Goal: Transaction & Acquisition: Purchase product/service

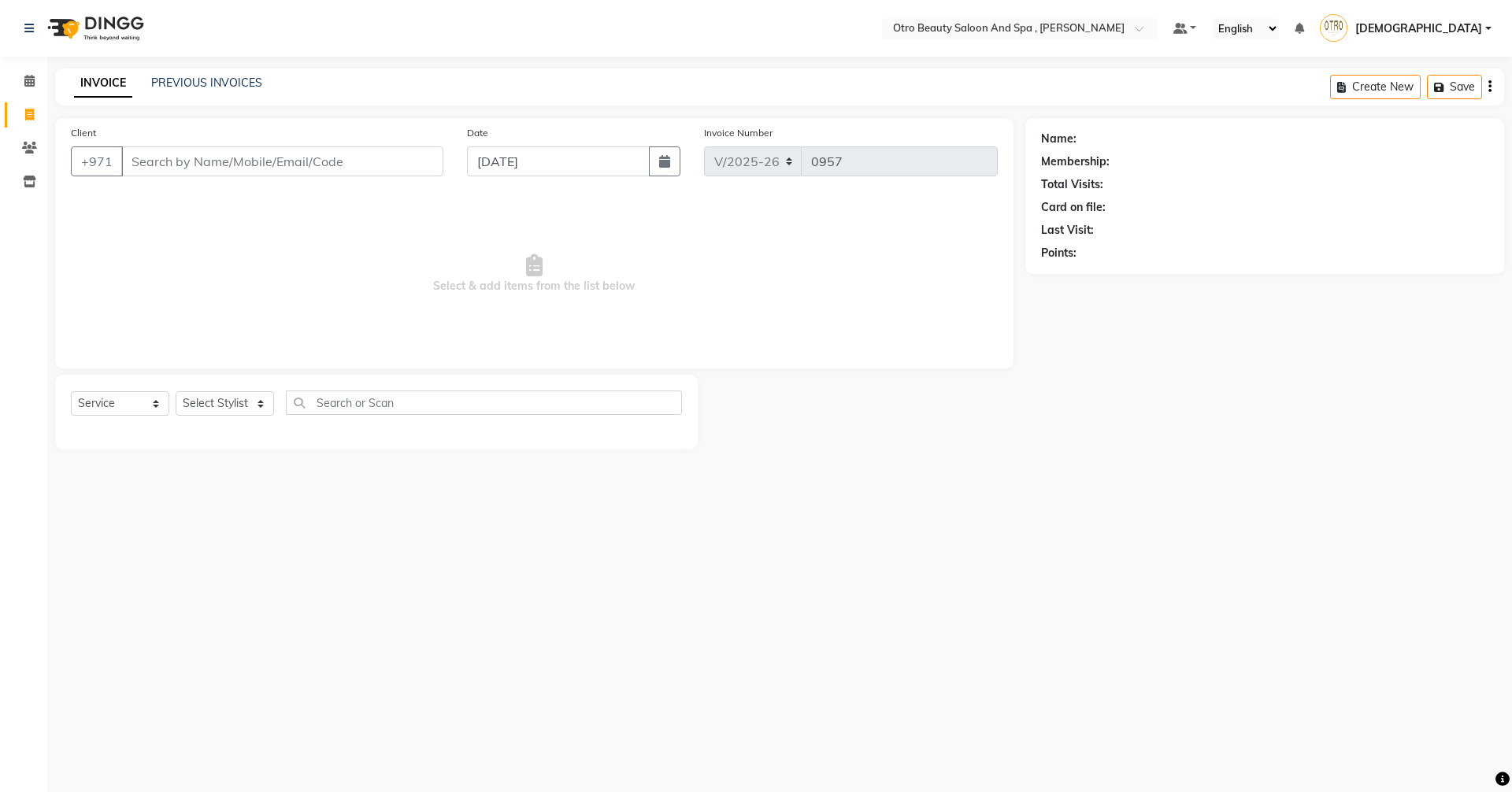
select select "8622"
select select "service"
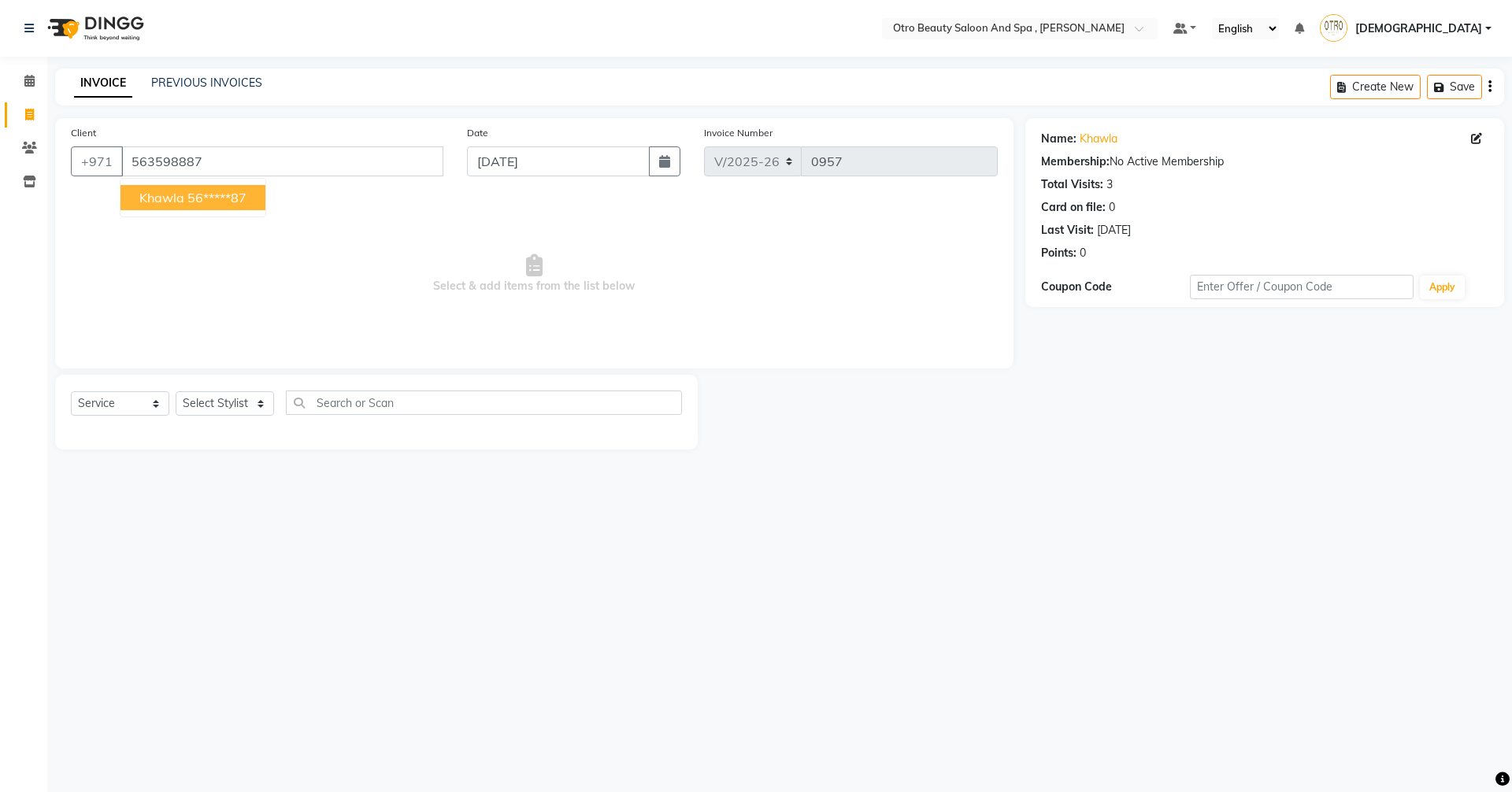
click at [215, 197] on ngb-highlight "56*****87" at bounding box center [216, 197] width 59 height 16
type input "56*****87"
click at [258, 403] on select "Select Stylist [PERSON_NAME] [PERSON_NAME] Hera Karuna [PERSON_NAME] Mamita [PE…" at bounding box center [224, 403] width 99 height 24
select select "86568"
click at [175, 392] on select "Select Stylist [PERSON_NAME] [PERSON_NAME] Hera Karuna [PERSON_NAME] Mamita [PE…" at bounding box center [224, 403] width 99 height 24
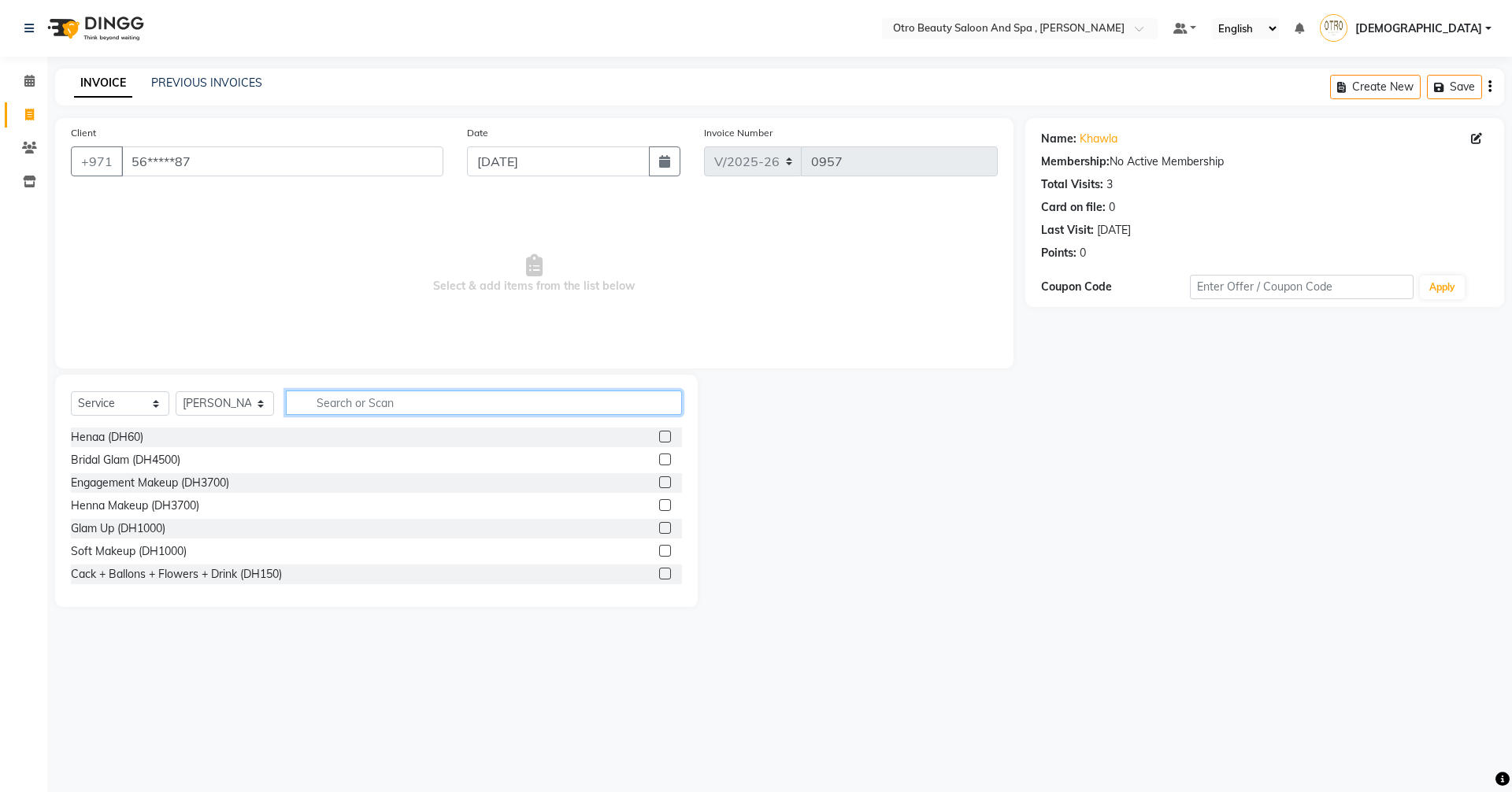
click at [358, 394] on input "text" at bounding box center [483, 402] width 396 height 24
type input "mani"
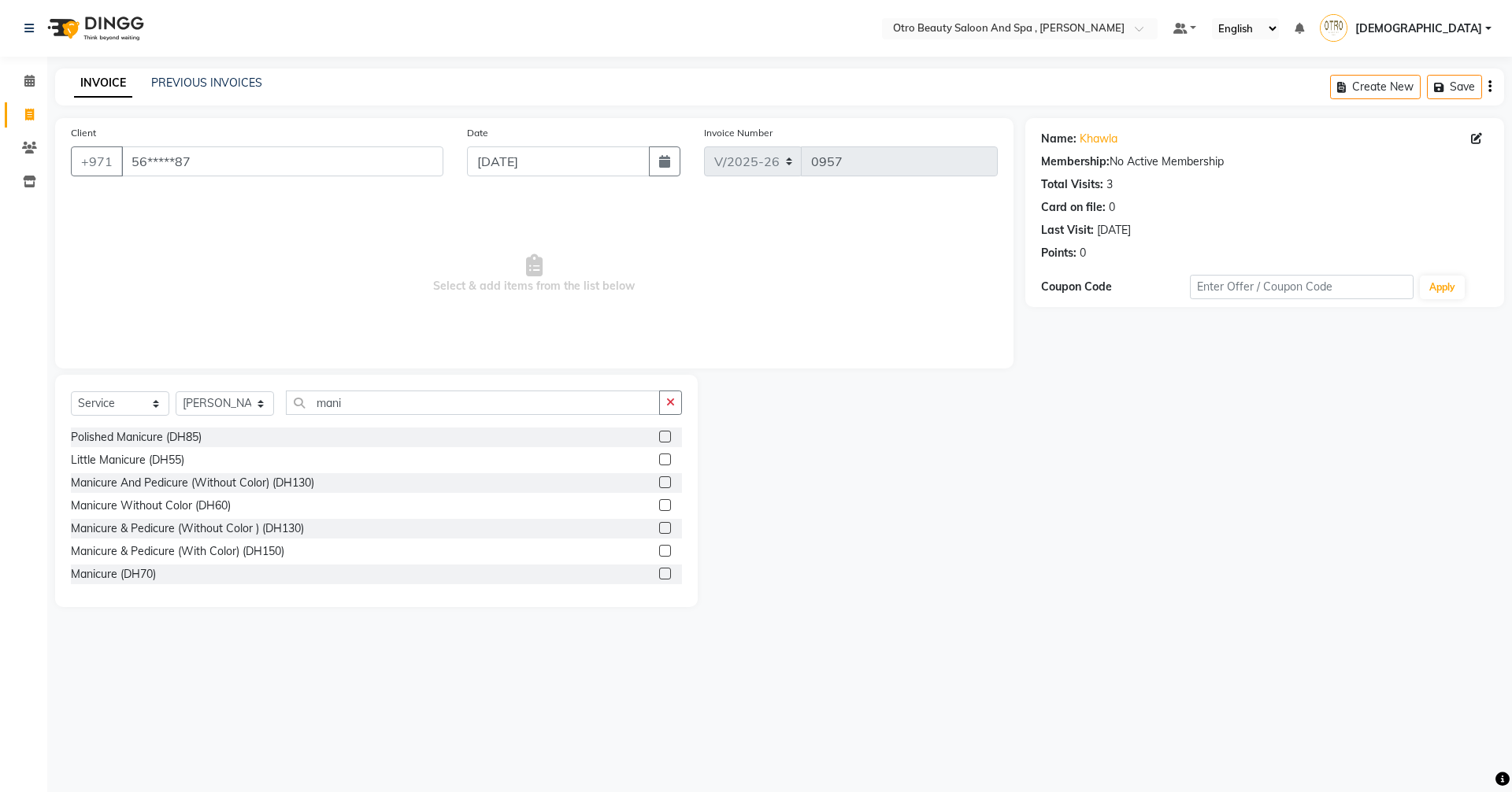
click at [659, 529] on label at bounding box center [665, 528] width 12 height 12
click at [659, 529] on input "checkbox" at bounding box center [664, 528] width 10 height 10
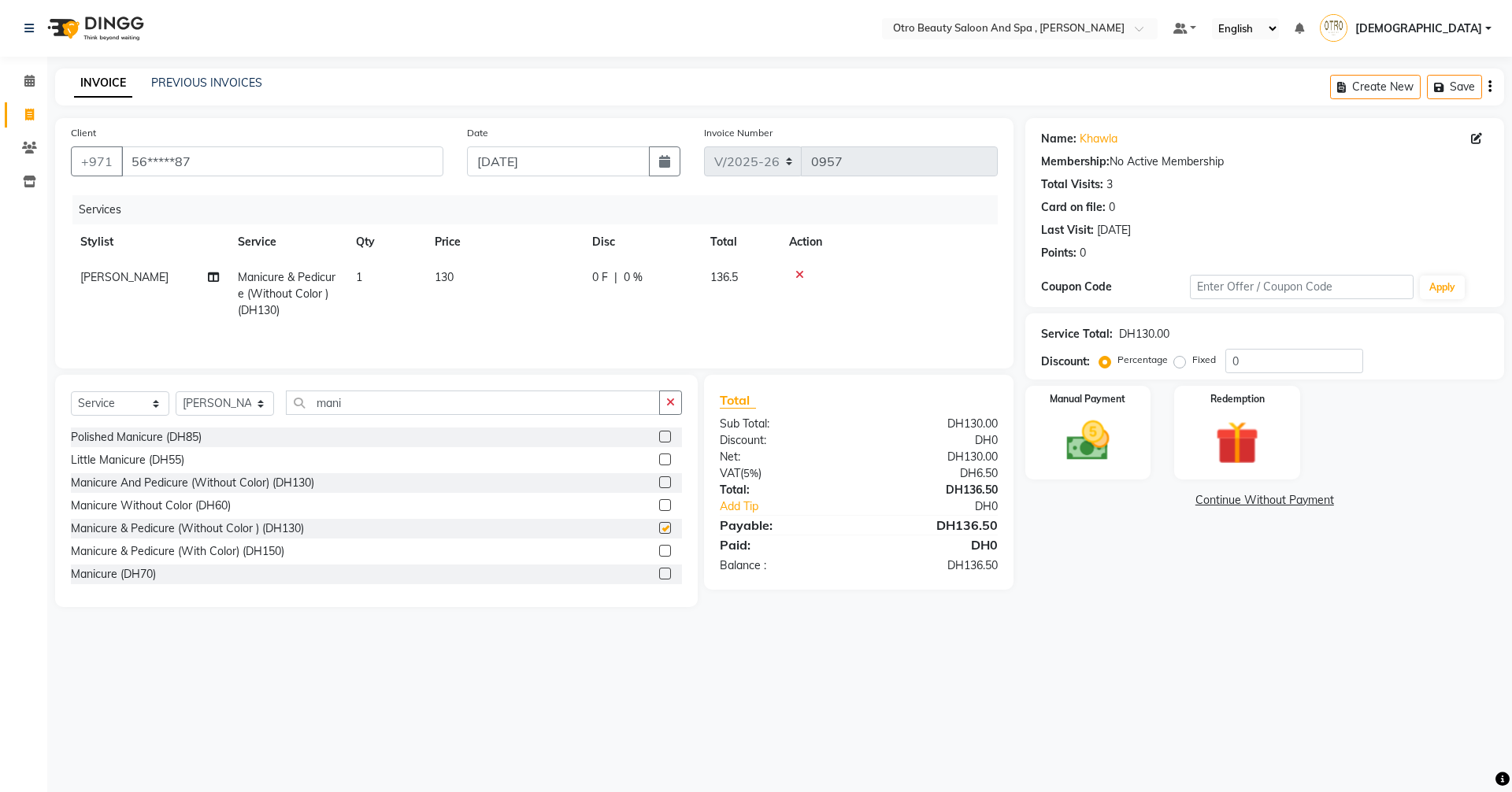
checkbox input "false"
click at [212, 277] on icon at bounding box center [213, 277] width 11 height 11
select select "86568"
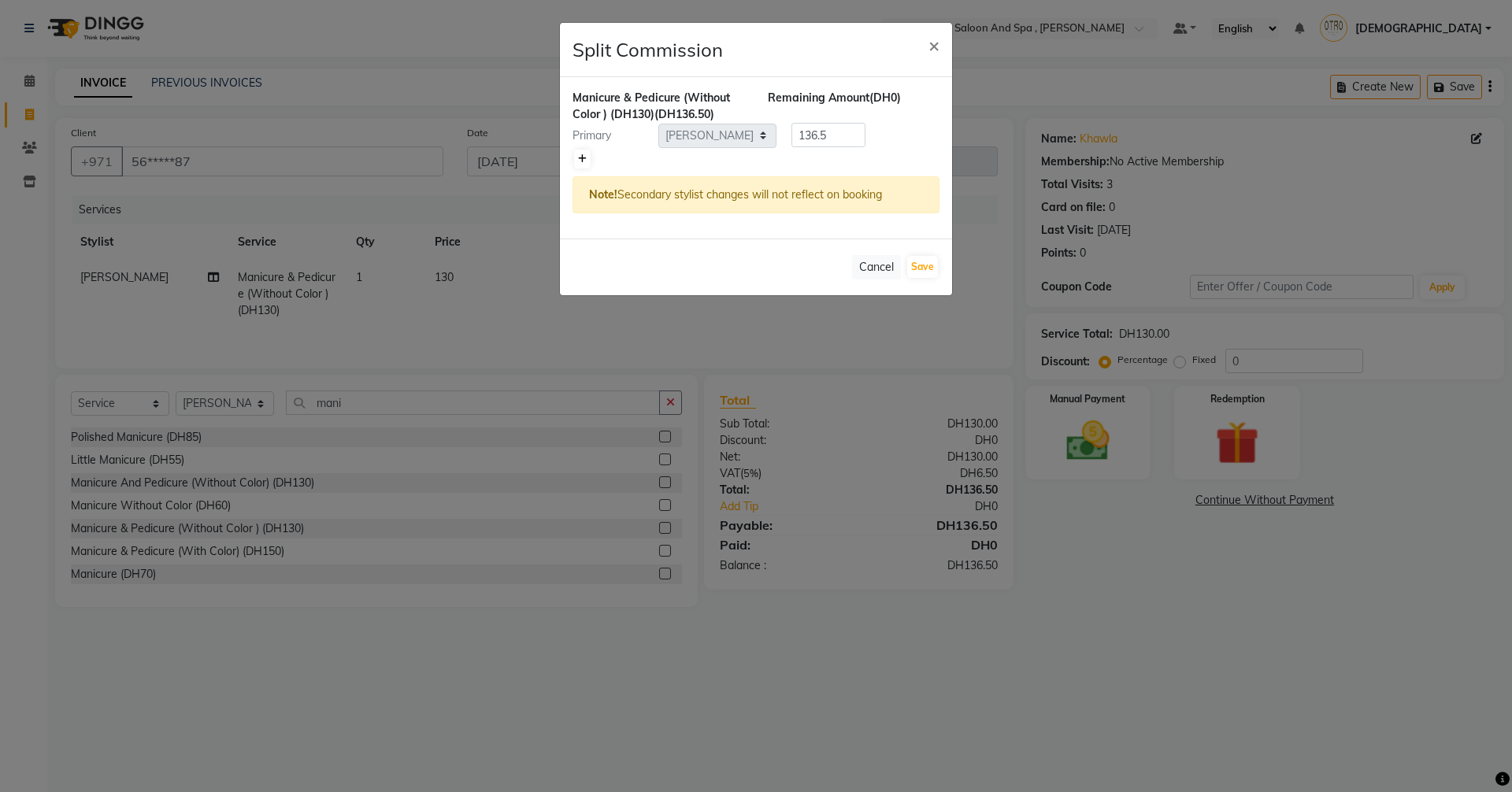
click at [583, 157] on icon at bounding box center [582, 158] width 9 height 9
type input "68.25"
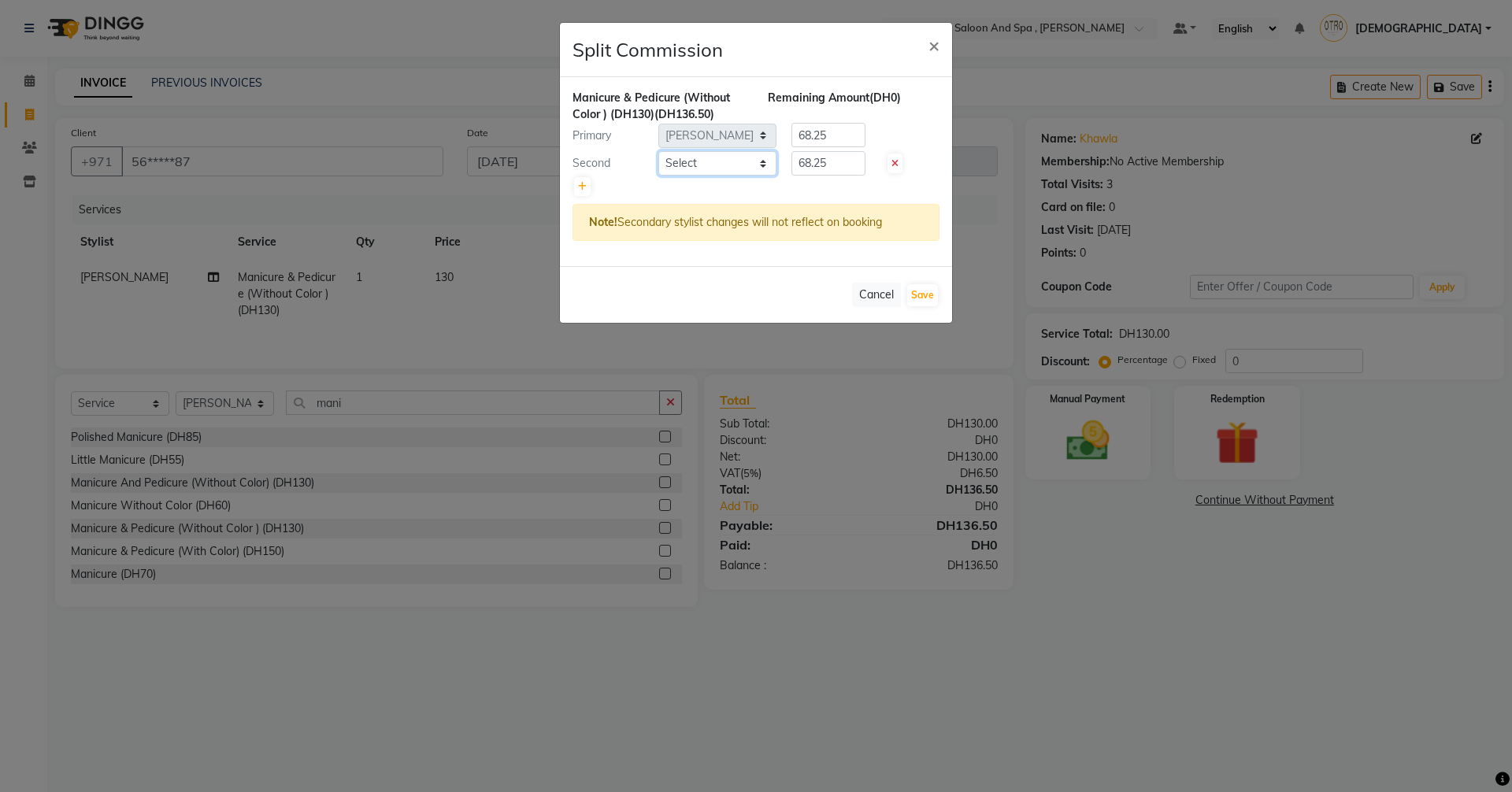
click at [759, 166] on select "Select Basma Dropati Fatima Franka Hasna Hera Karuna Khulood Laxmi Mamita Mina …" at bounding box center [717, 163] width 119 height 24
select select "86535"
click at [658, 151] on select "Select Basma Dropati Fatima Franka Hasna Hera Karuna Khulood Laxmi Mamita Mina …" at bounding box center [717, 163] width 119 height 24
click at [920, 293] on button "Save" at bounding box center [922, 295] width 31 height 22
select select "Select"
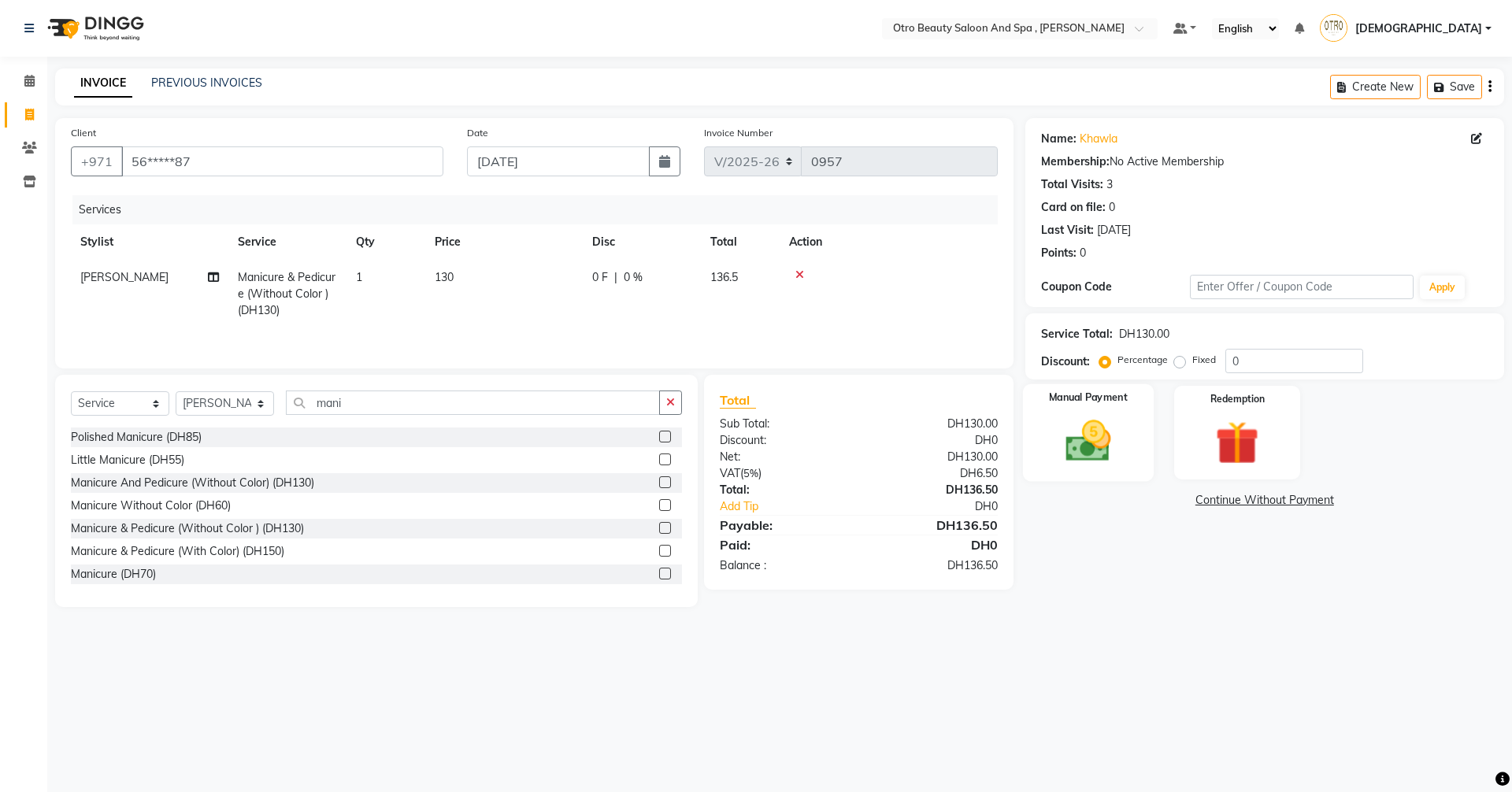
click at [1063, 463] on img at bounding box center [1087, 440] width 73 height 52
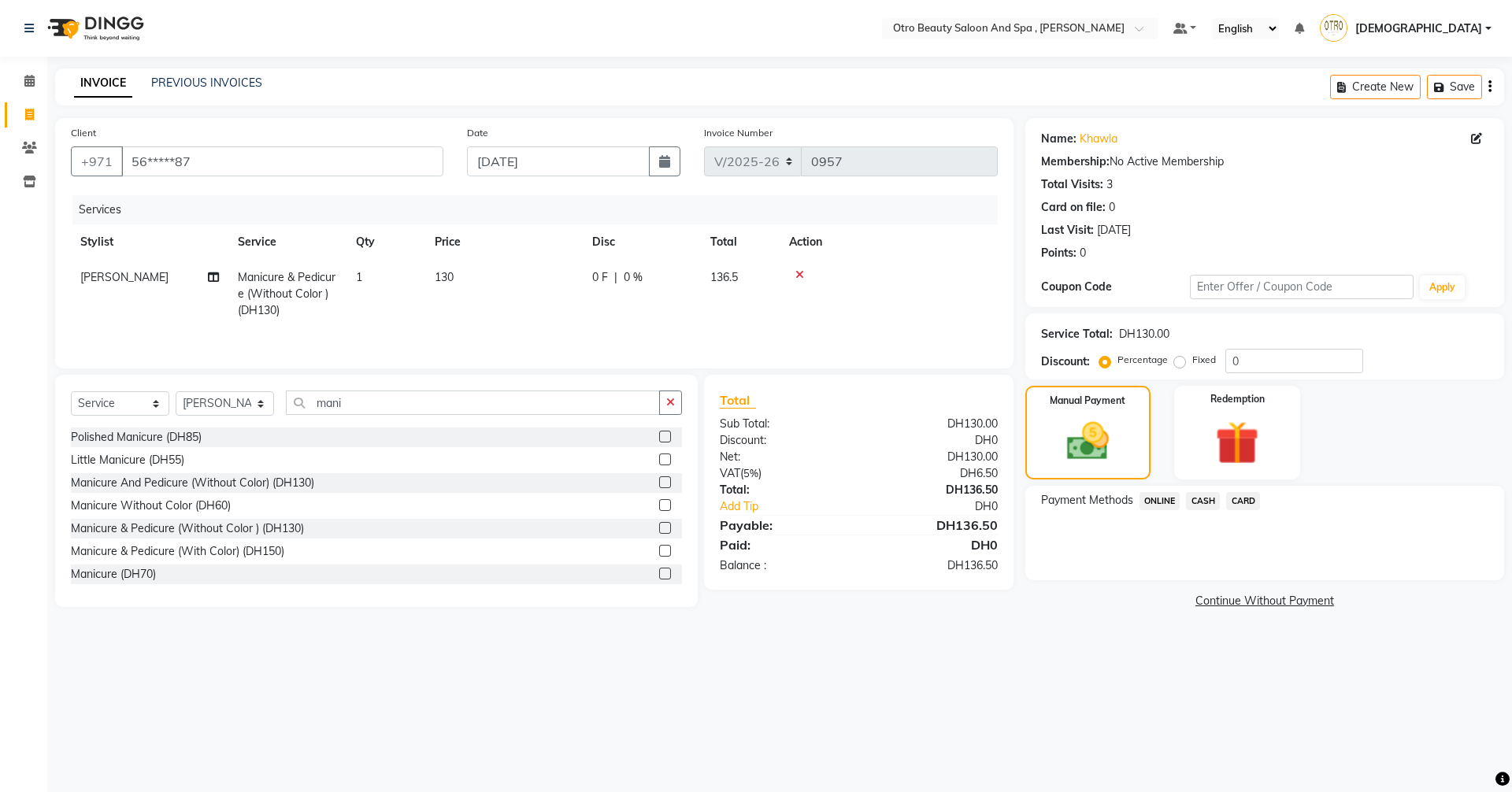
click at [1246, 500] on span "CARD" at bounding box center [1243, 501] width 34 height 18
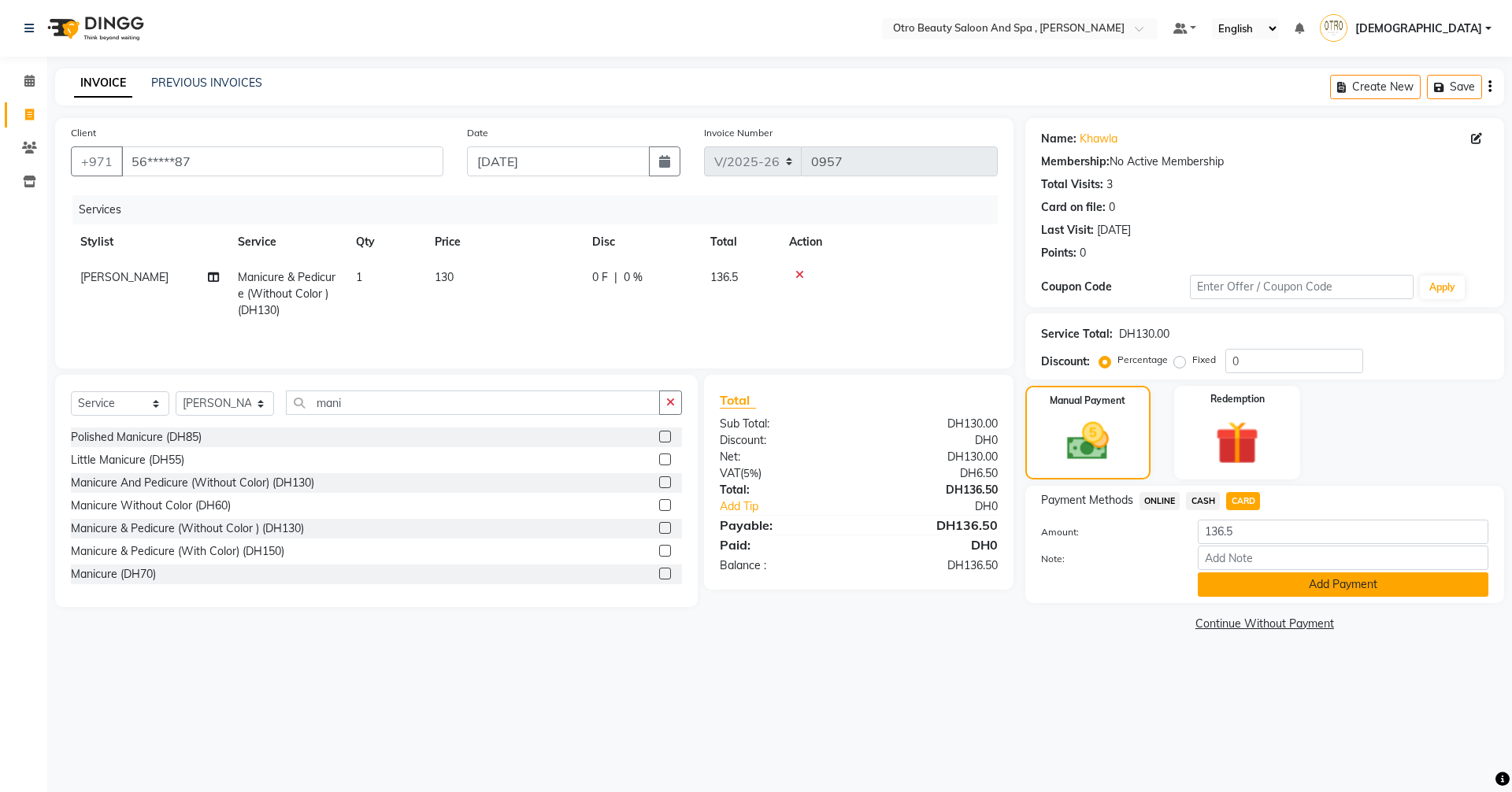
click at [1258, 582] on button "Add Payment" at bounding box center [1344, 584] width 291 height 24
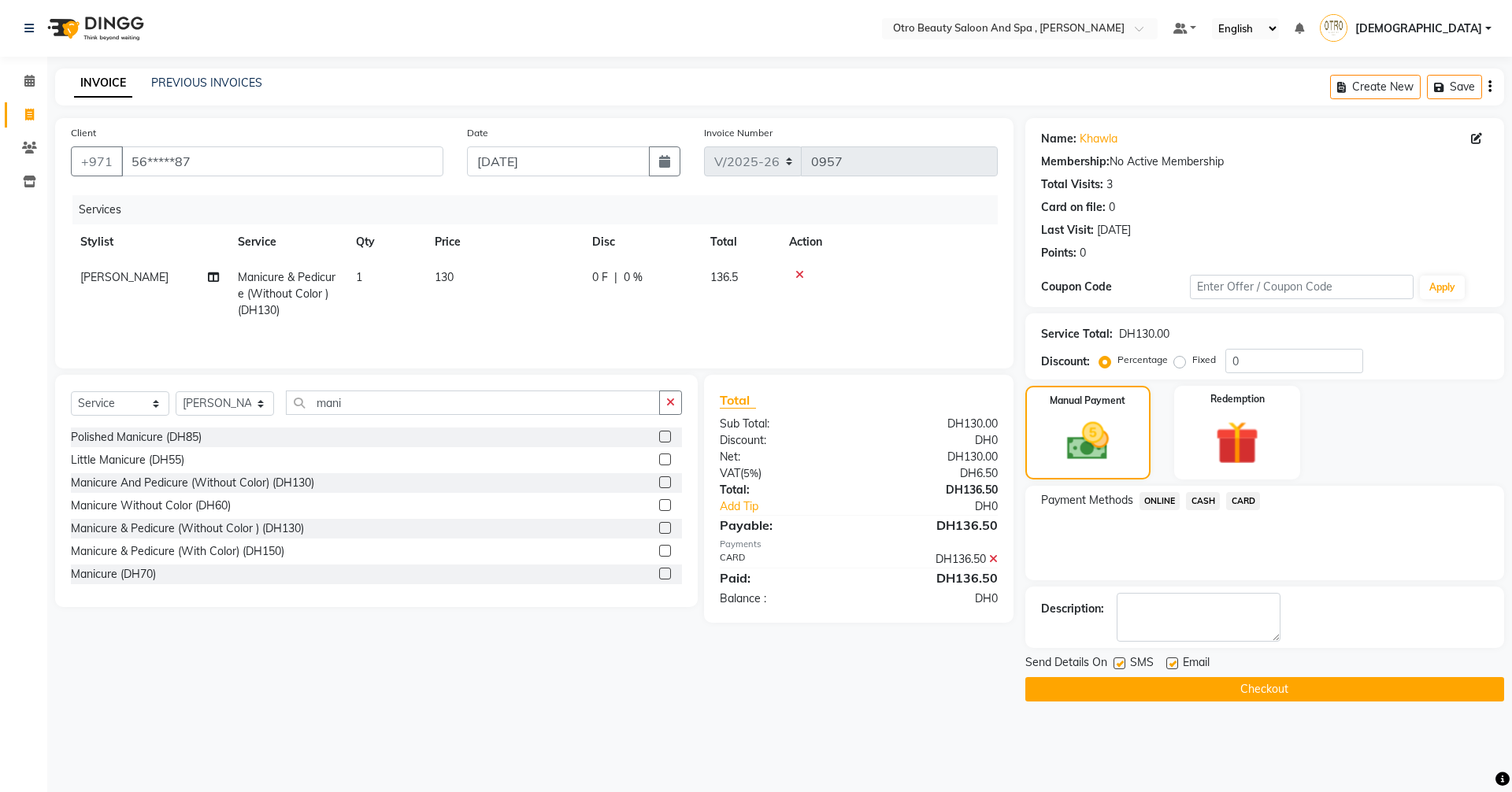
click at [1270, 686] on button "Checkout" at bounding box center [1265, 688] width 478 height 24
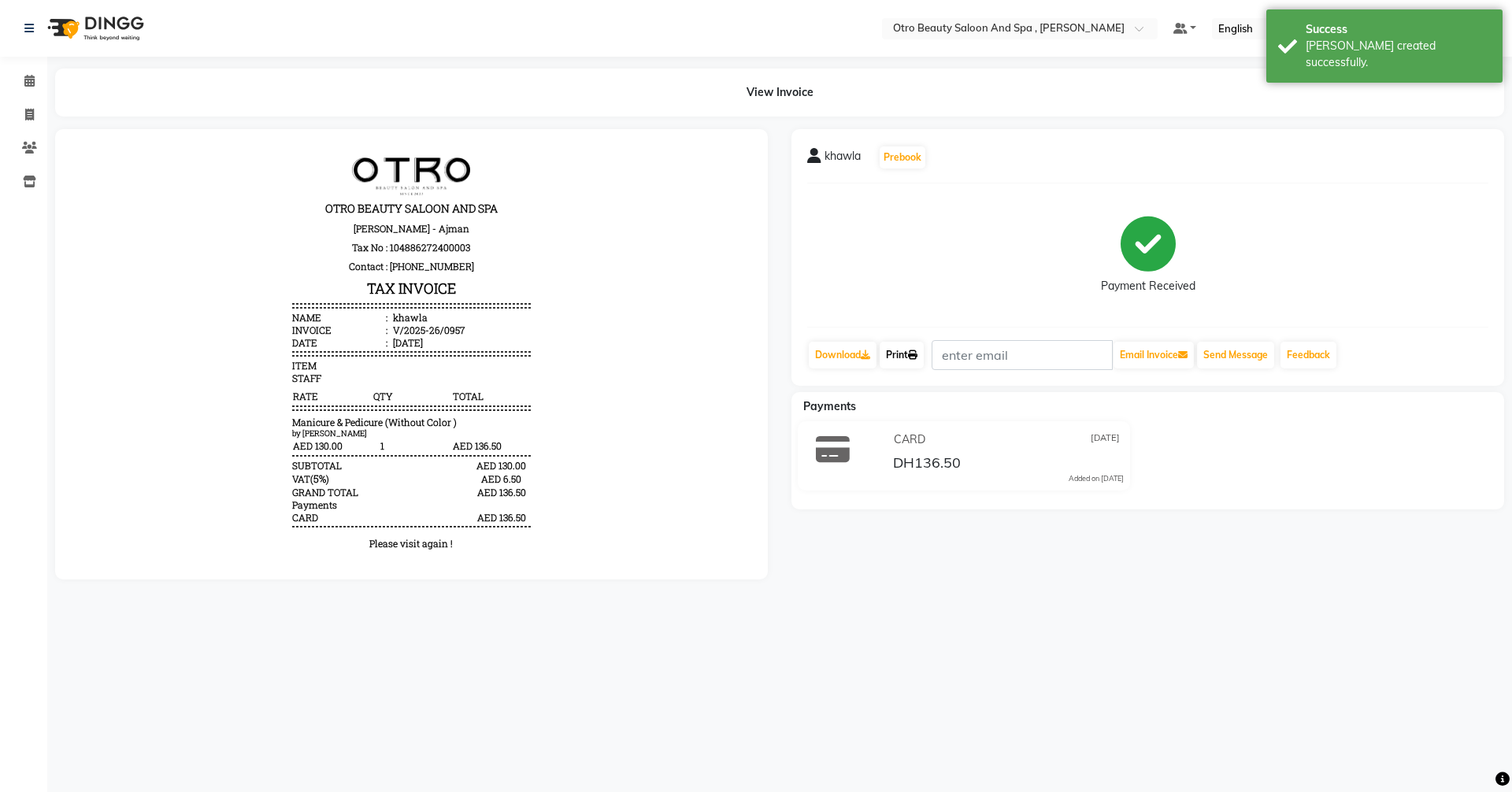
click at [908, 355] on link "Print" at bounding box center [901, 355] width 44 height 27
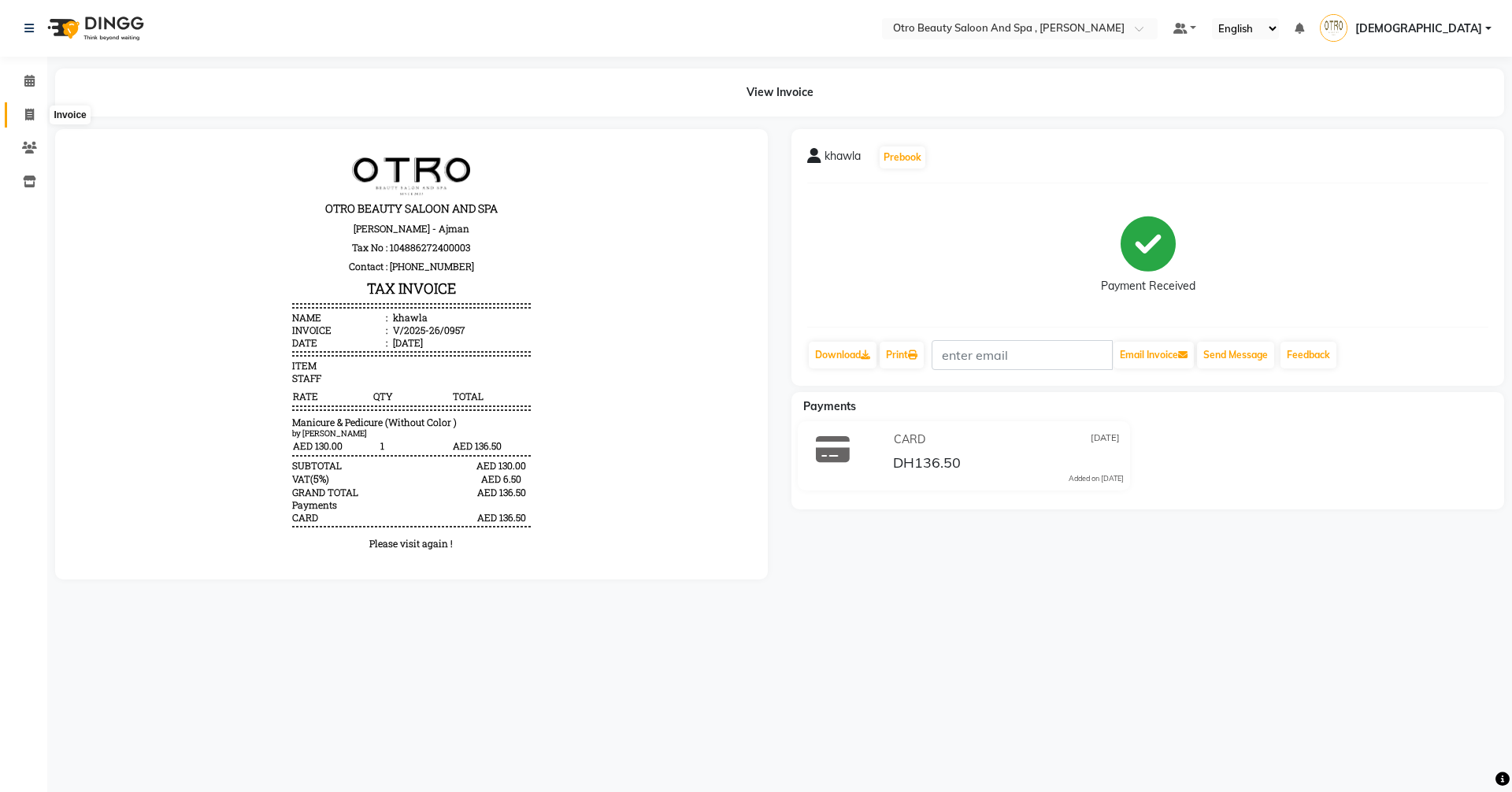
click at [30, 114] on icon at bounding box center [29, 115] width 9 height 12
select select "service"
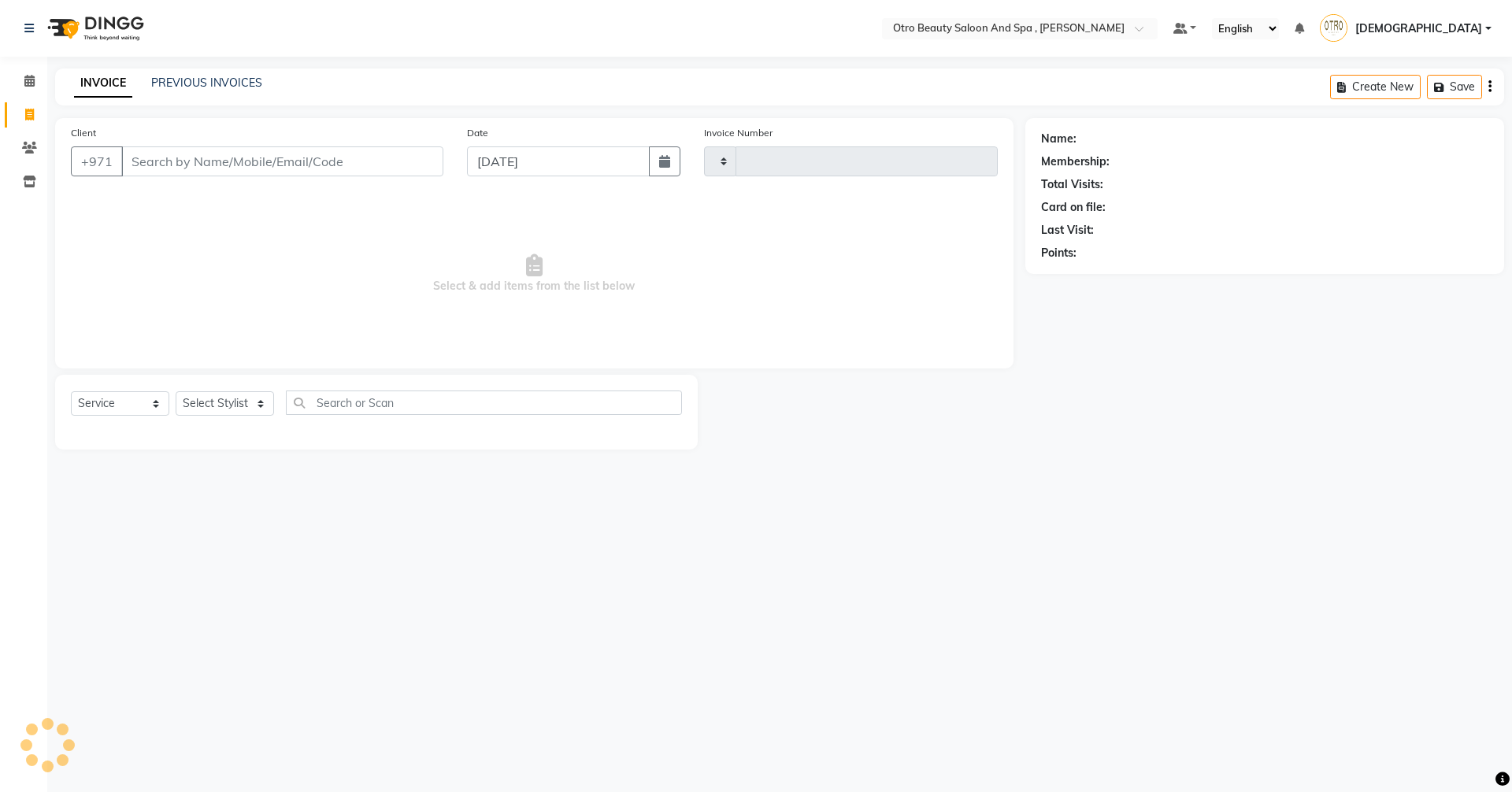
type input "0958"
select select "8622"
click at [26, 87] on span at bounding box center [30, 82] width 28 height 18
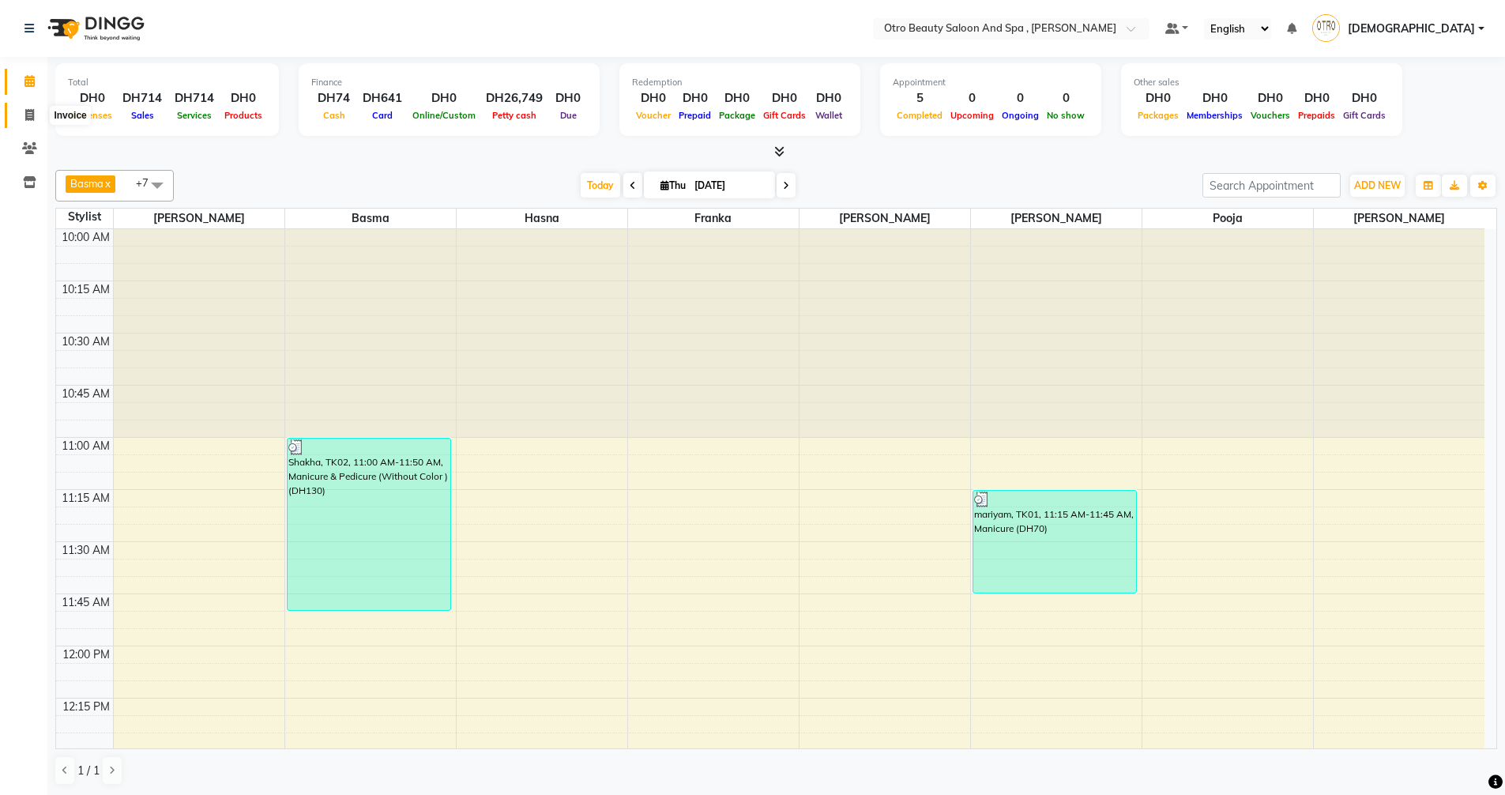
click at [37, 116] on span at bounding box center [30, 116] width 28 height 18
select select "service"
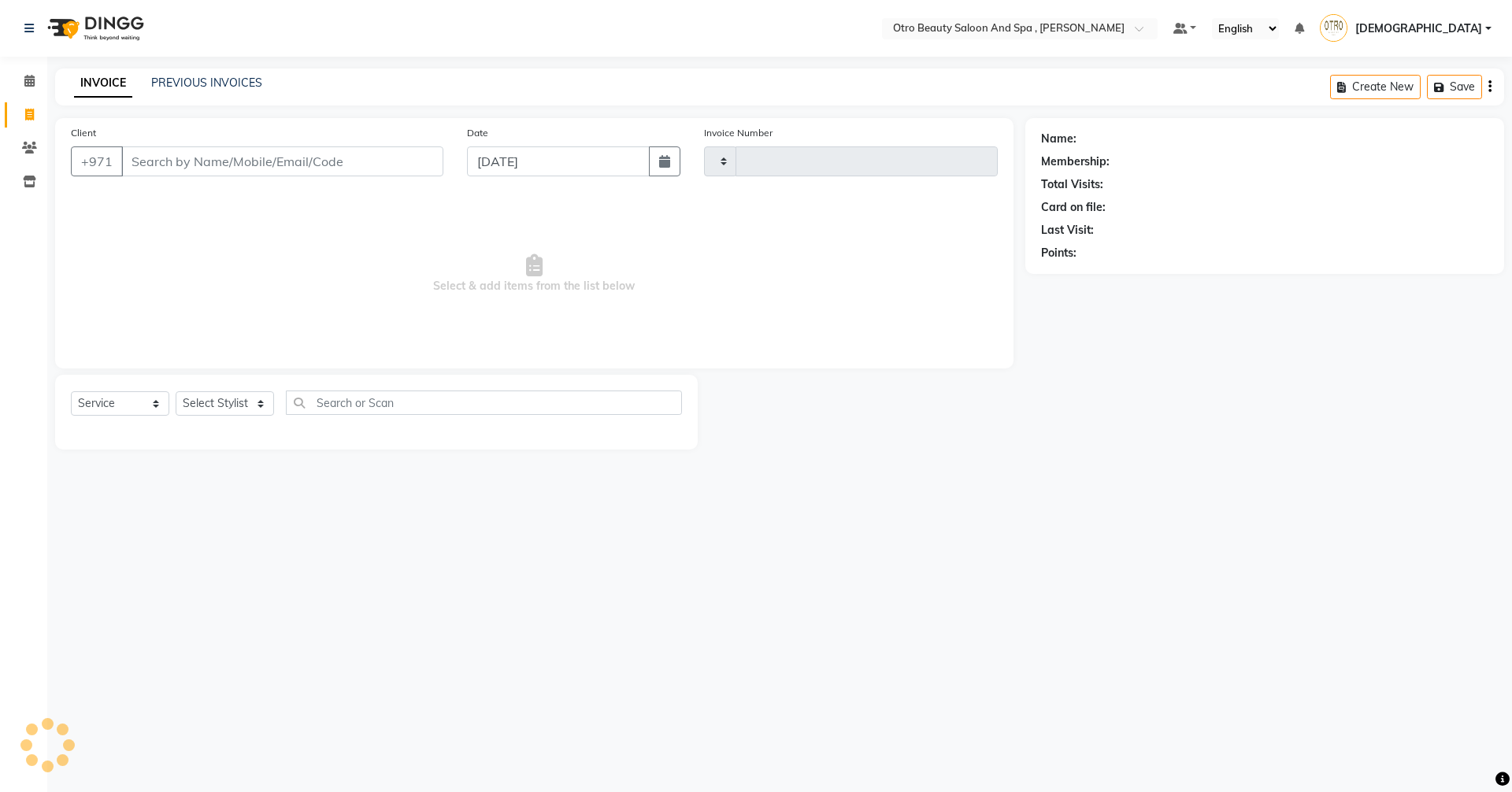
type input "0958"
select select "8622"
click at [1341, 403] on div "Name: Membership: Total Visits: Card on file: Last Visit: Points:" at bounding box center [1271, 284] width 490 height 332
click at [228, 159] on input "Client" at bounding box center [282, 161] width 322 height 30
type input "5088387073"
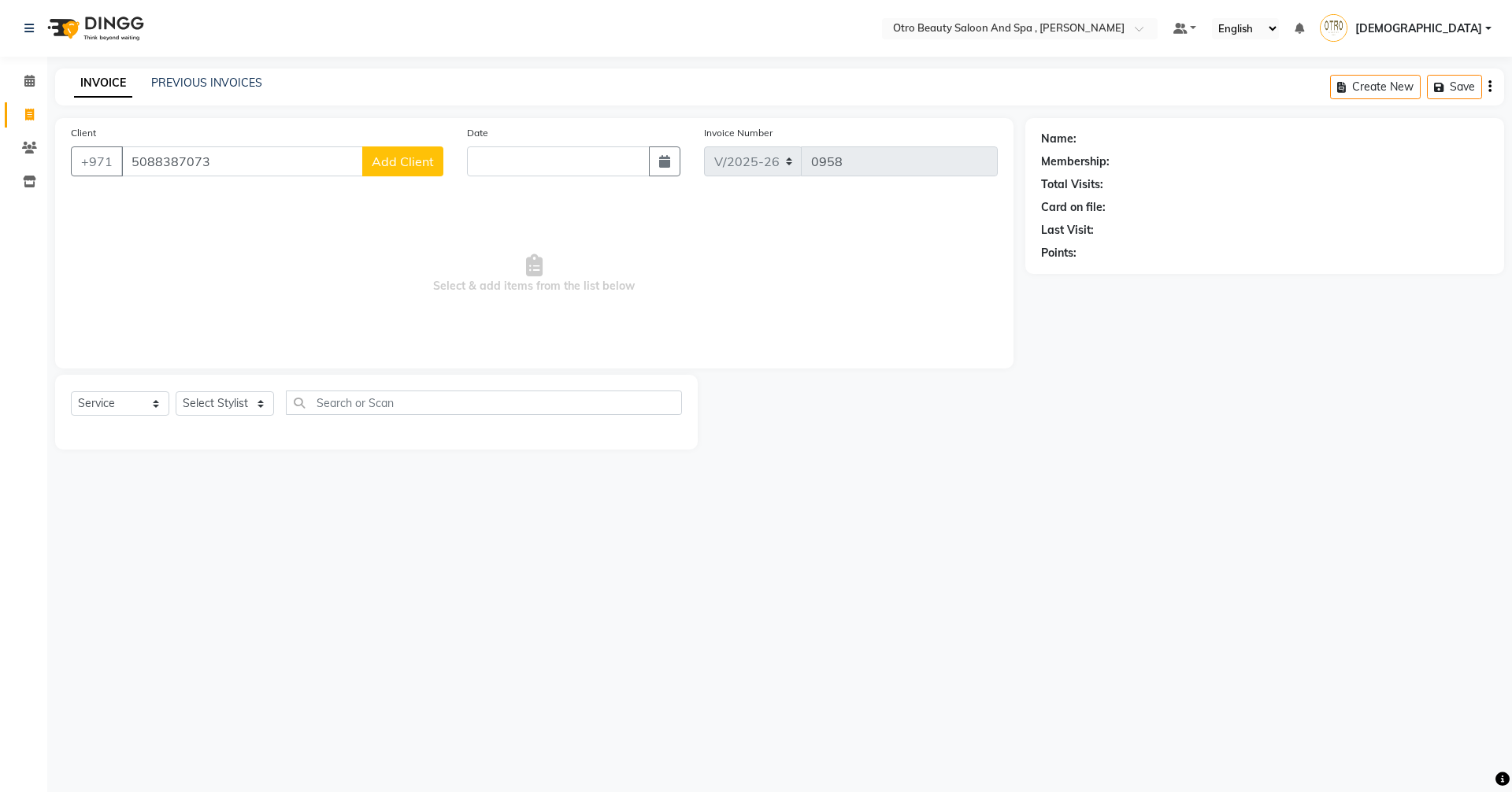
click at [418, 160] on span "Add Client" at bounding box center [403, 161] width 62 height 16
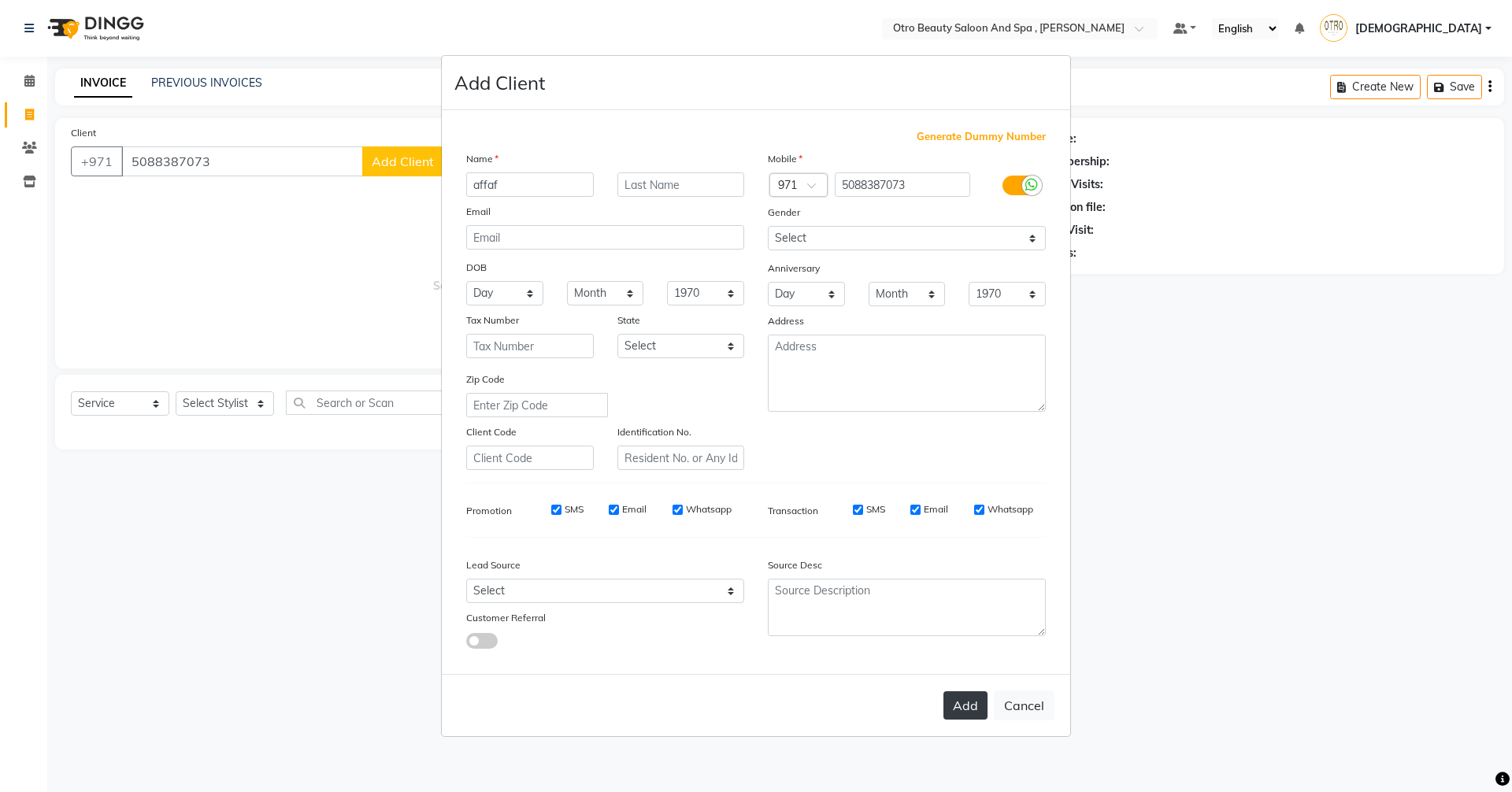
type input "affaf"
click at [979, 705] on button "Add" at bounding box center [965, 705] width 44 height 28
type input "50******73"
select select
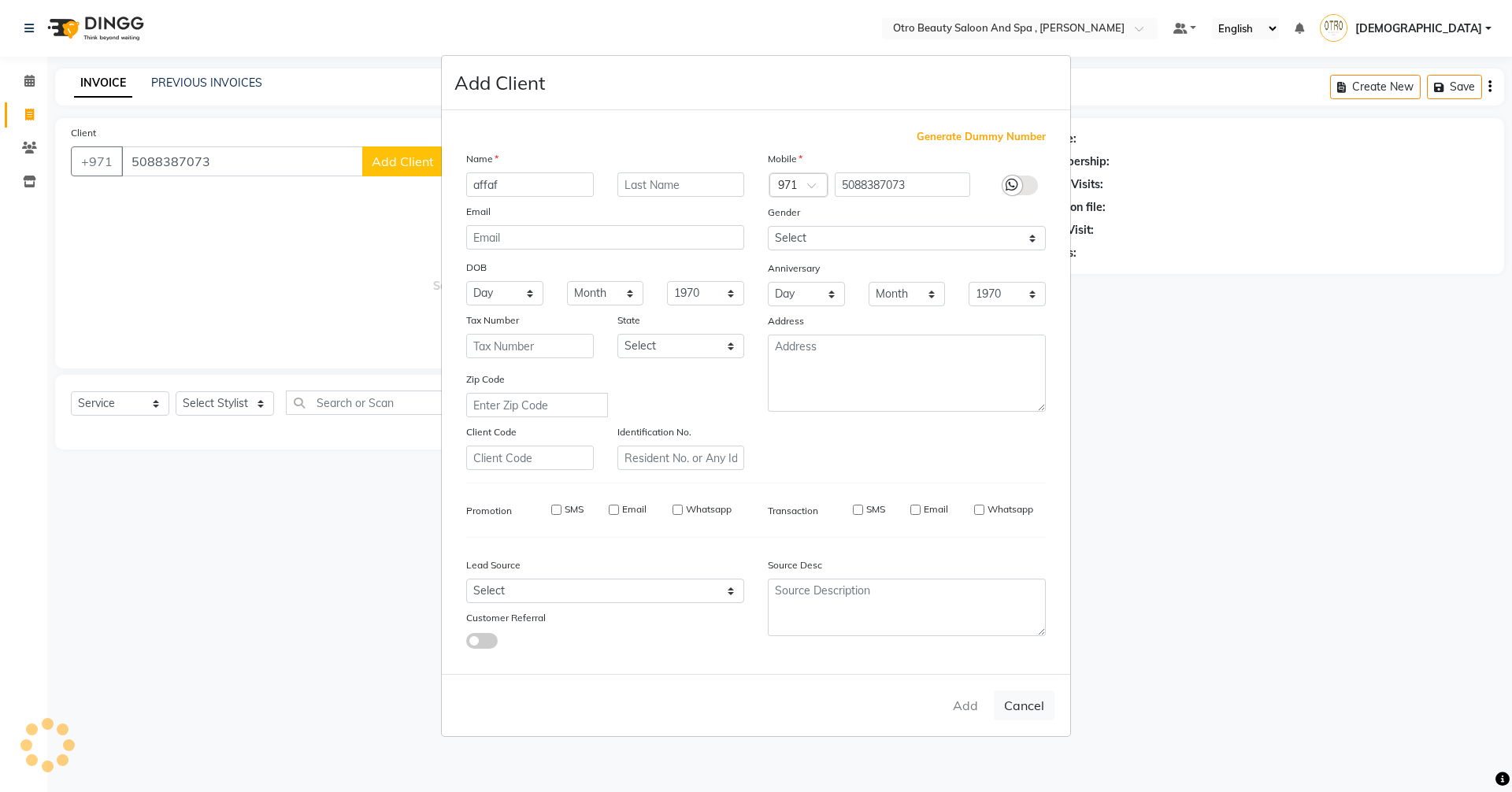
select select
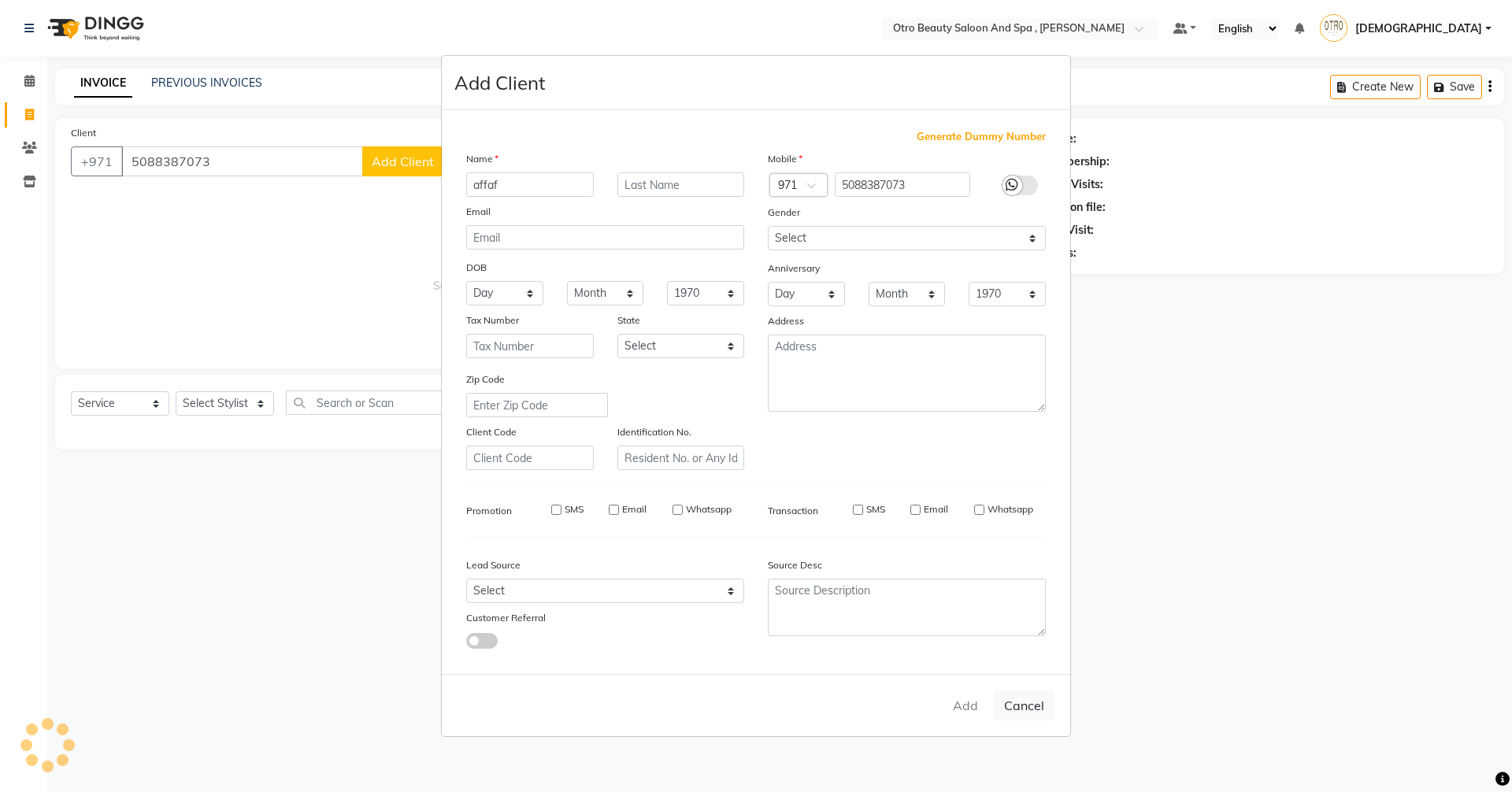
checkbox input "false"
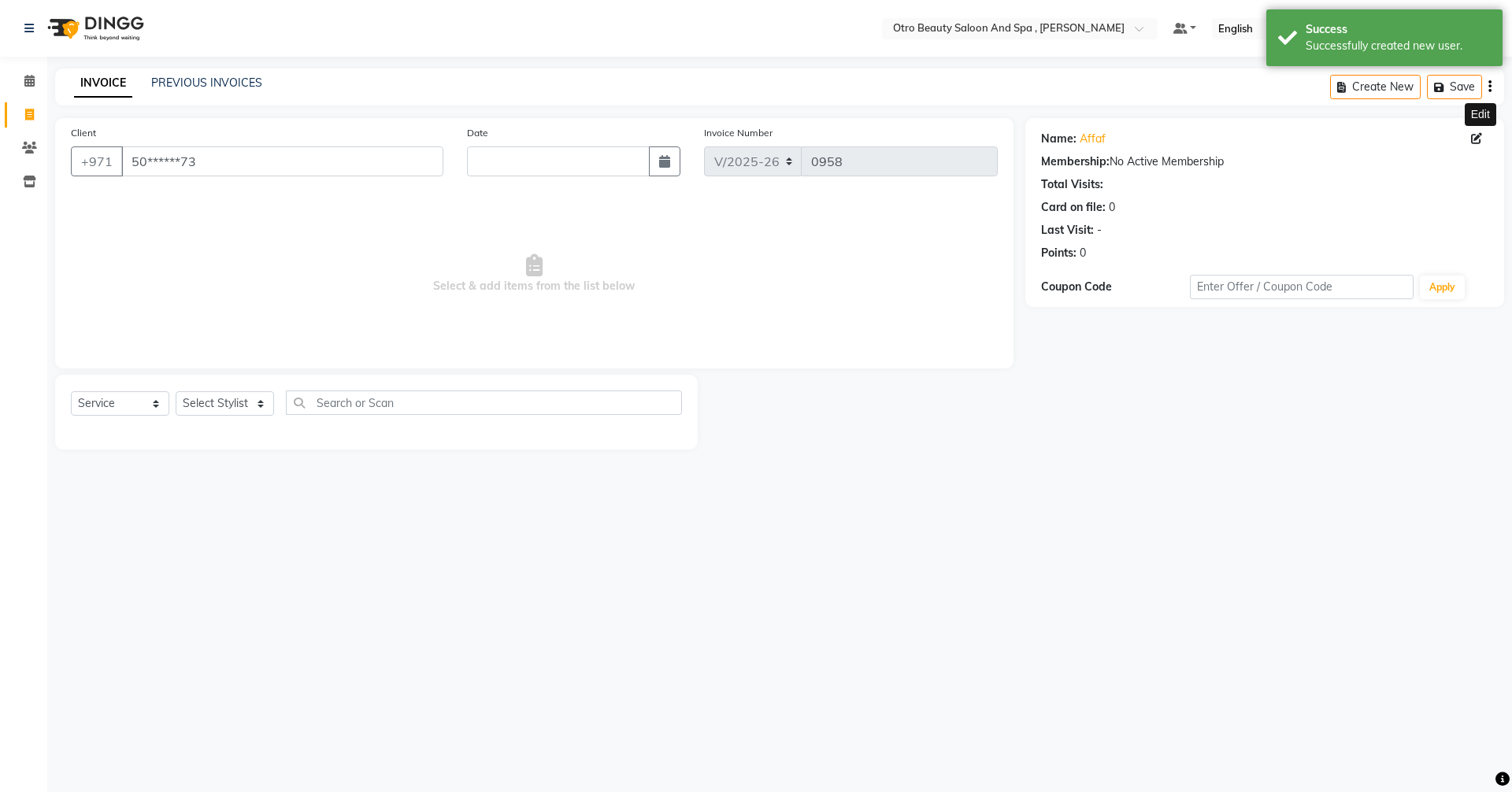
click at [1477, 140] on icon at bounding box center [1476, 138] width 11 height 11
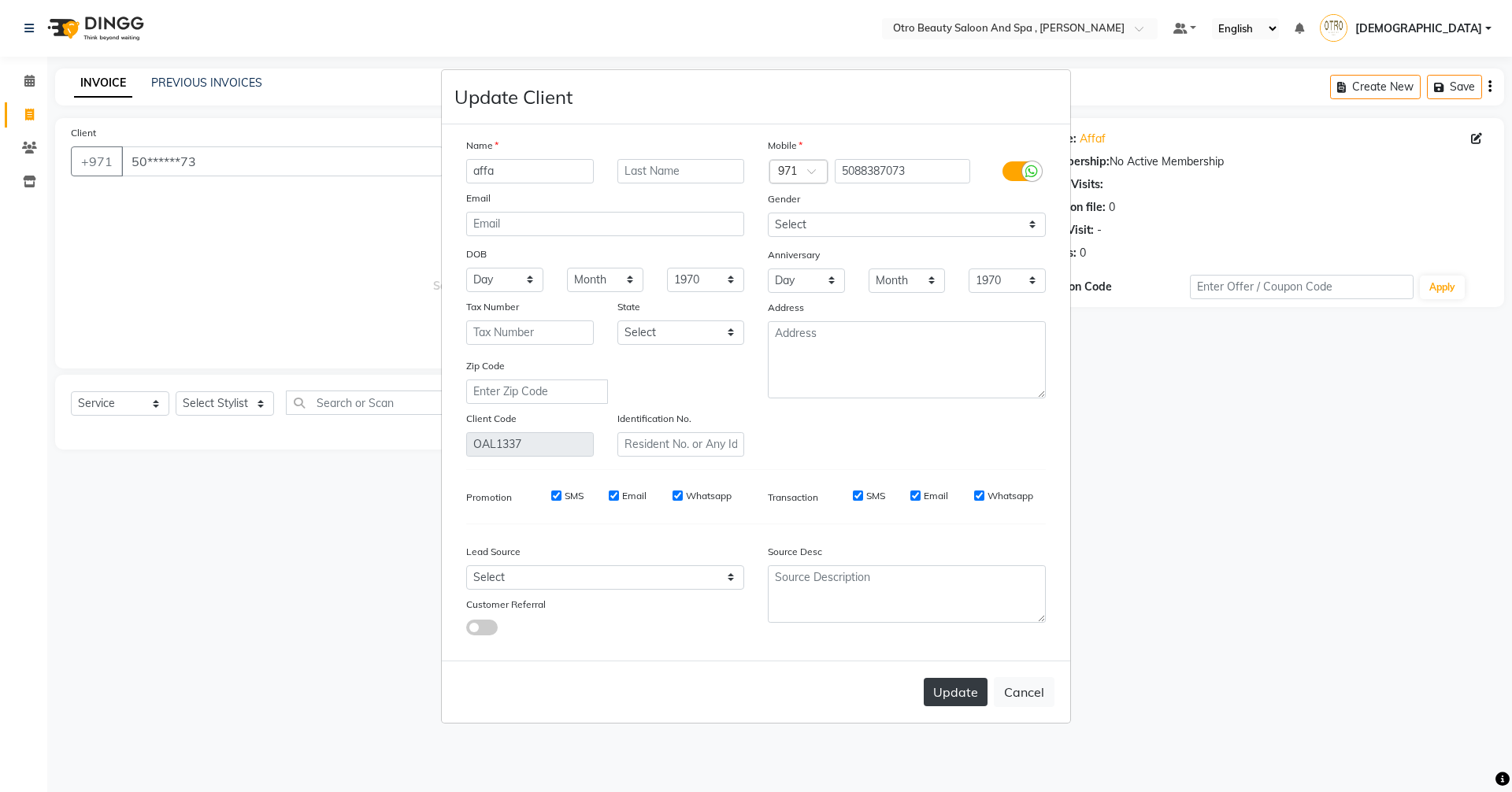
type input "affa"
click at [940, 689] on button "Update" at bounding box center [956, 691] width 64 height 28
select select
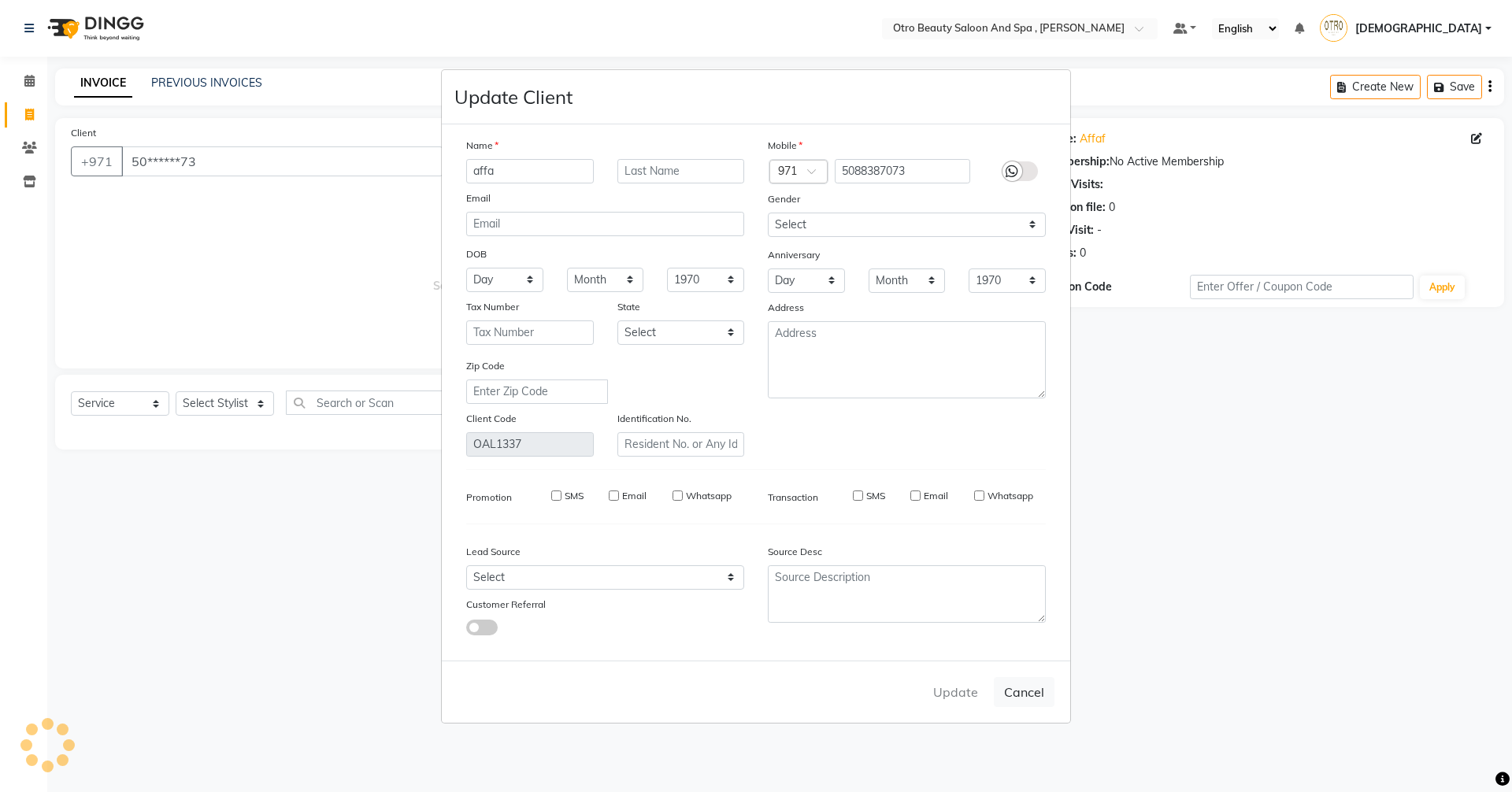
select select
checkbox input "false"
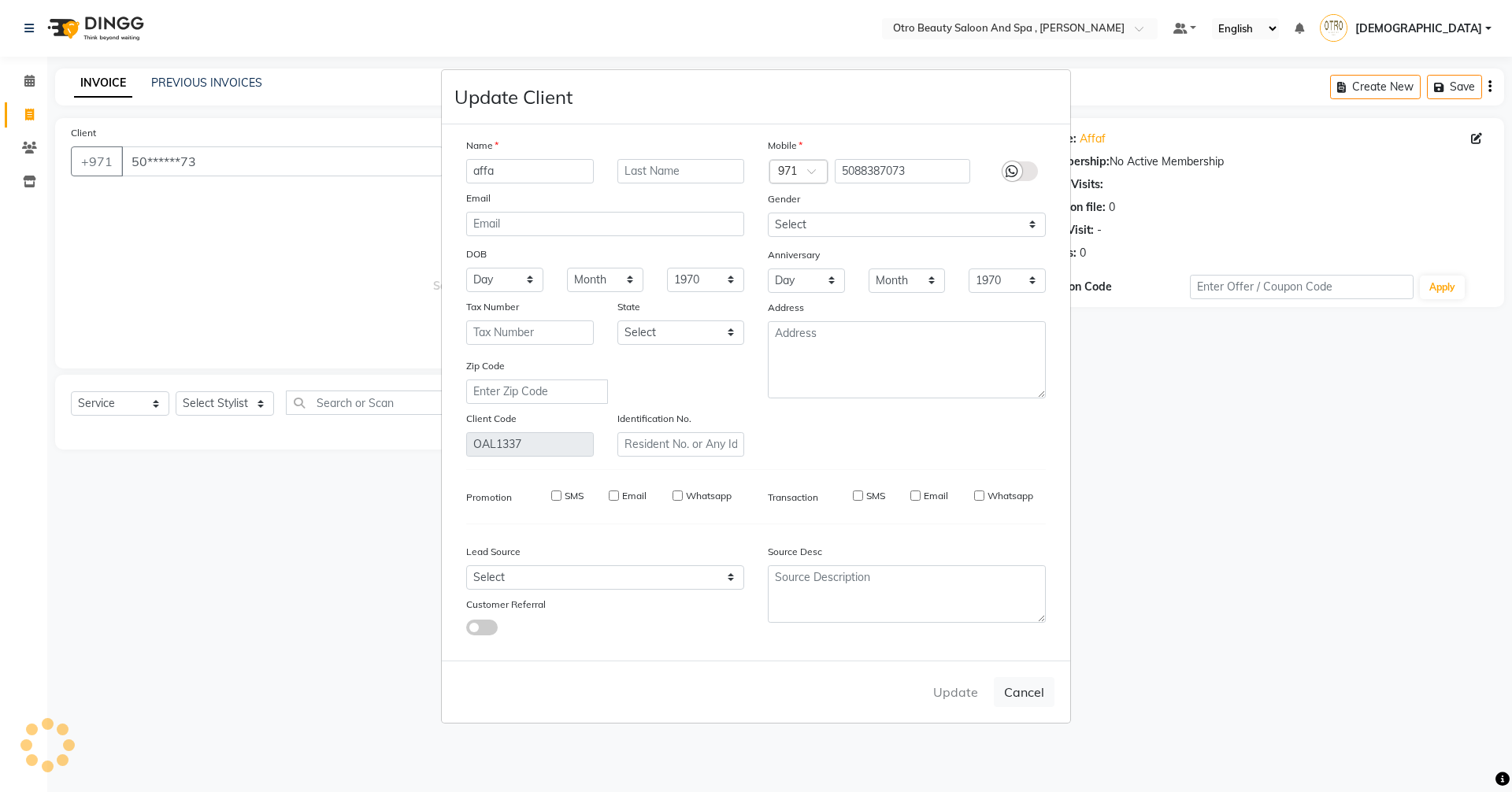
checkbox input "false"
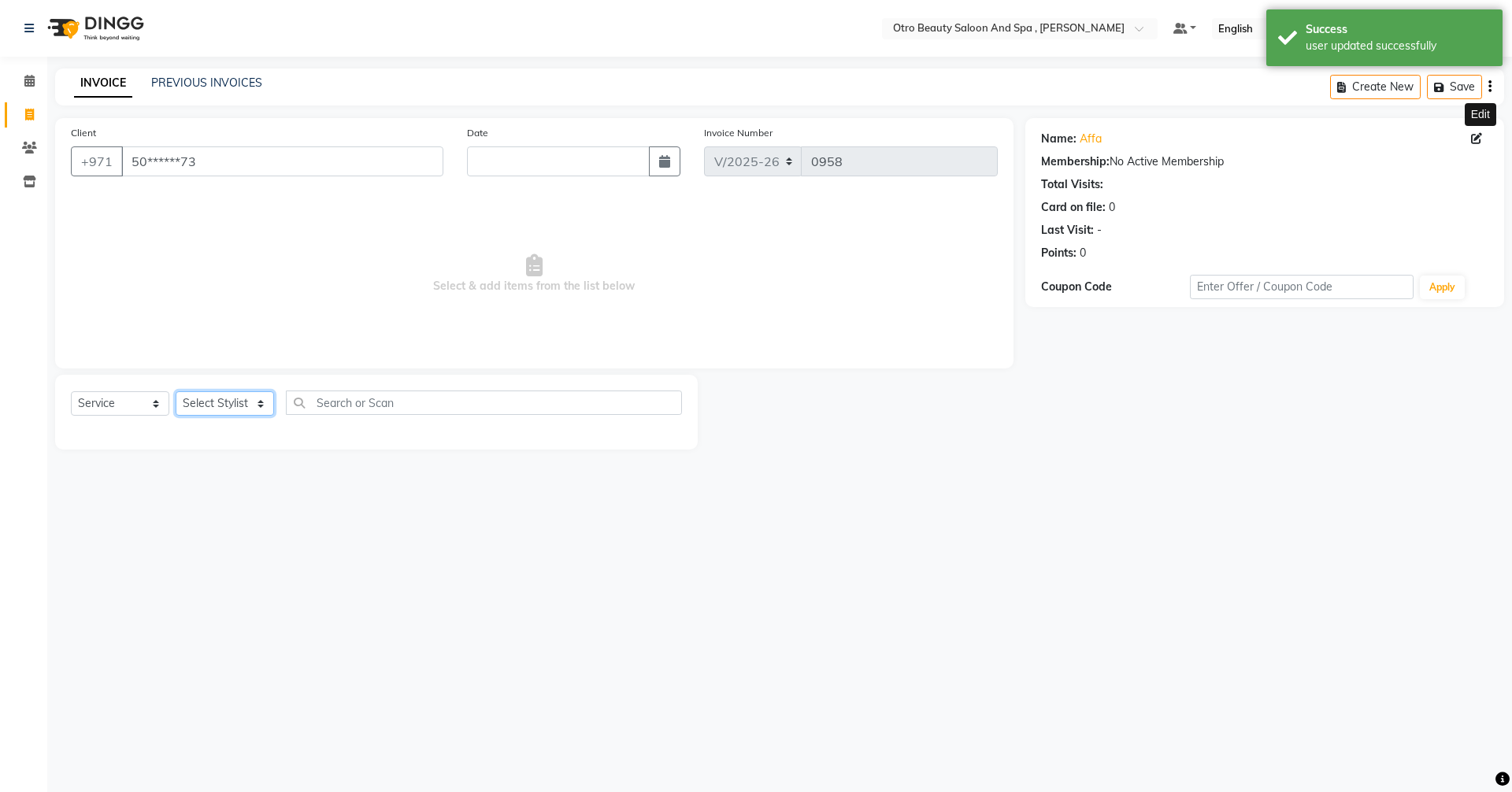
click at [259, 399] on select "Select Stylist [PERSON_NAME] [PERSON_NAME] Hera Karuna [PERSON_NAME] Mamita [PE…" at bounding box center [224, 403] width 99 height 24
select select "86184"
click at [175, 392] on select "Select Stylist [PERSON_NAME] [PERSON_NAME] Hera Karuna [PERSON_NAME] Mamita [PE…" at bounding box center [224, 403] width 99 height 24
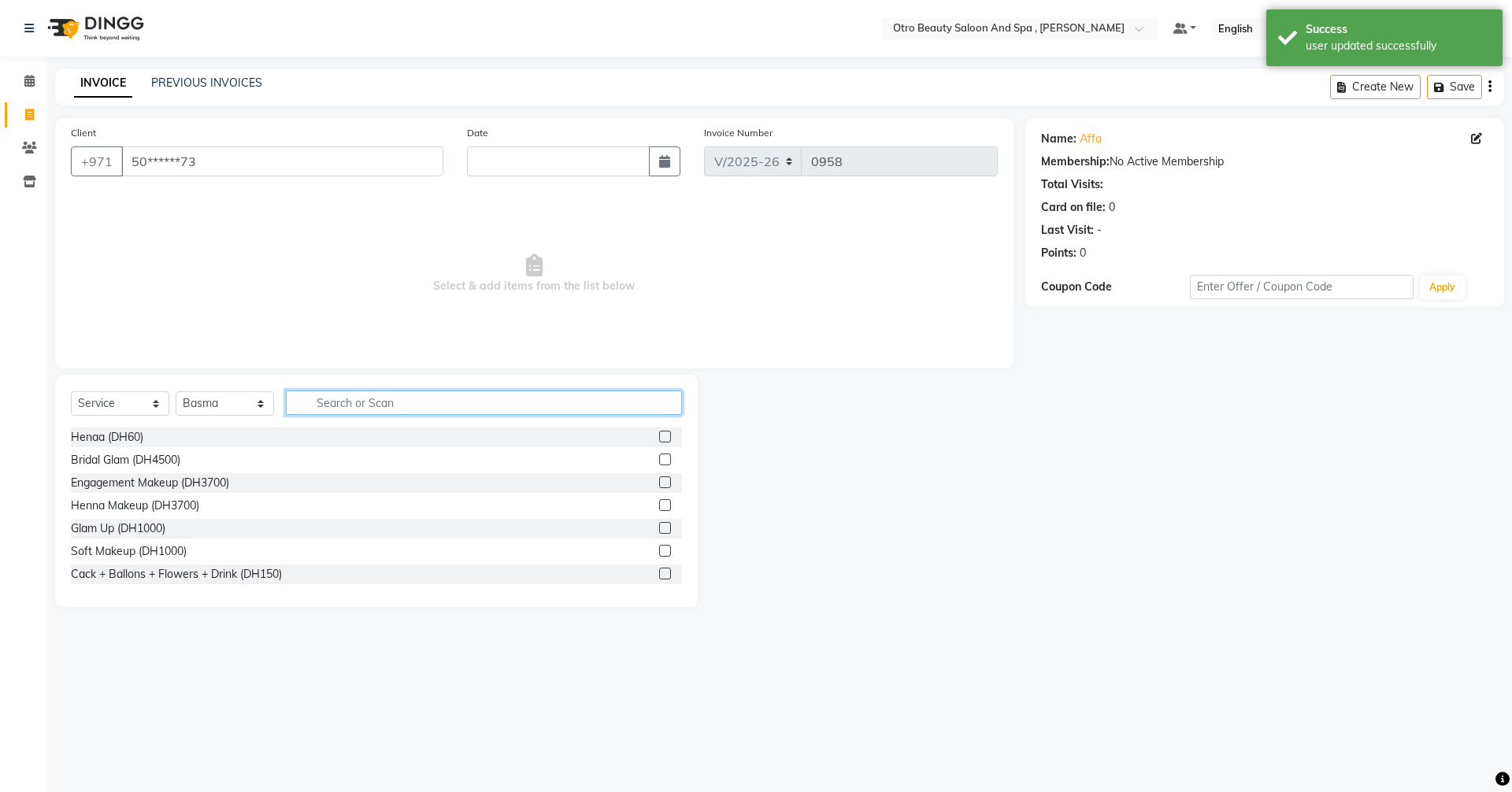
click at [397, 412] on input "text" at bounding box center [483, 402] width 396 height 24
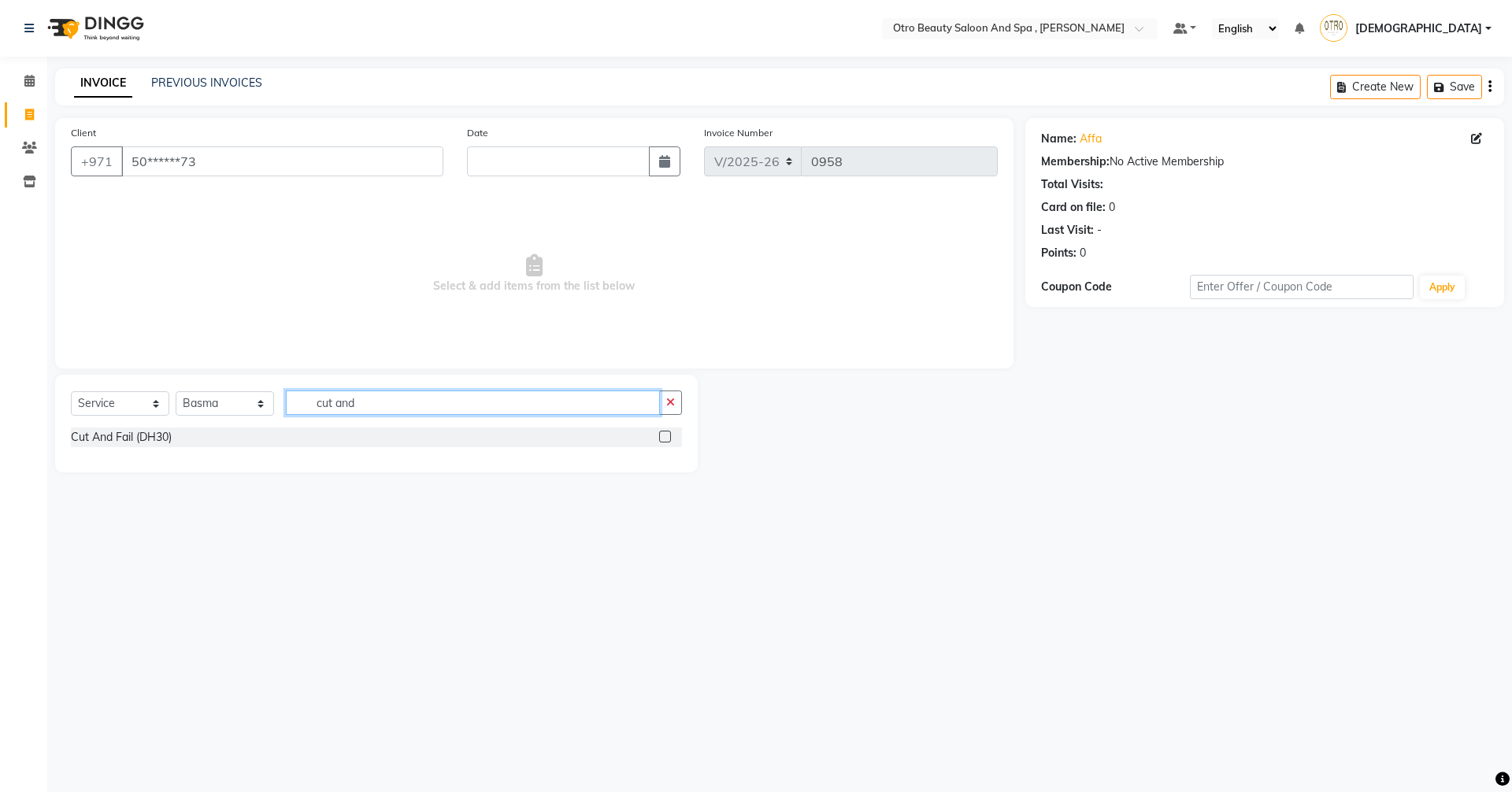
type input "cut and"
click at [665, 436] on label at bounding box center [665, 436] width 12 height 12
click at [665, 436] on input "checkbox" at bounding box center [664, 437] width 10 height 10
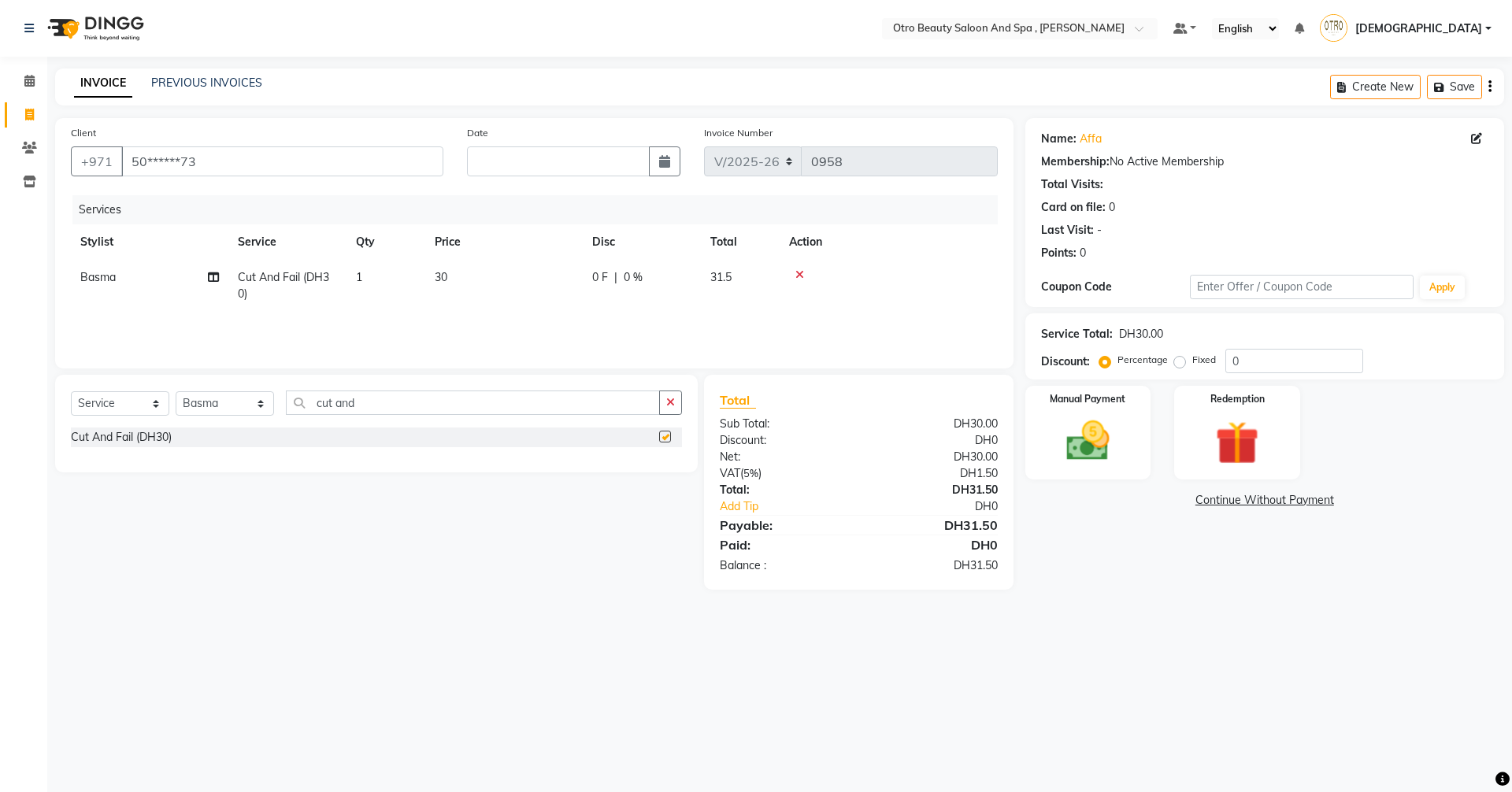
checkbox input "false"
click at [255, 404] on select "Select Stylist [PERSON_NAME] [PERSON_NAME] Hera Karuna [PERSON_NAME] Mamita [PE…" at bounding box center [224, 403] width 99 height 24
select select "86539"
click at [175, 392] on select "Select Stylist [PERSON_NAME] [PERSON_NAME] Hera Karuna [PERSON_NAME] Mamita [PE…" at bounding box center [224, 403] width 99 height 24
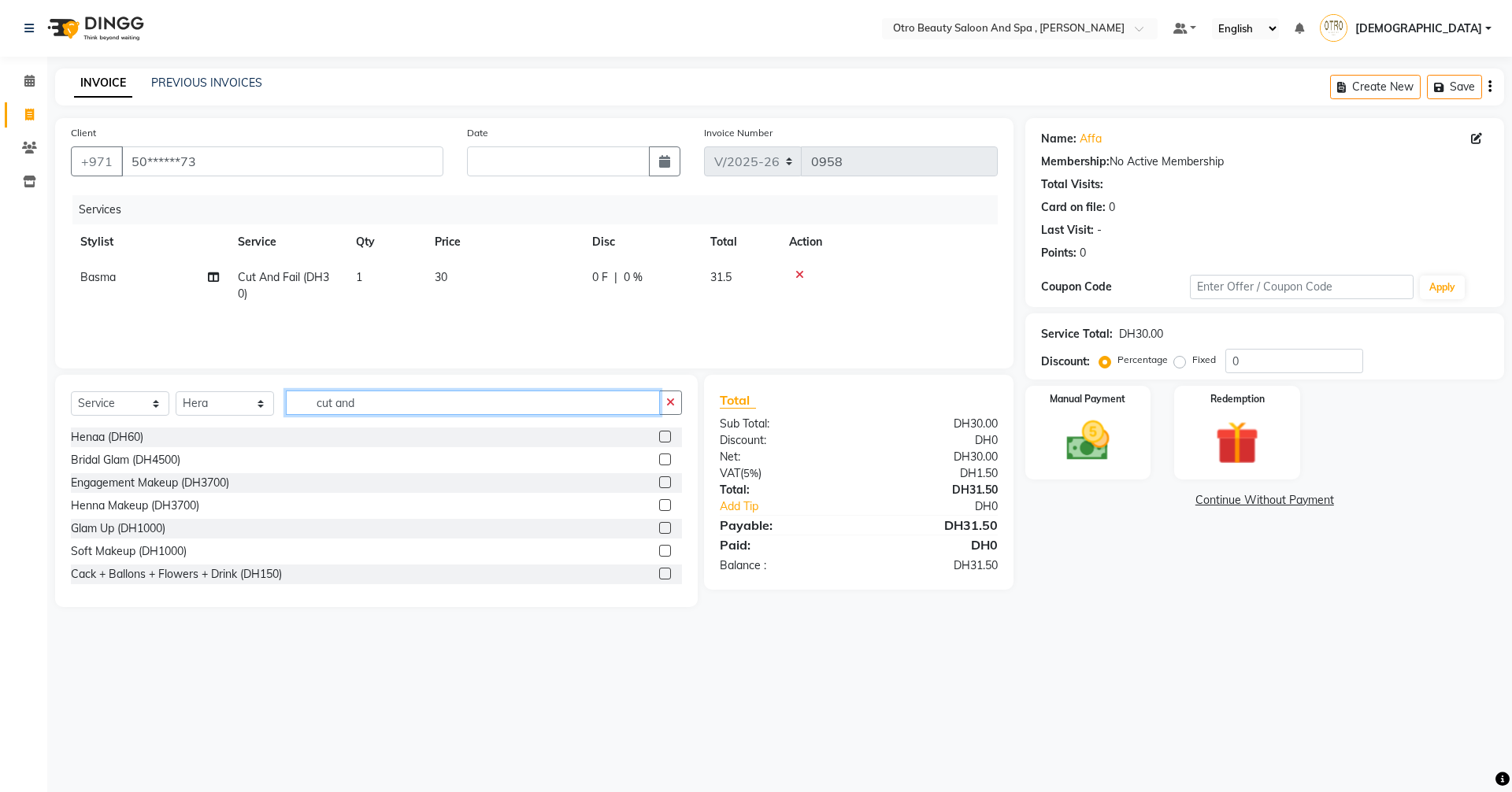
click at [400, 408] on input "cut and" at bounding box center [472, 402] width 374 height 24
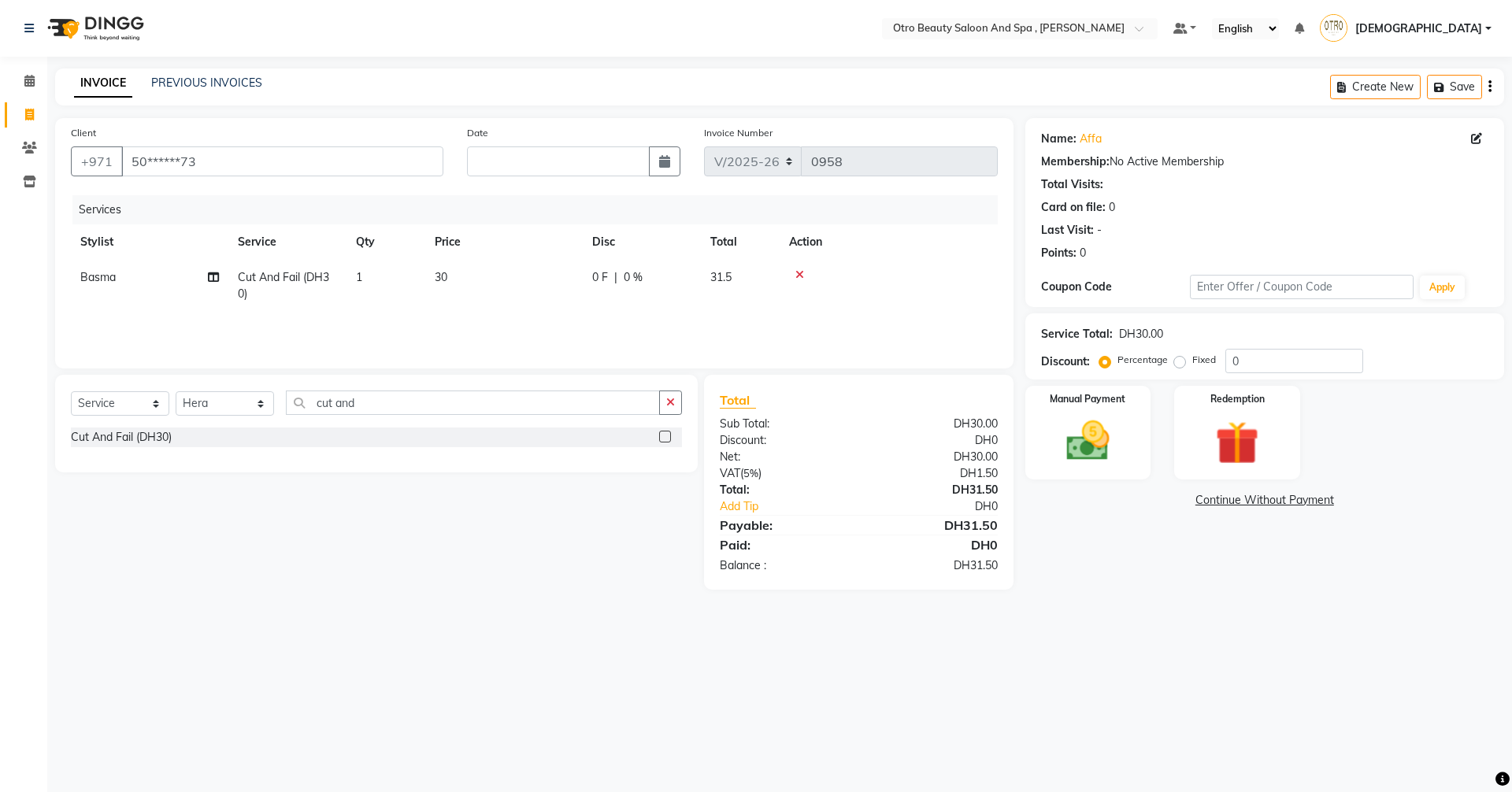
click at [665, 434] on label at bounding box center [665, 436] width 12 height 12
click at [665, 434] on input "checkbox" at bounding box center [664, 437] width 10 height 10
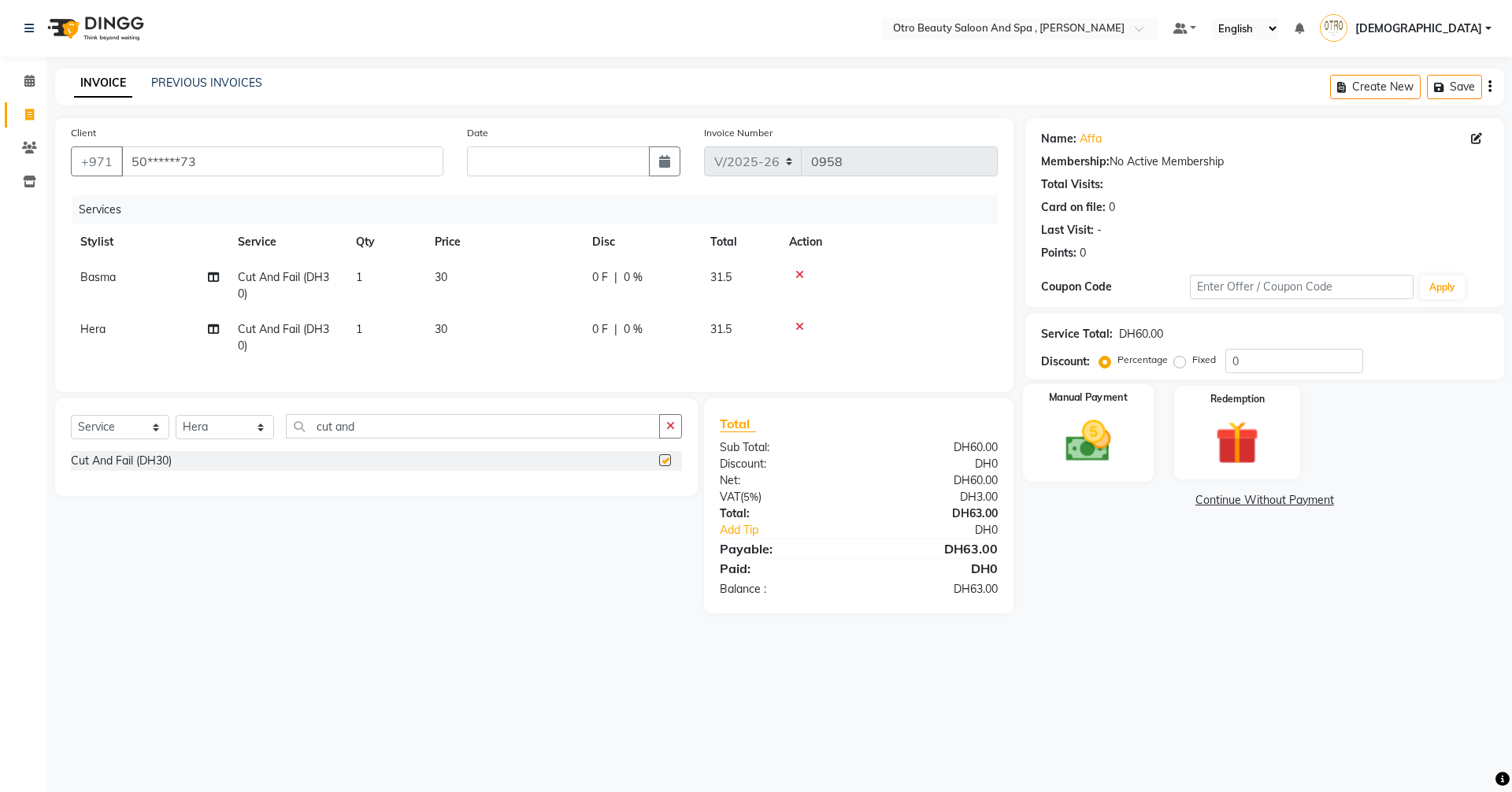
checkbox input "false"
click at [1073, 429] on img at bounding box center [1087, 440] width 73 height 52
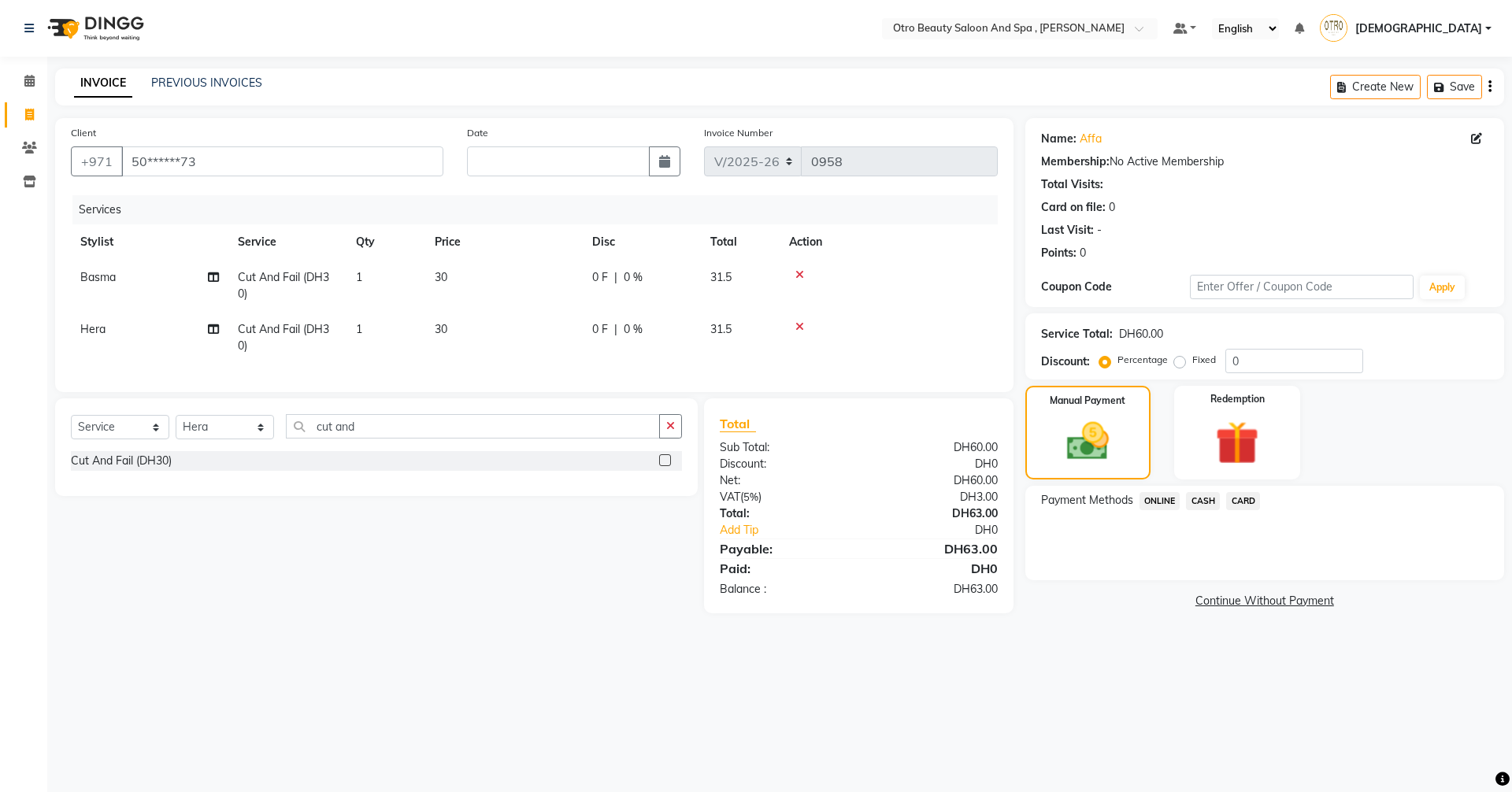
click at [1254, 502] on span "CARD" at bounding box center [1243, 501] width 34 height 18
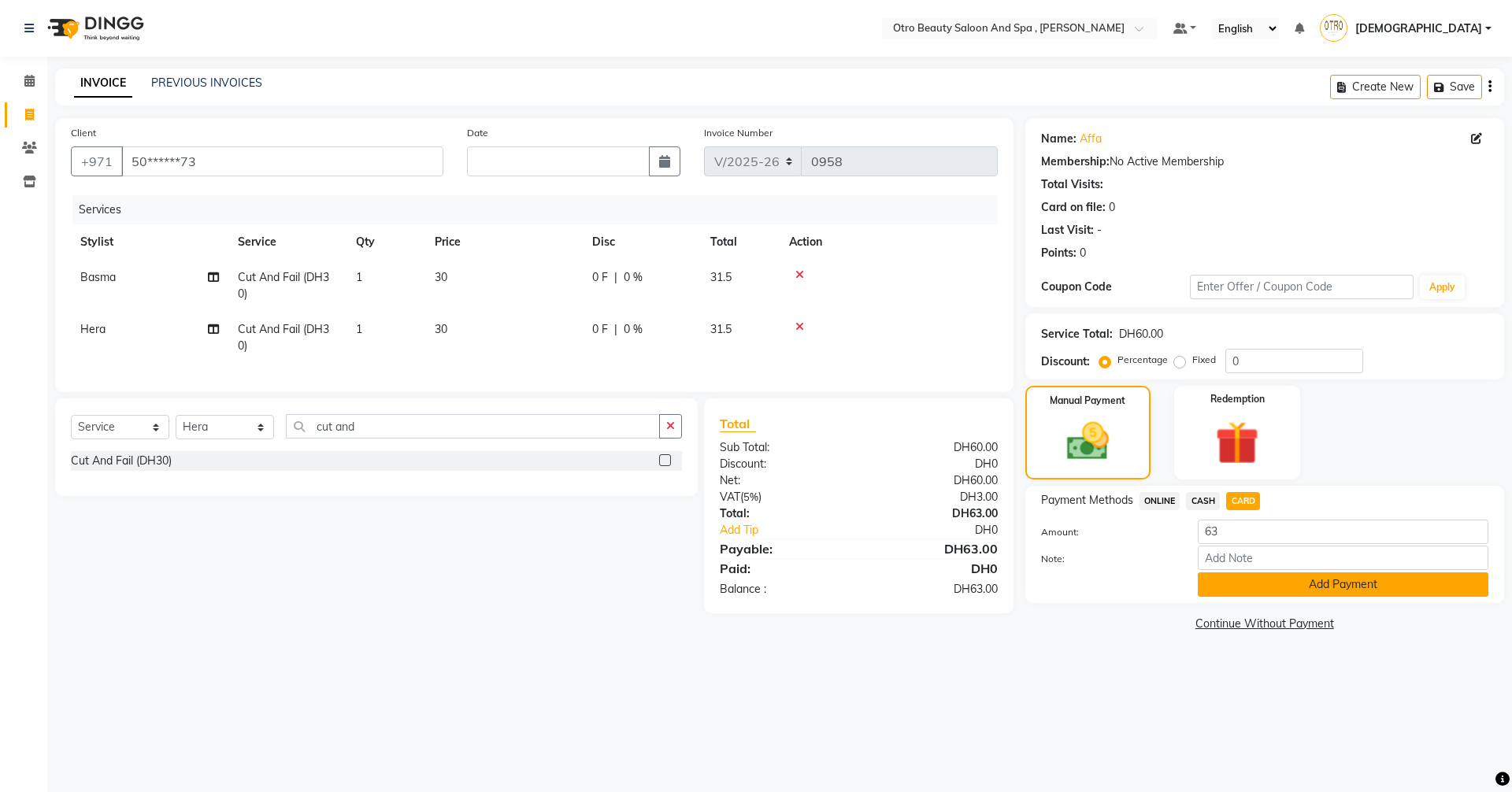
click at [1336, 587] on button "Add Payment" at bounding box center [1344, 584] width 291 height 24
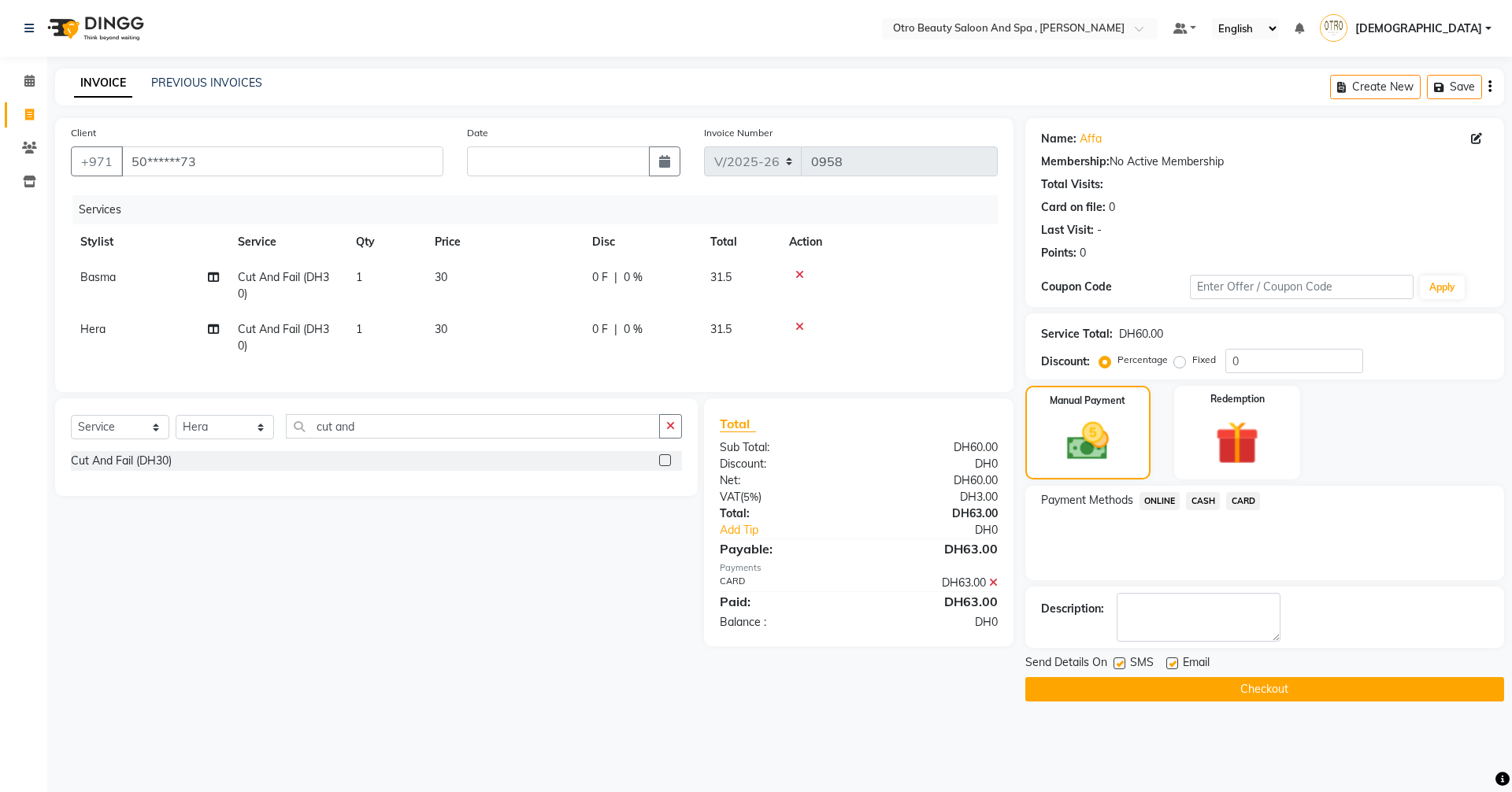
click at [1178, 699] on button "Checkout" at bounding box center [1265, 688] width 478 height 24
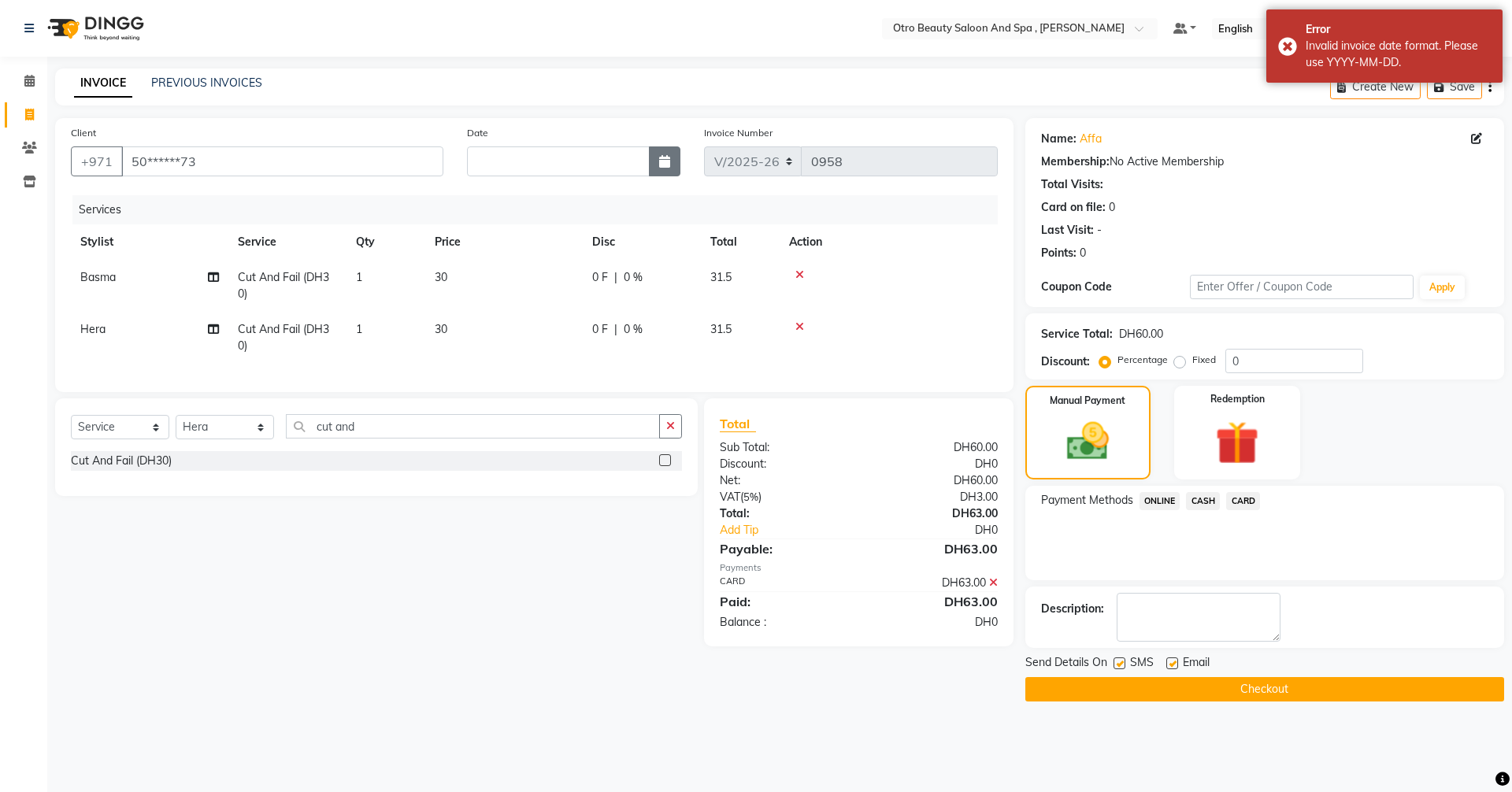
click at [659, 160] on icon "button" at bounding box center [664, 161] width 11 height 13
select select "9"
select select "2025"
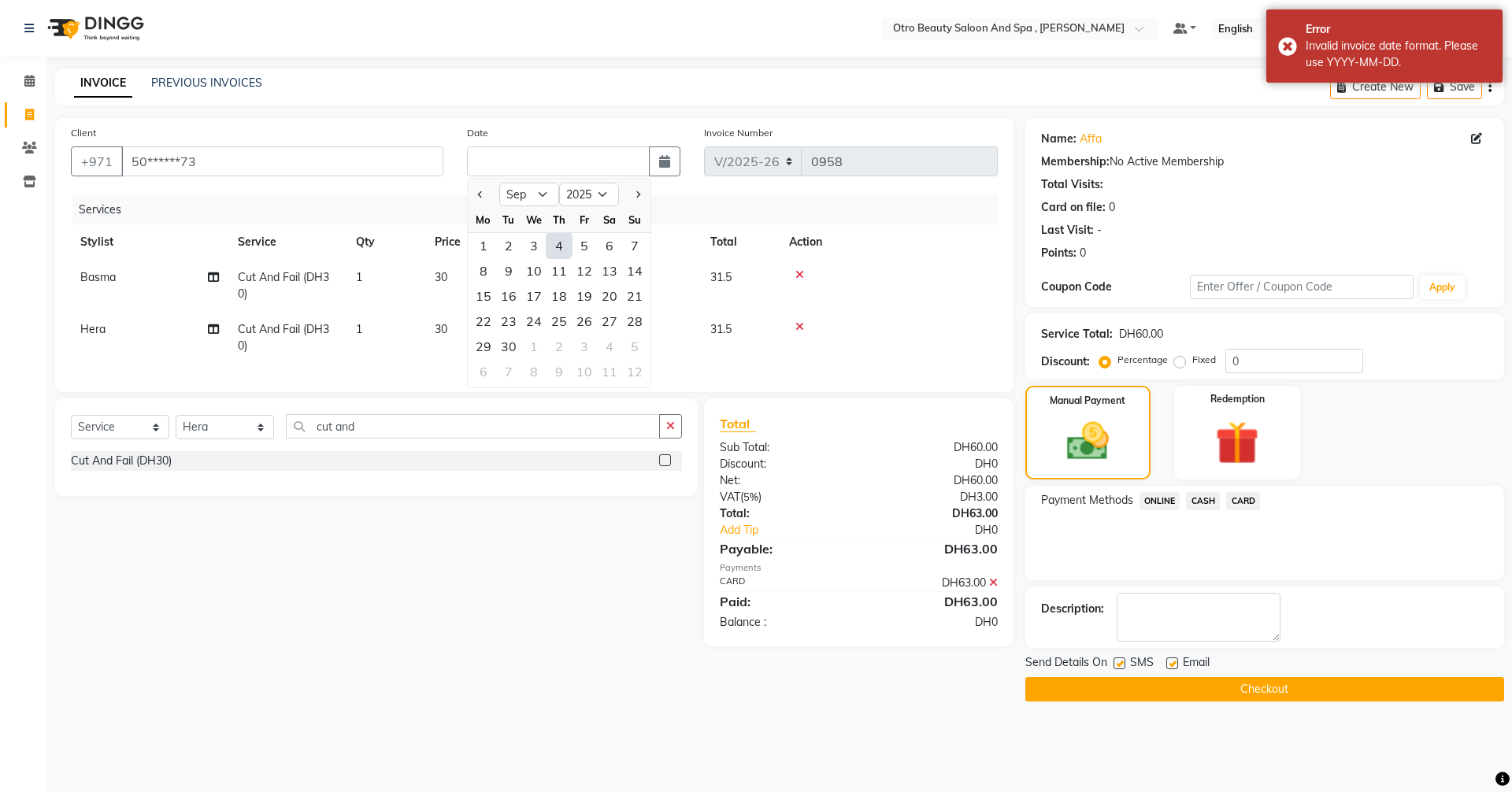
click at [561, 249] on div "4" at bounding box center [558, 245] width 25 height 25
type input "[DATE]"
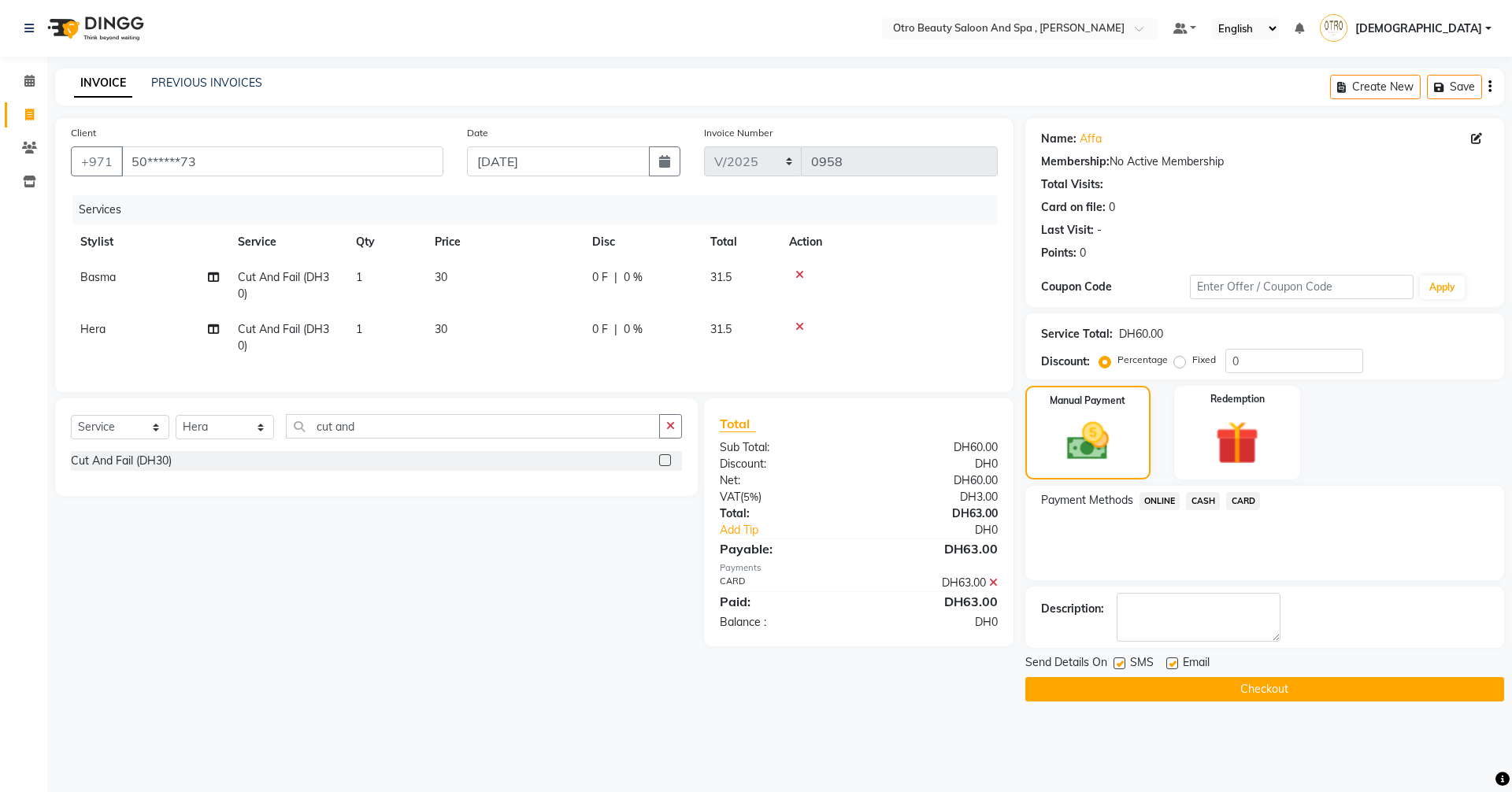
click at [1336, 685] on button "Checkout" at bounding box center [1265, 688] width 478 height 24
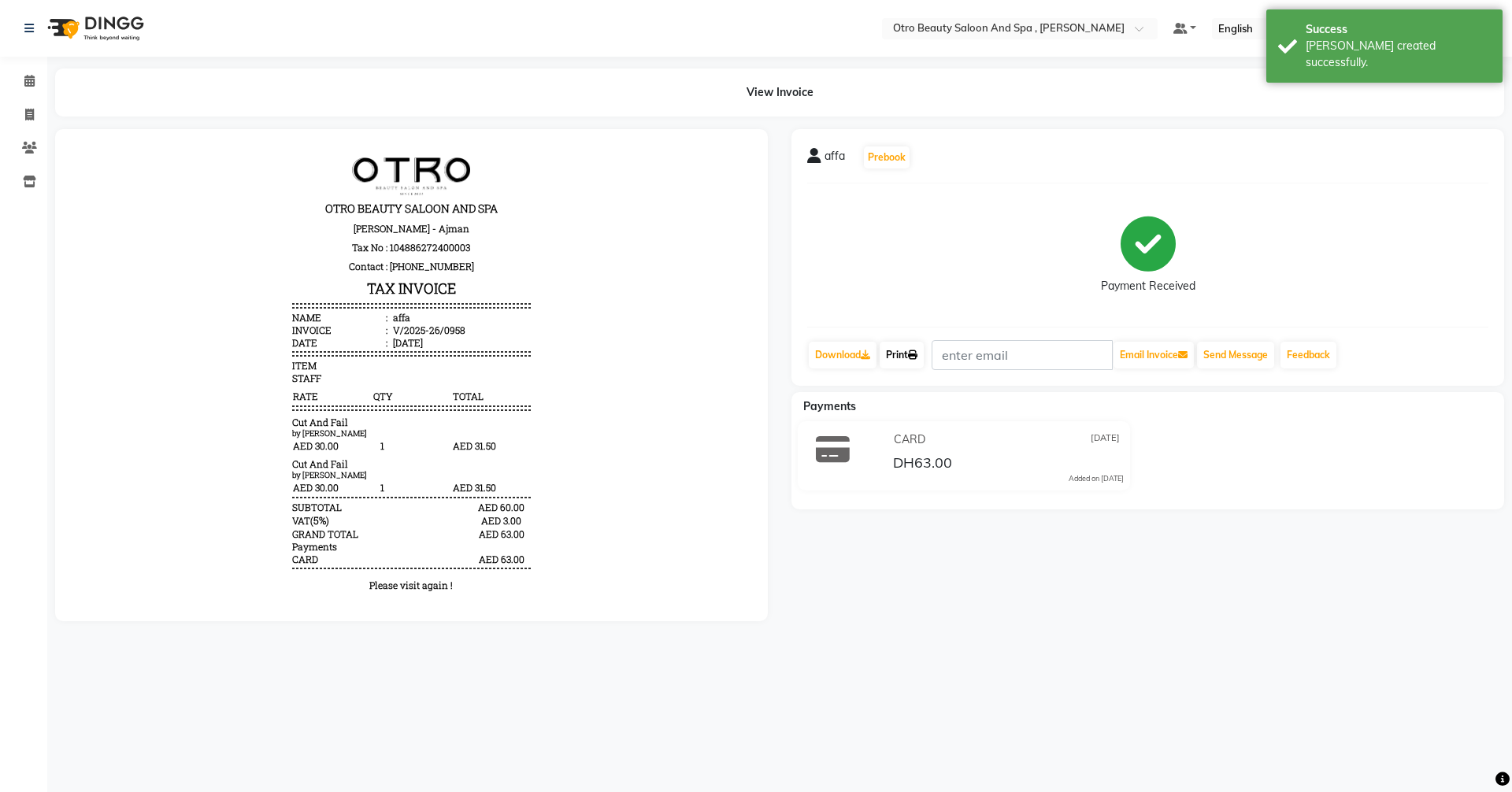
click at [904, 347] on link "Print" at bounding box center [901, 355] width 44 height 27
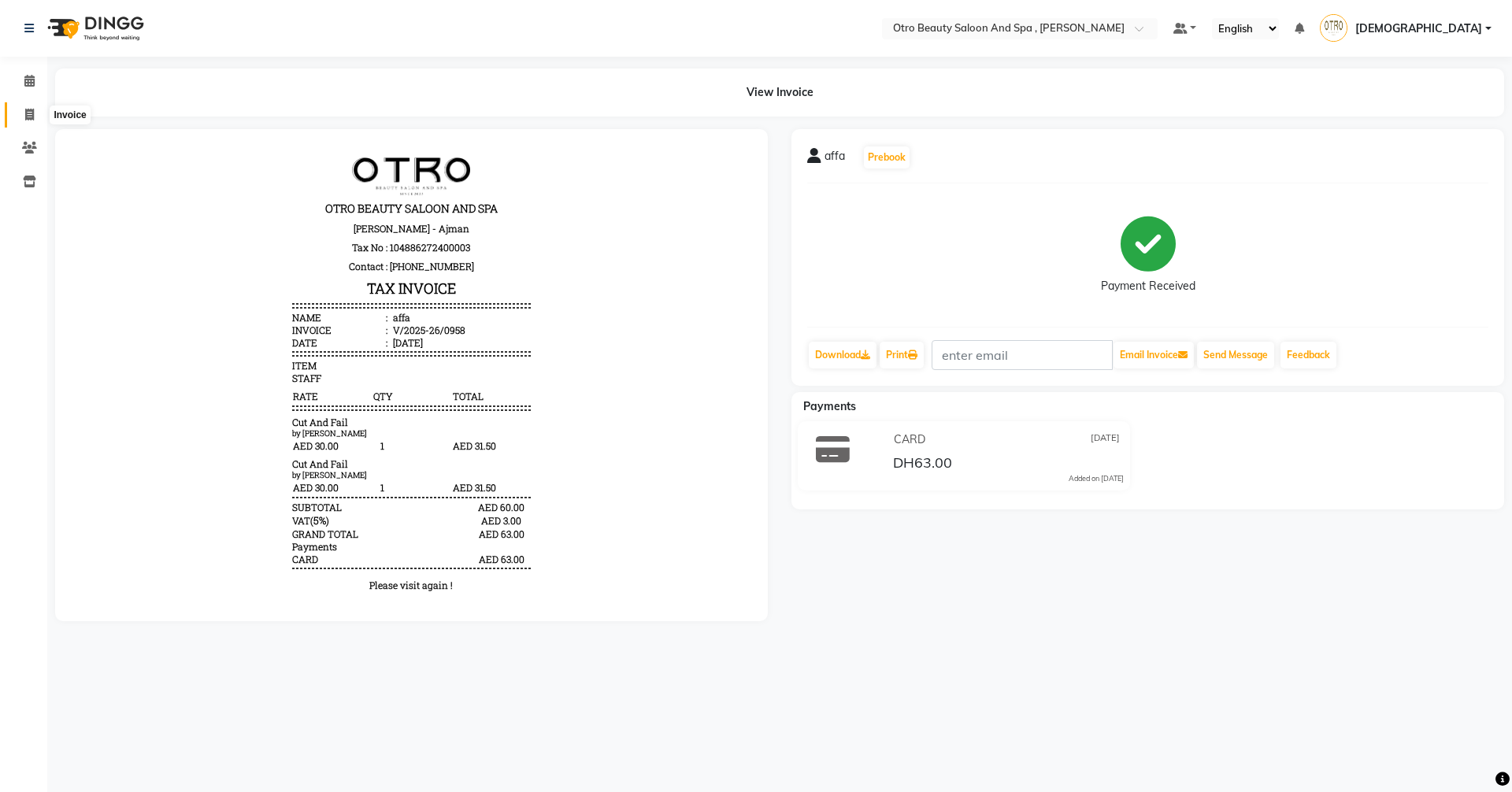
click at [30, 119] on icon at bounding box center [29, 115] width 9 height 12
select select "8622"
select select "service"
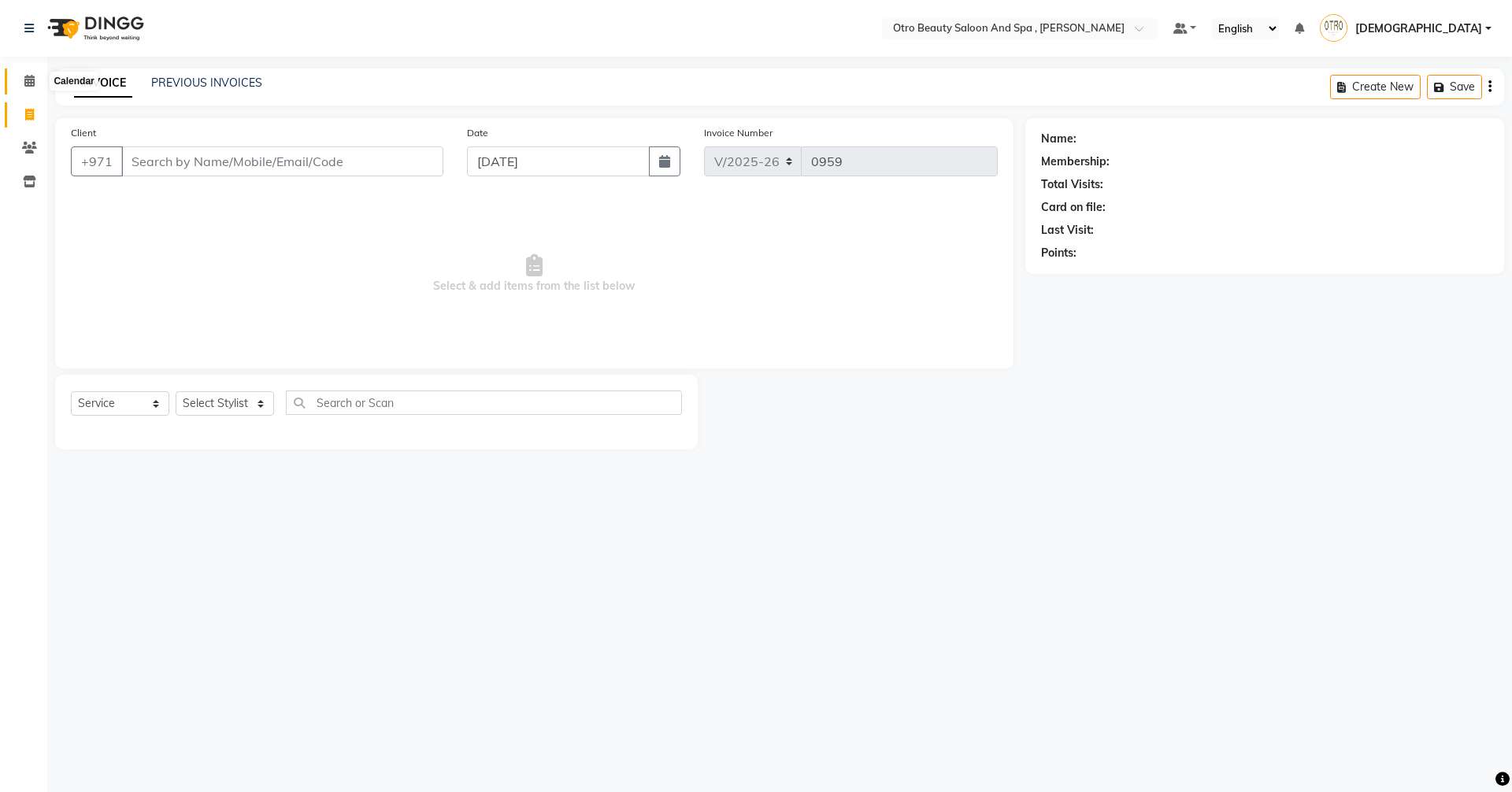
click at [32, 80] on icon at bounding box center [29, 81] width 10 height 12
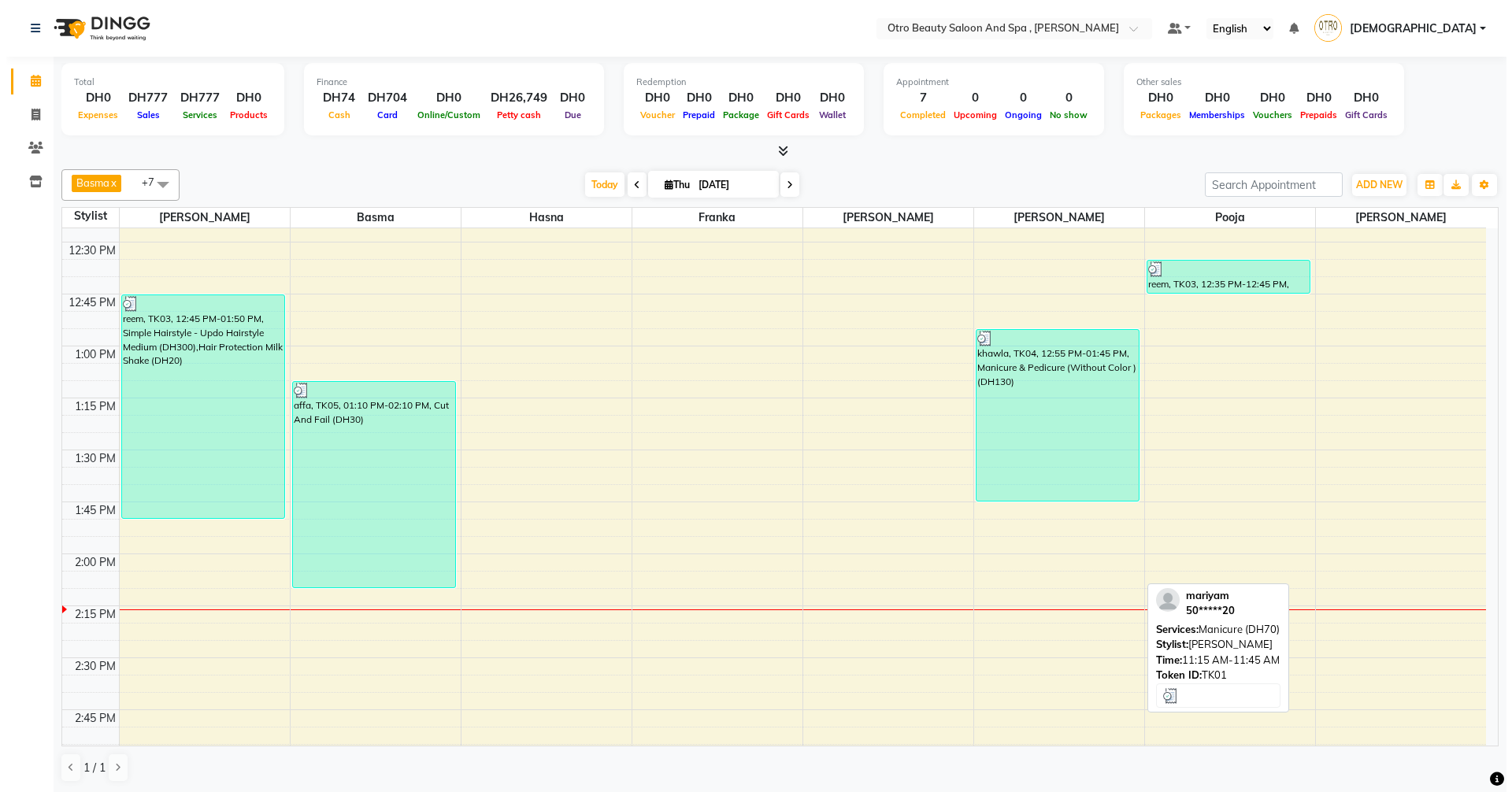
scroll to position [551, 0]
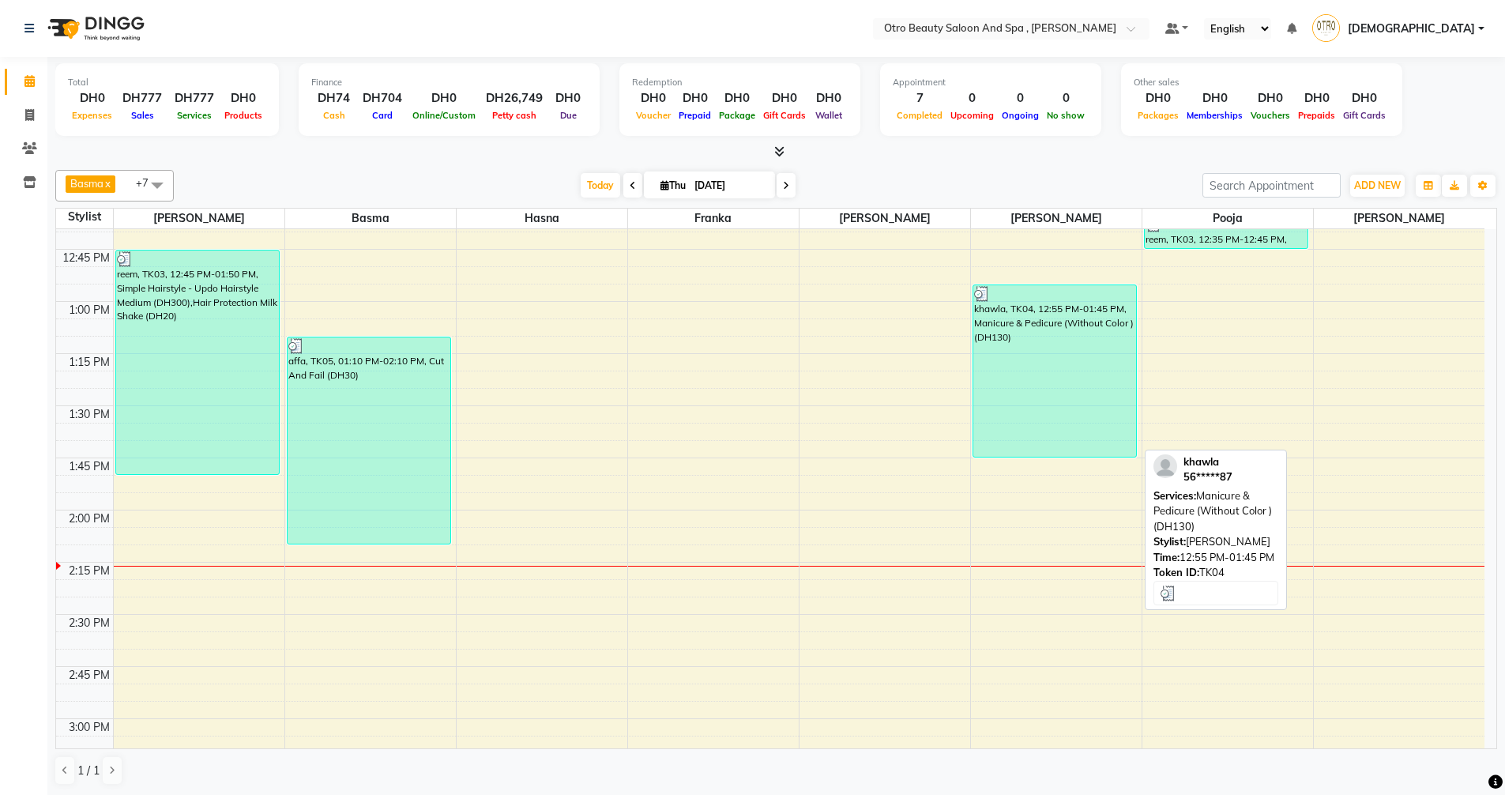
click at [1044, 352] on div "khawla, TK04, 12:55 PM-01:45 PM, Manicure & Pedicure (Without Color ) (DH130)" at bounding box center [1055, 370] width 164 height 171
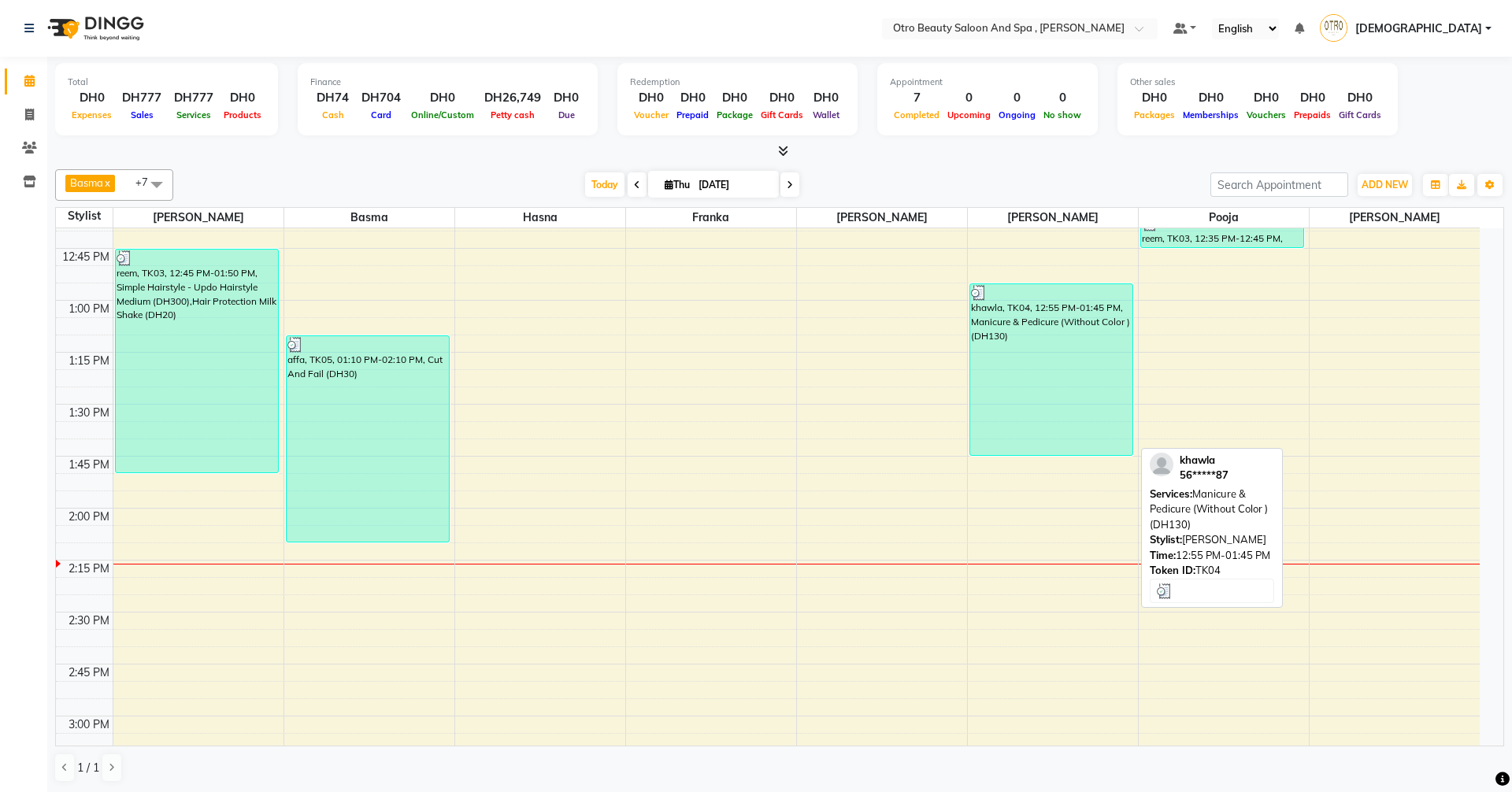
select select "3"
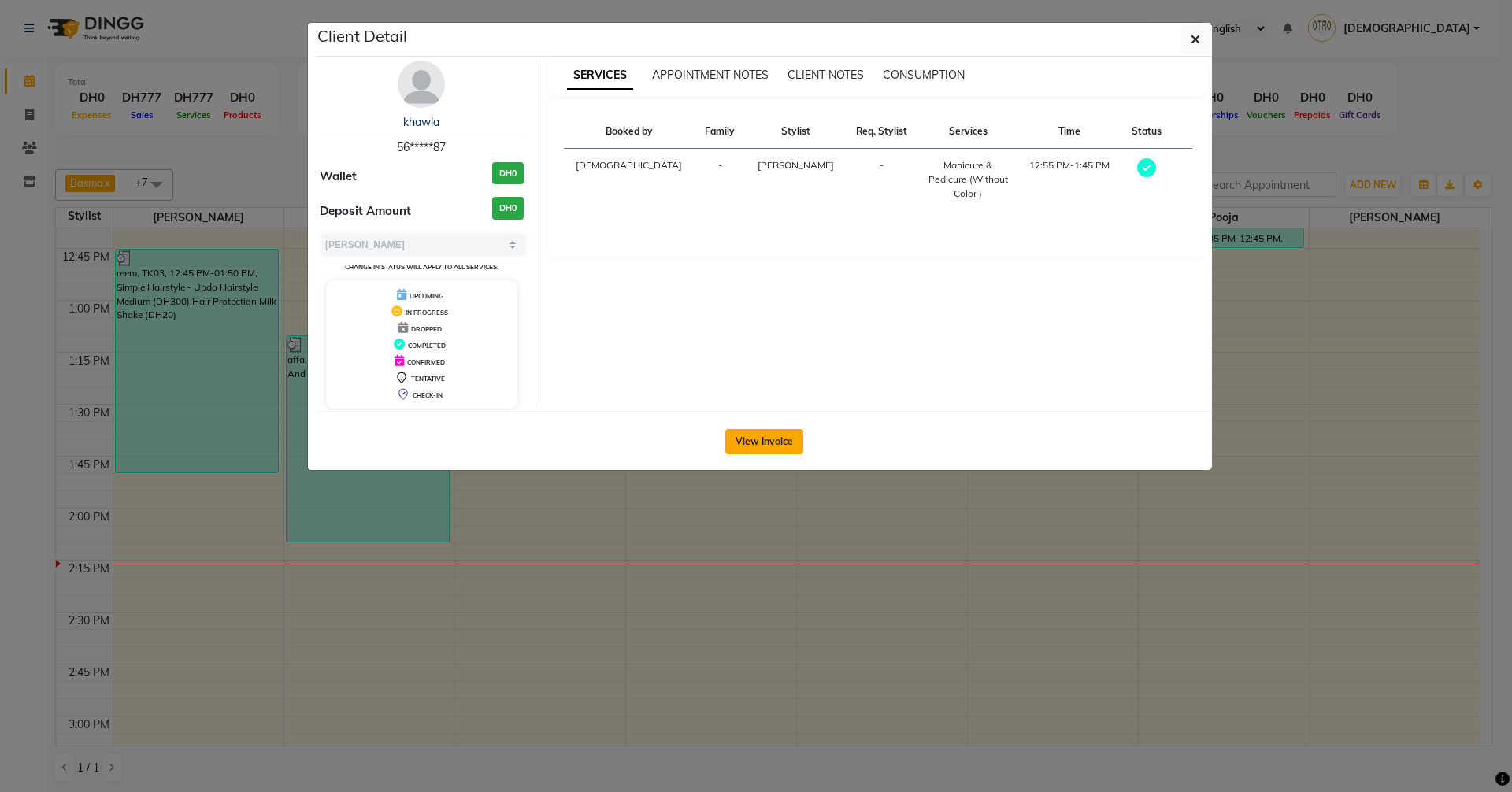
click at [782, 444] on button "View Invoice" at bounding box center [764, 441] width 78 height 25
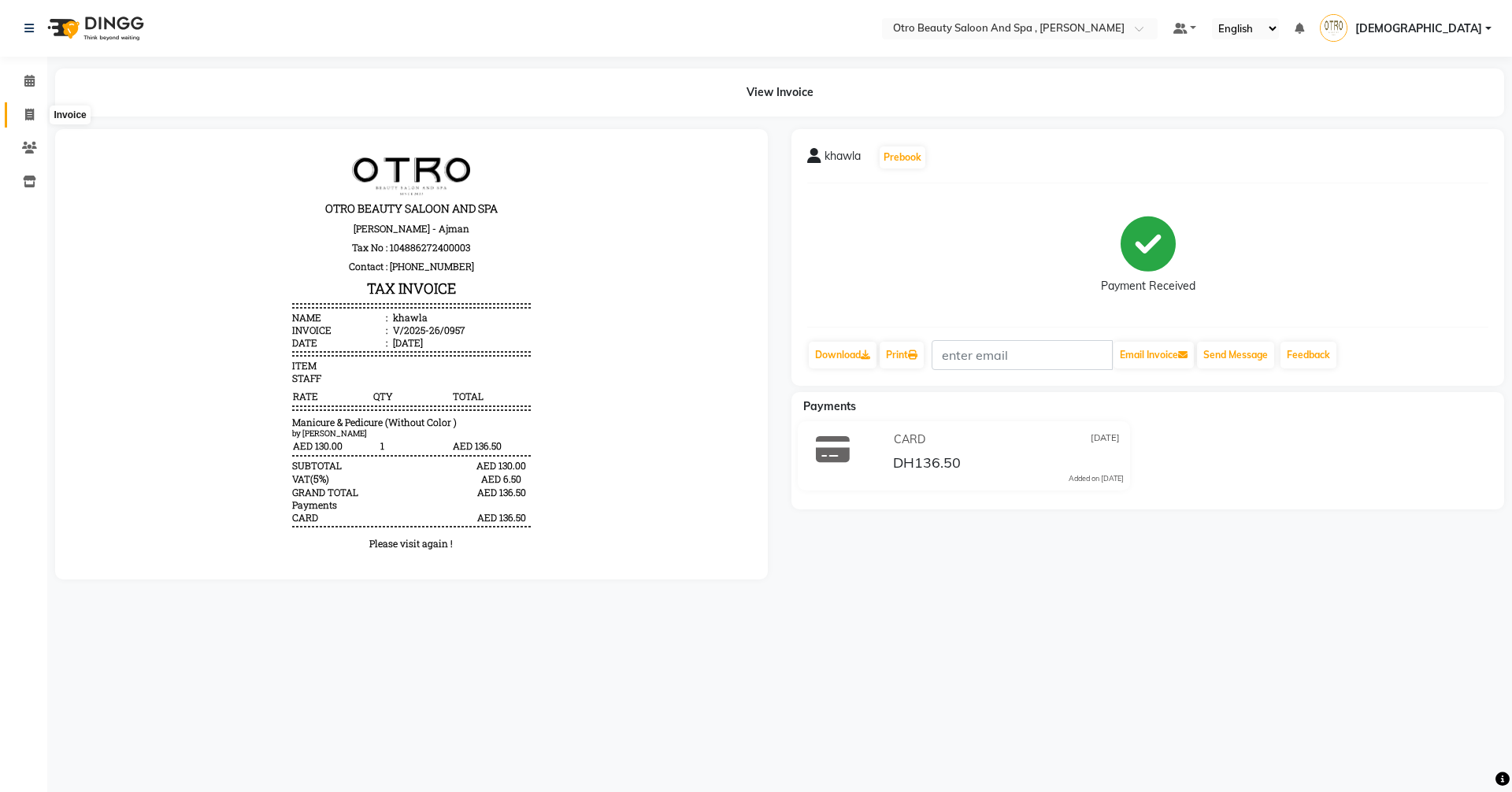
click at [32, 119] on icon at bounding box center [29, 115] width 9 height 12
select select "service"
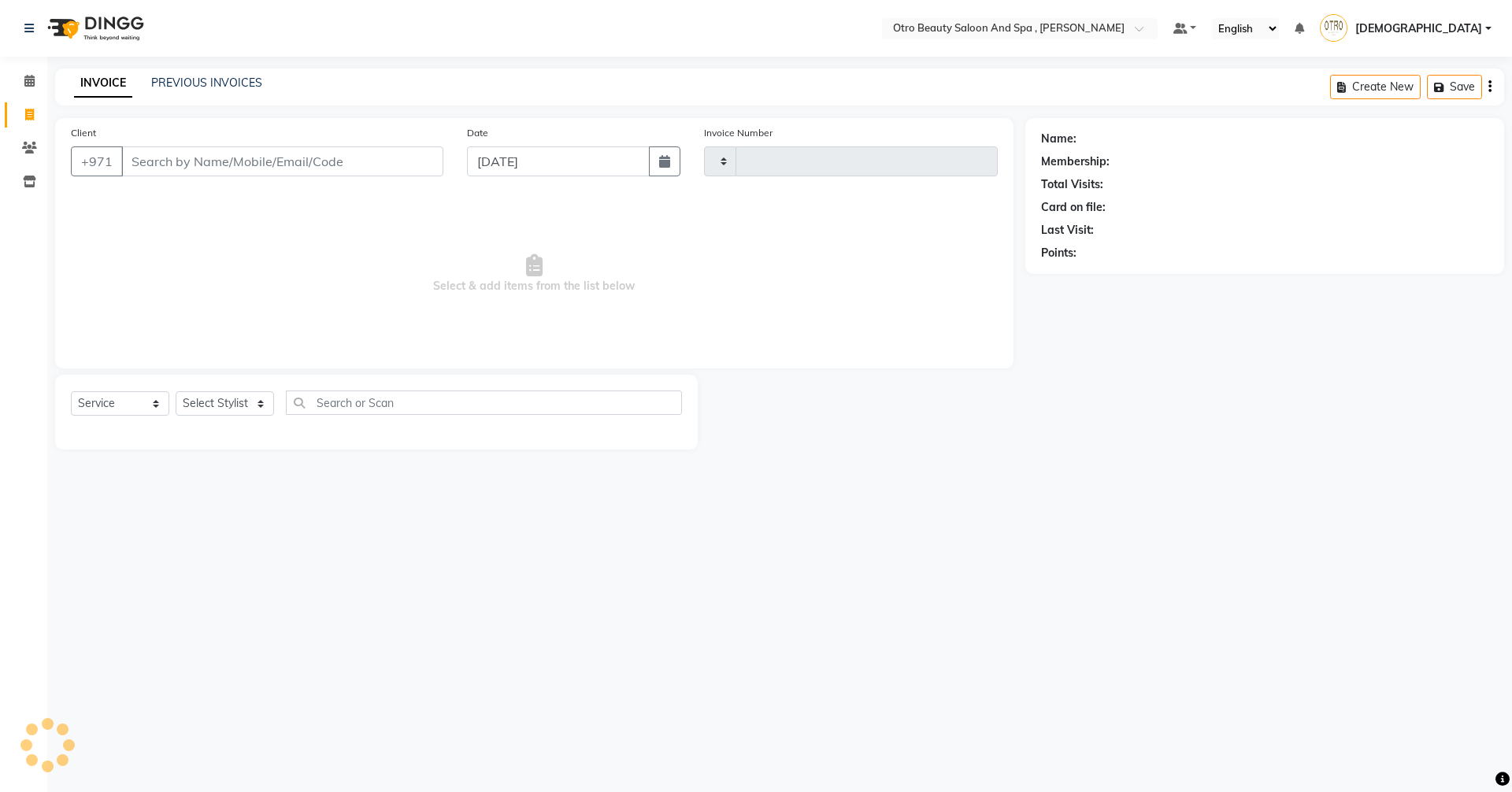
type input "0959"
select select "8622"
click at [31, 85] on icon at bounding box center [29, 81] width 10 height 12
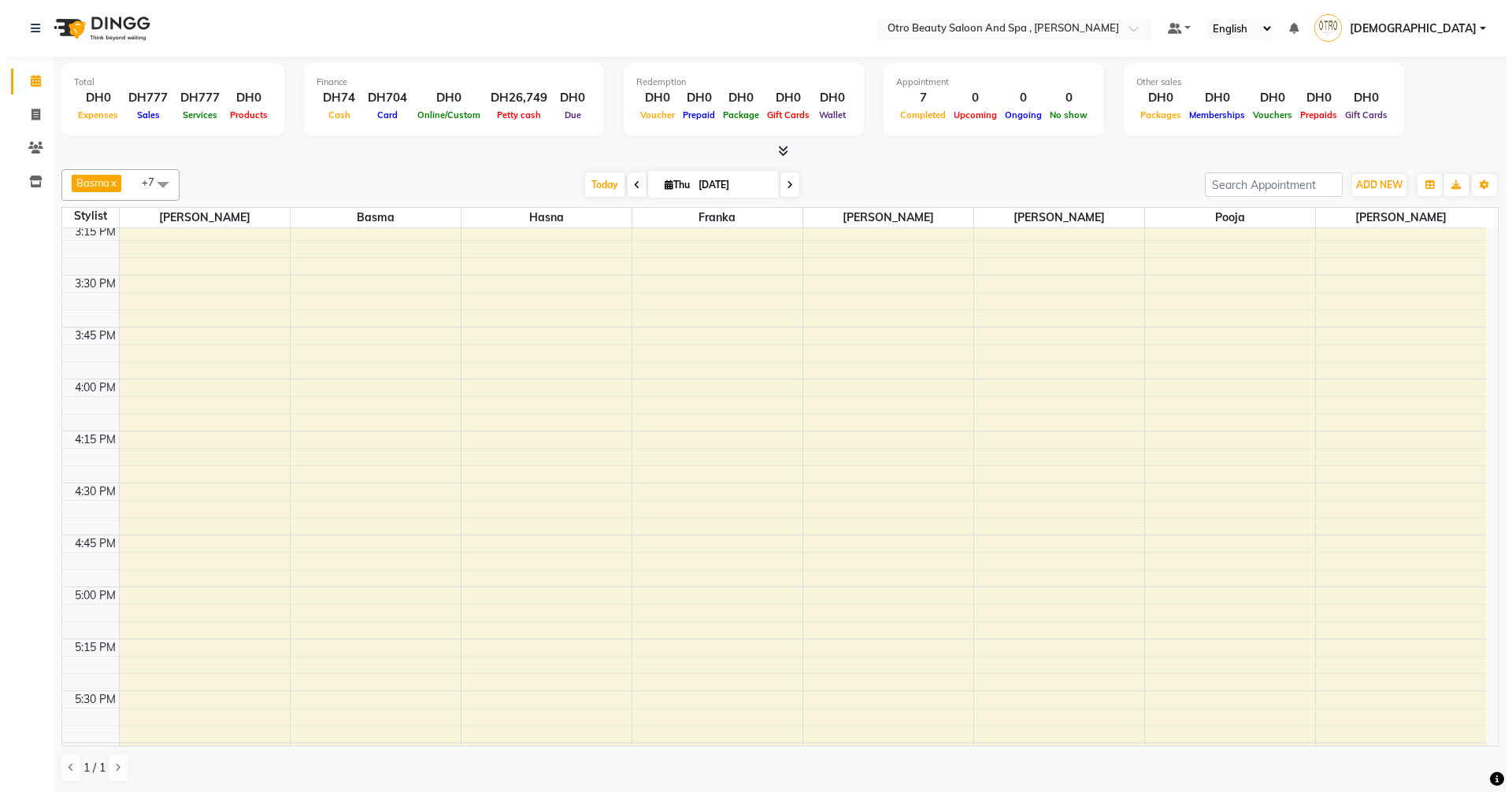
scroll to position [1102, 0]
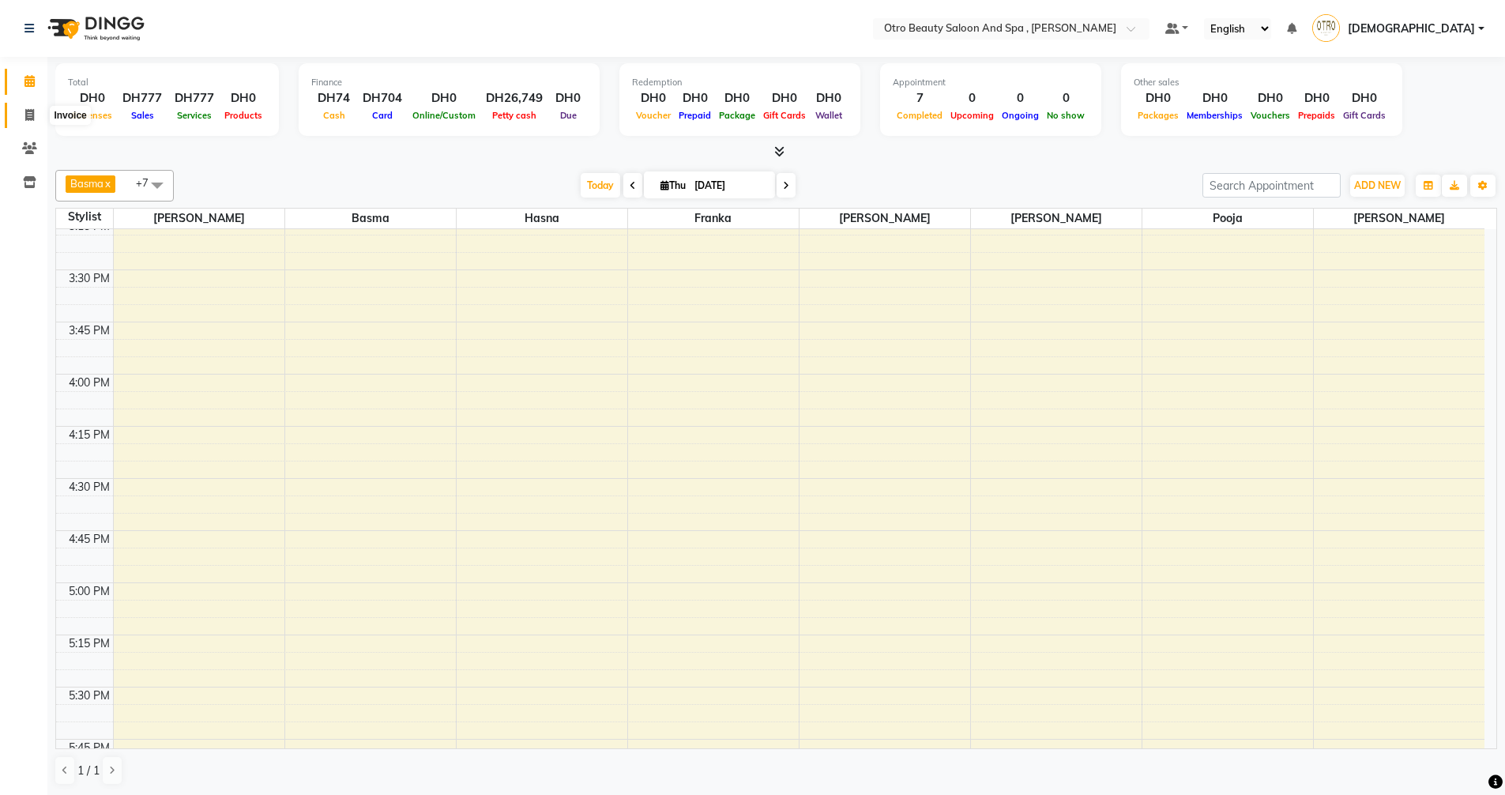
click at [32, 119] on icon at bounding box center [29, 115] width 9 height 12
select select "service"
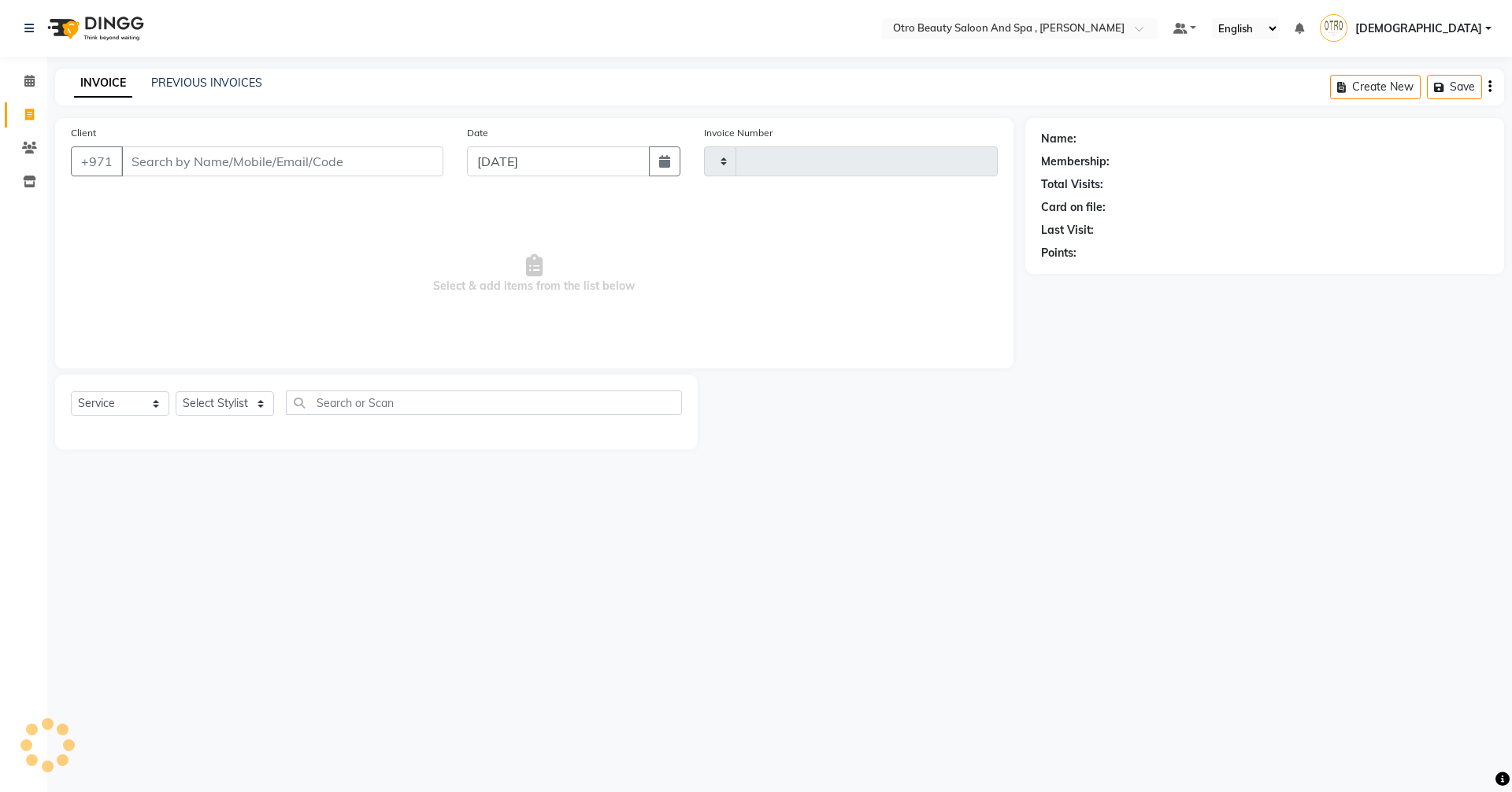
type input "0959"
select select "8622"
click at [857, 508] on div "Select Location × Otro Beauty Saloon And Spa , Al Yasmeen Default Panel My Pane…" at bounding box center [756, 396] width 1512 height 792
click at [822, 513] on div "Select Location × Otro Beauty Saloon And Spa , Al Yasmeen Default Panel My Pane…" at bounding box center [756, 396] width 1512 height 792
drag, startPoint x: 822, startPoint y: 514, endPoint x: 848, endPoint y: 582, distance: 72.8
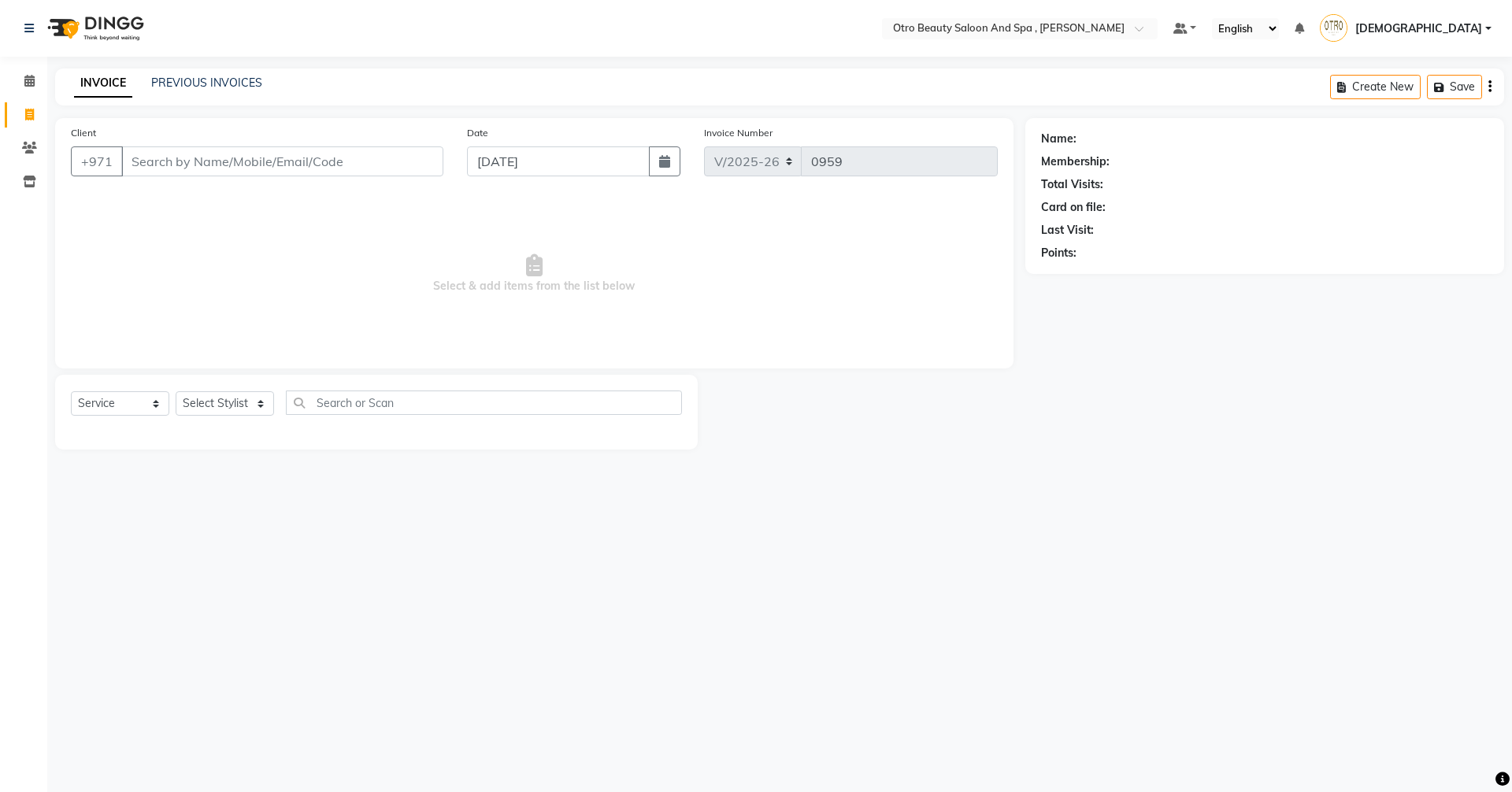
click at [848, 582] on div "Select Location × Otro Beauty Saloon And Spa , Al Yasmeen Default Panel My Pane…" at bounding box center [756, 396] width 1512 height 792
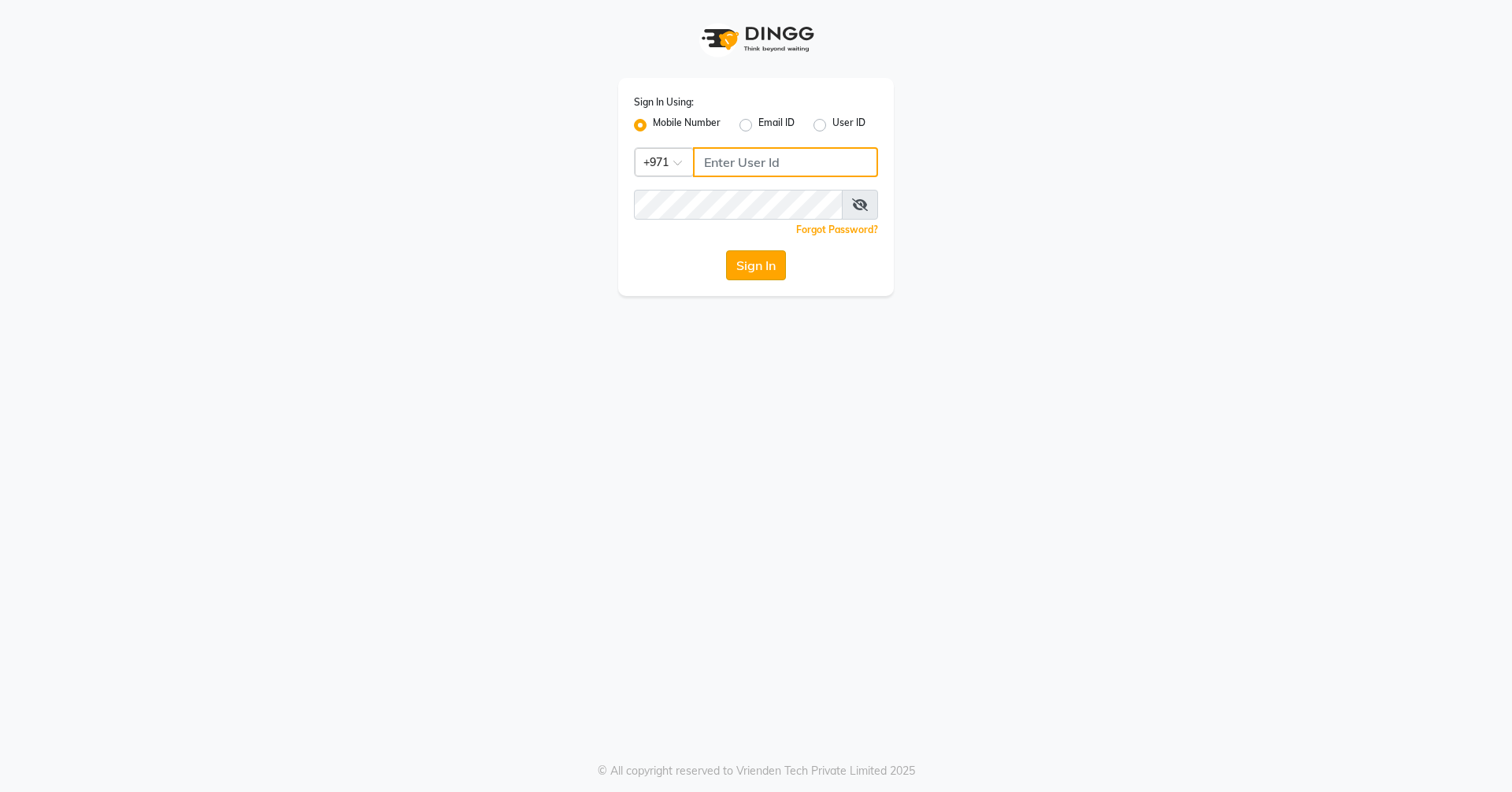
type input "523303322"
click at [759, 268] on button "Sign In" at bounding box center [756, 265] width 60 height 30
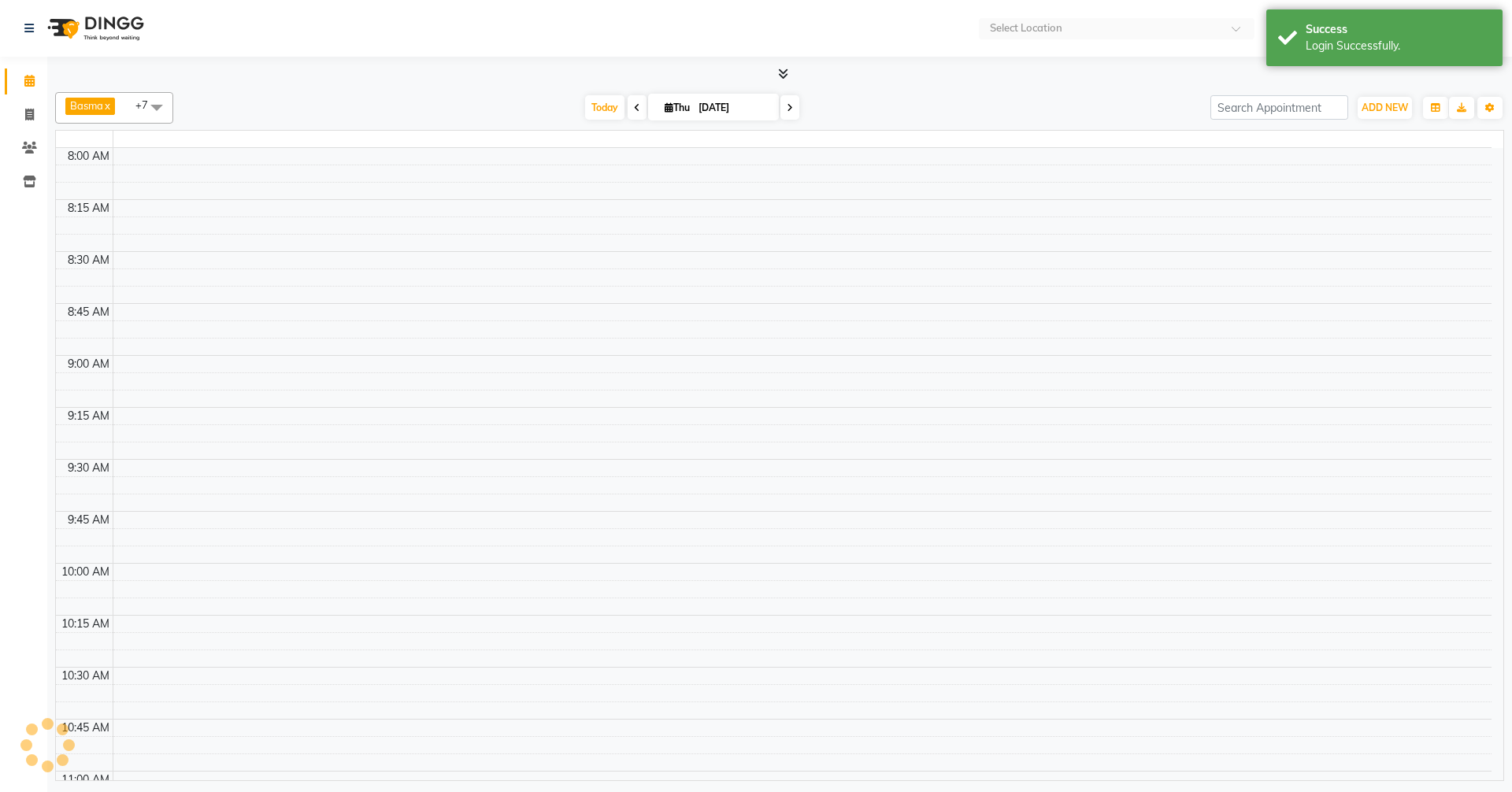
select select "en"
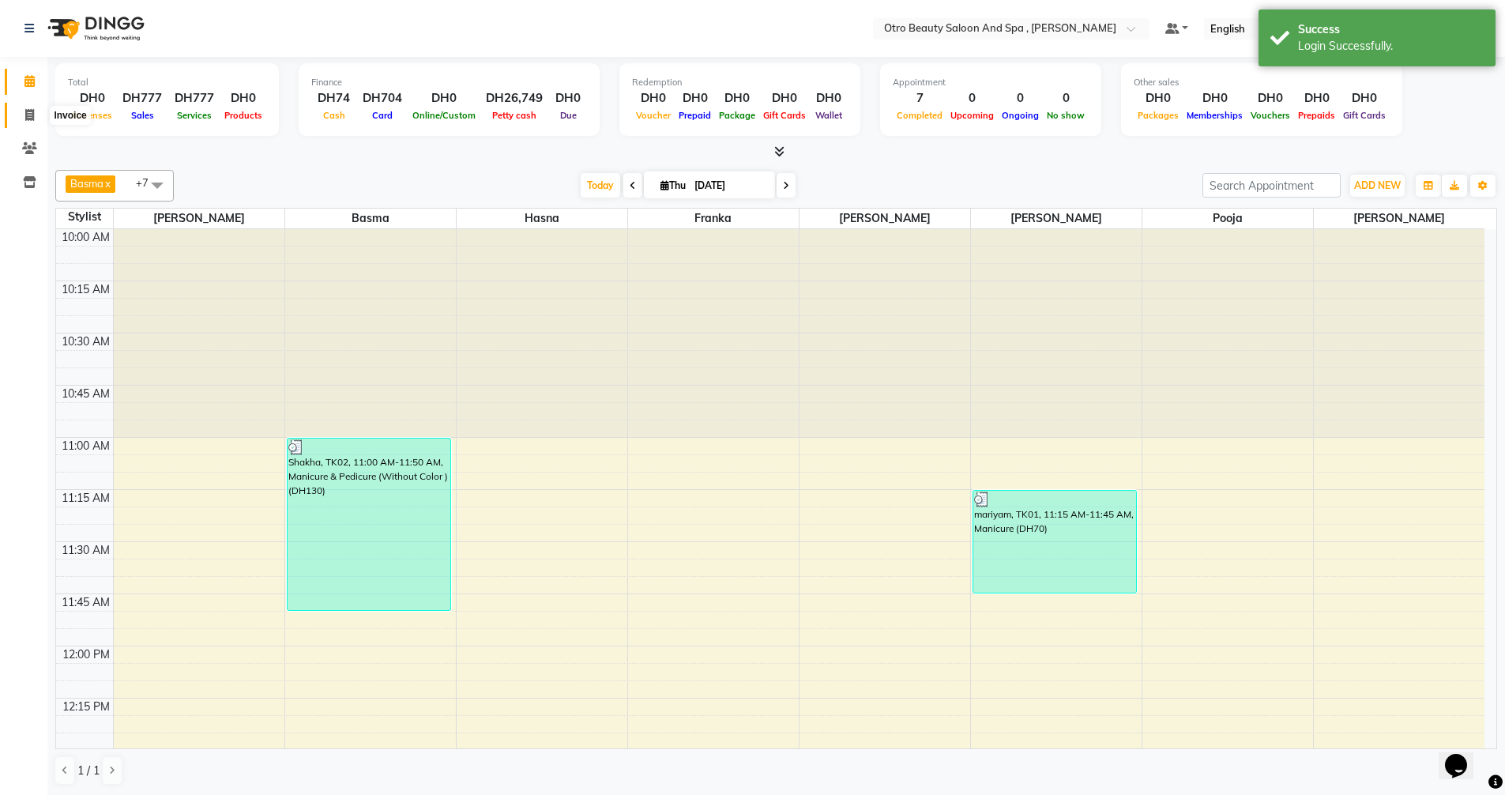
click at [28, 119] on icon at bounding box center [29, 115] width 9 height 12
select select "service"
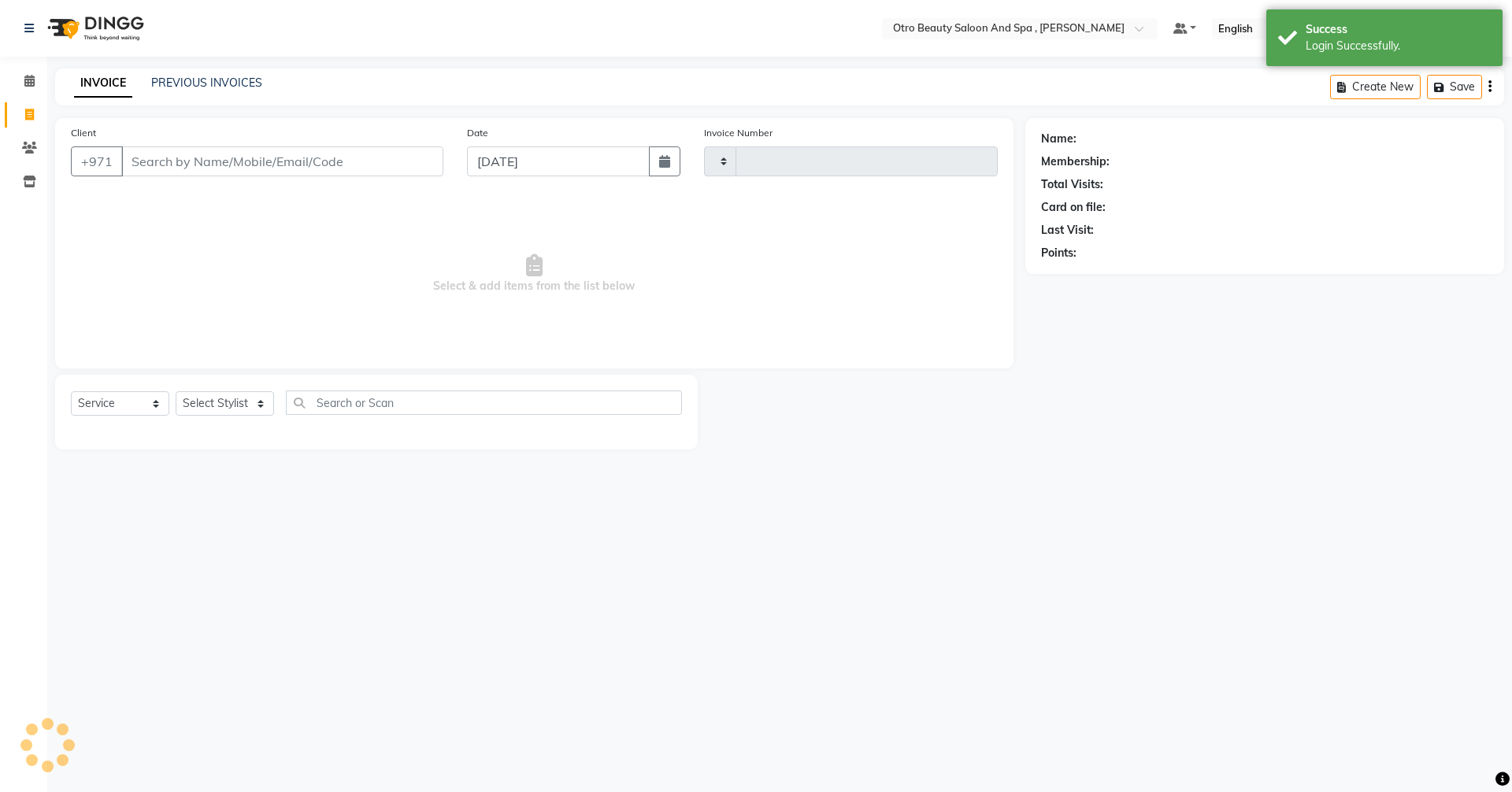
type input "0959"
select select "8622"
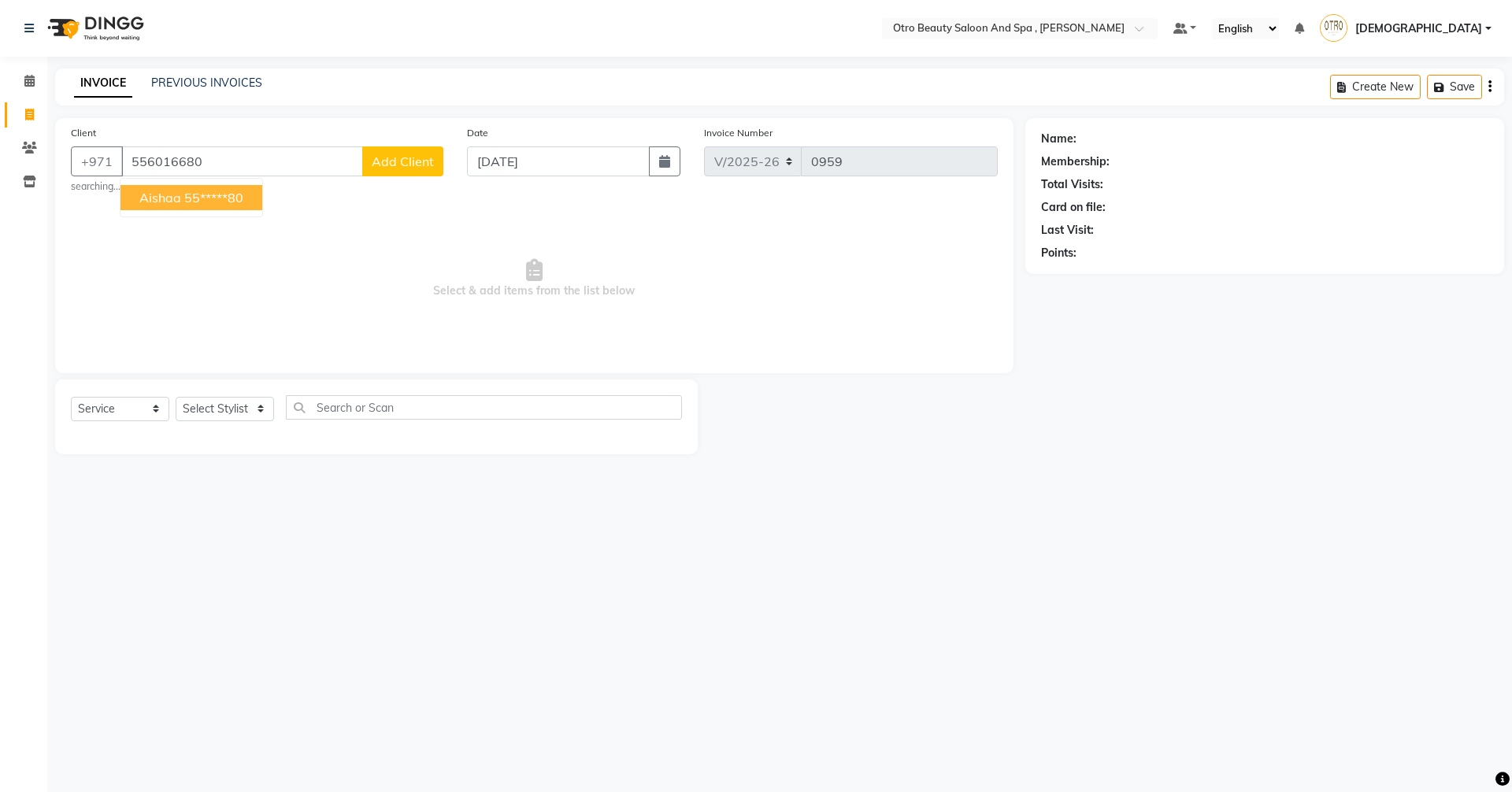
type input "556016680"
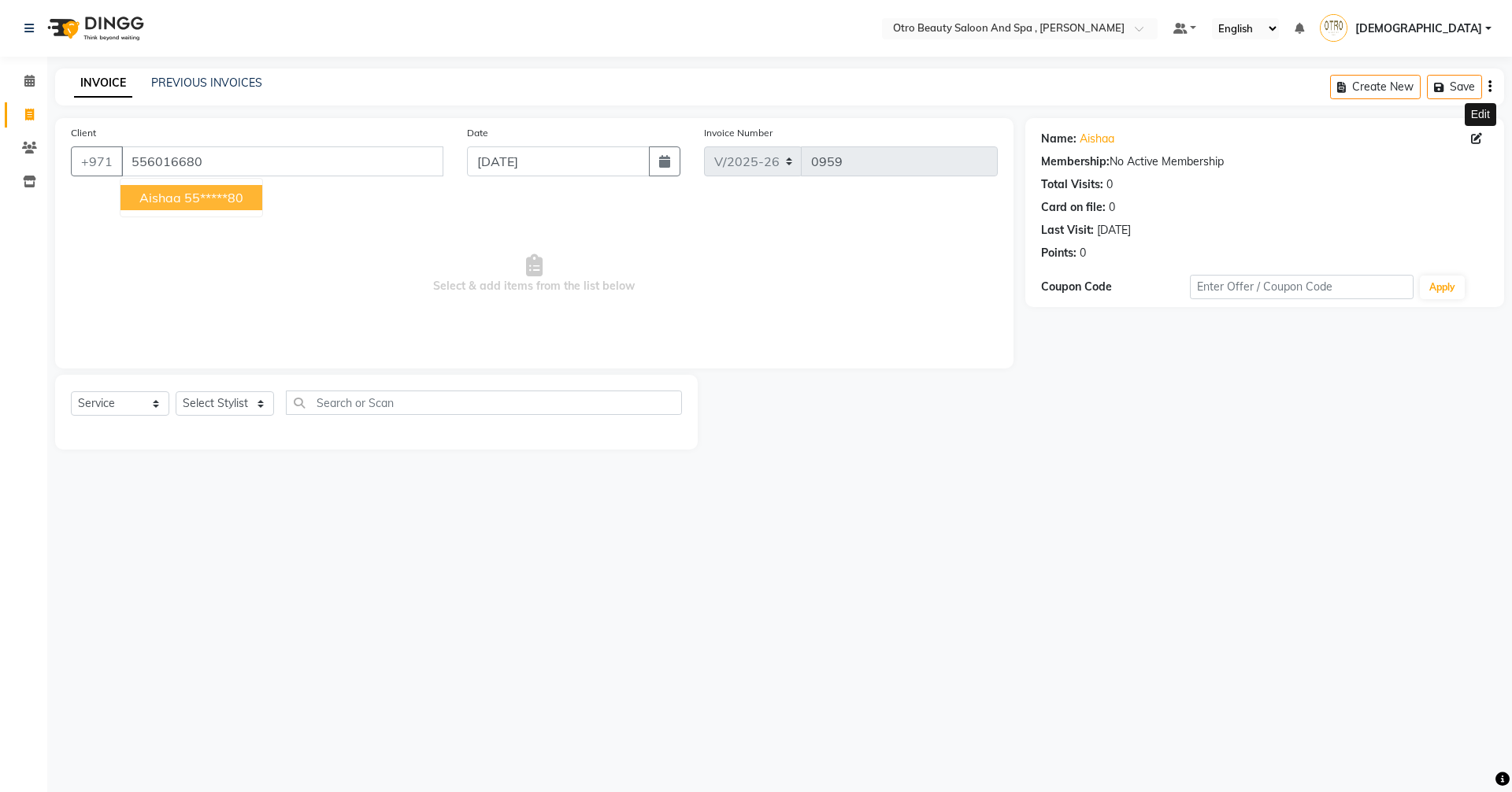
click at [1472, 140] on icon at bounding box center [1476, 138] width 11 height 11
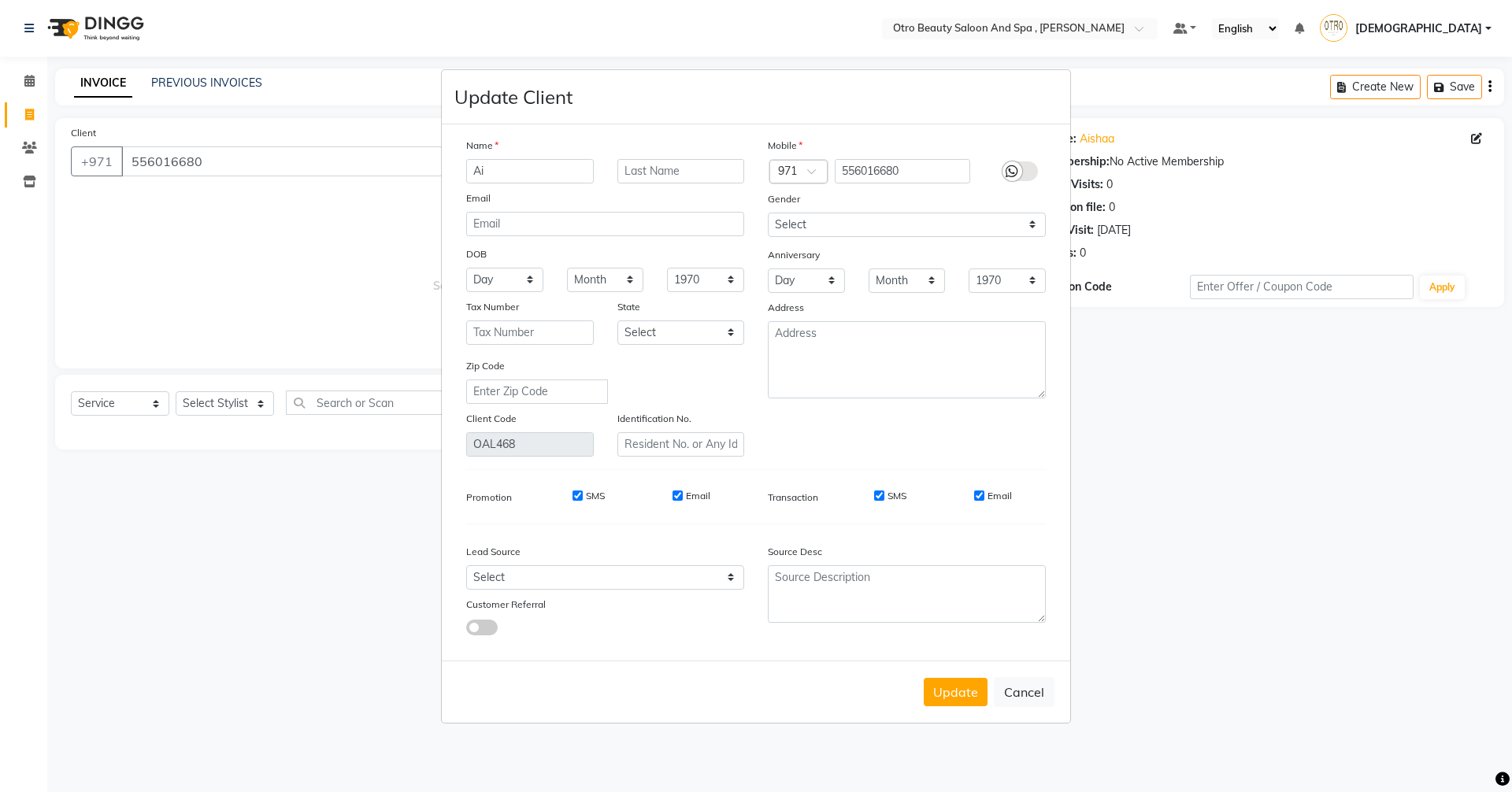
type input "A"
type input "nura"
click at [955, 696] on button "Update" at bounding box center [956, 691] width 64 height 28
type input "55*****80"
select select
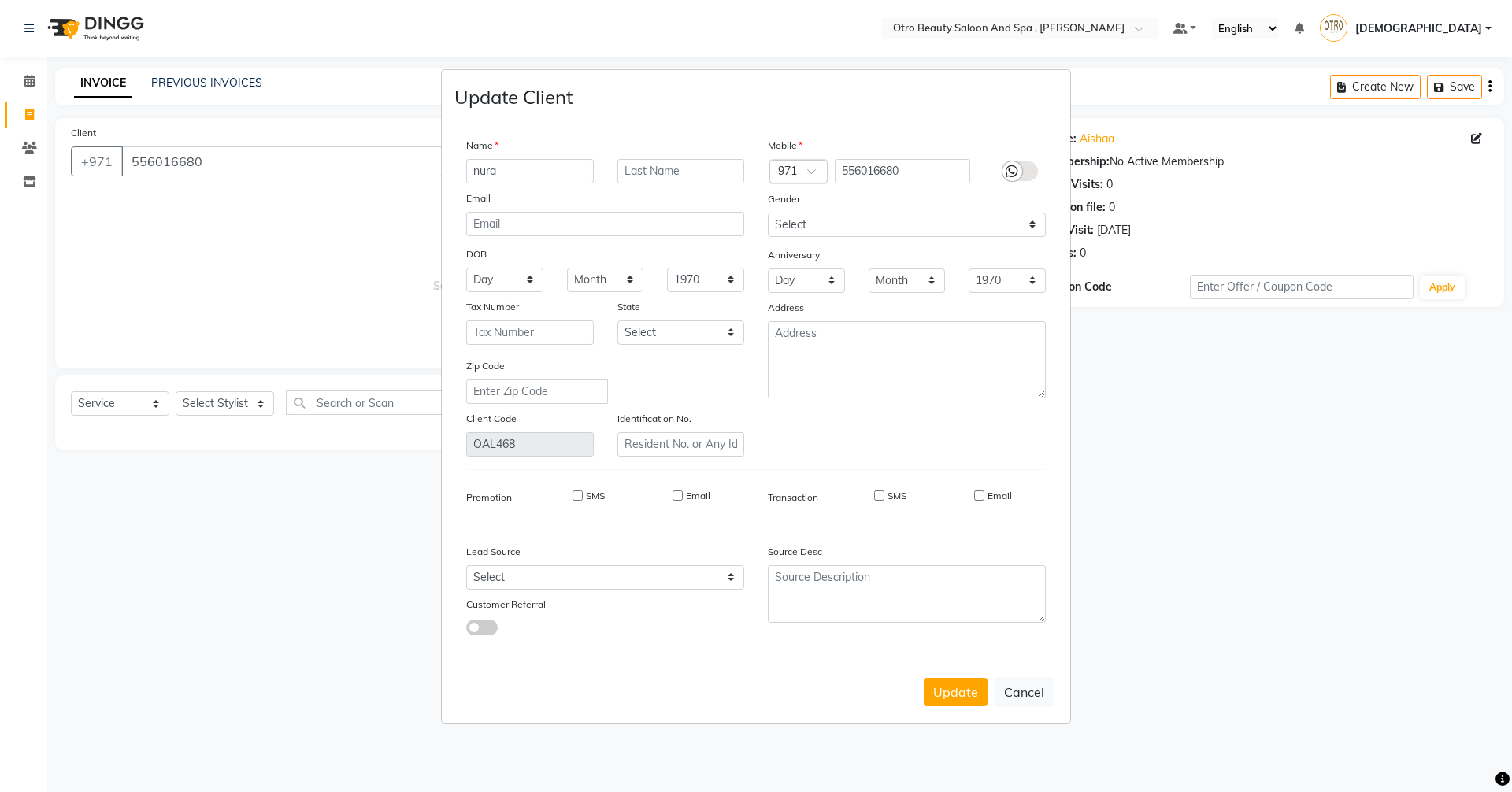
select select
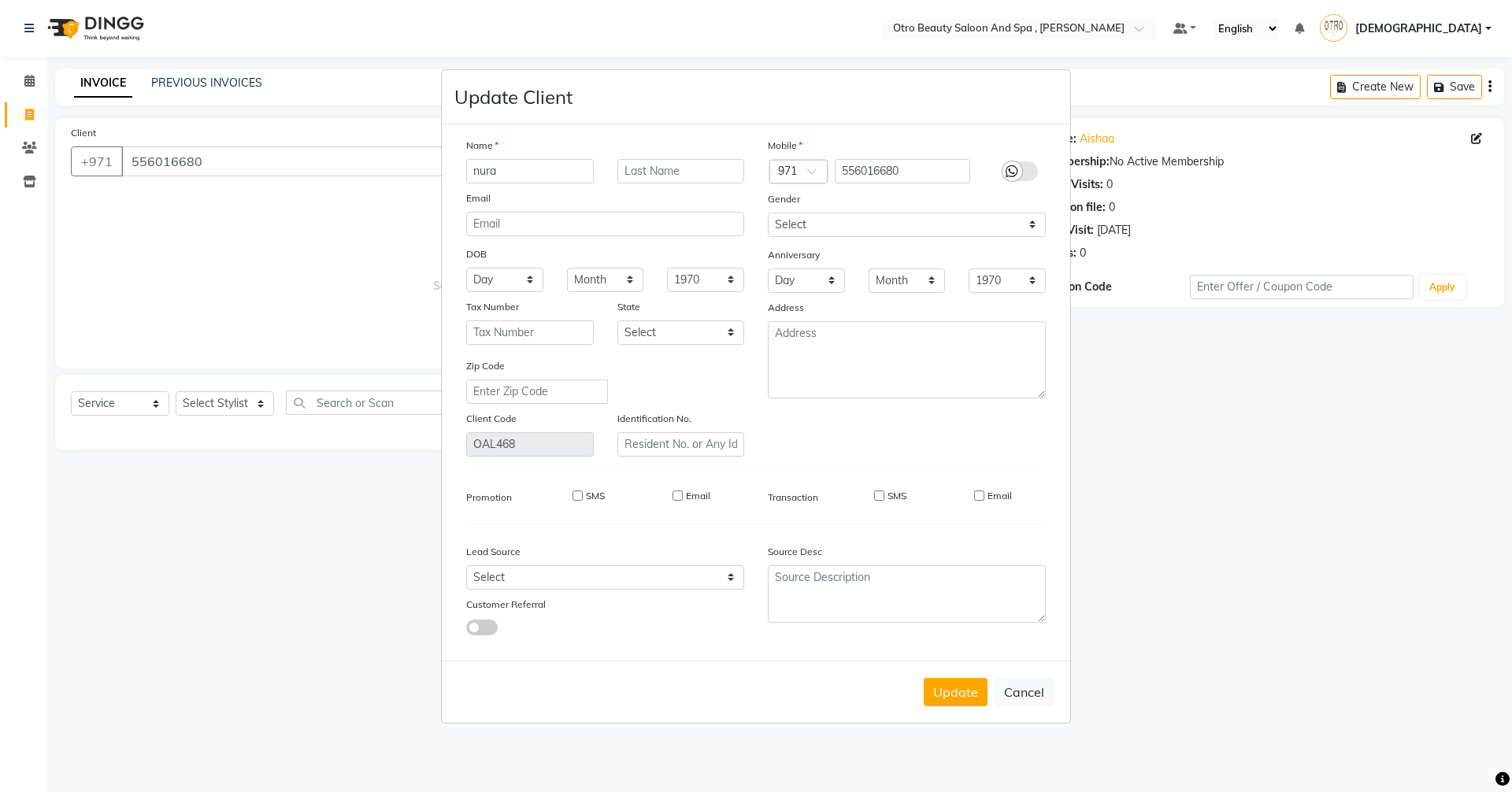
select select
checkbox input "false"
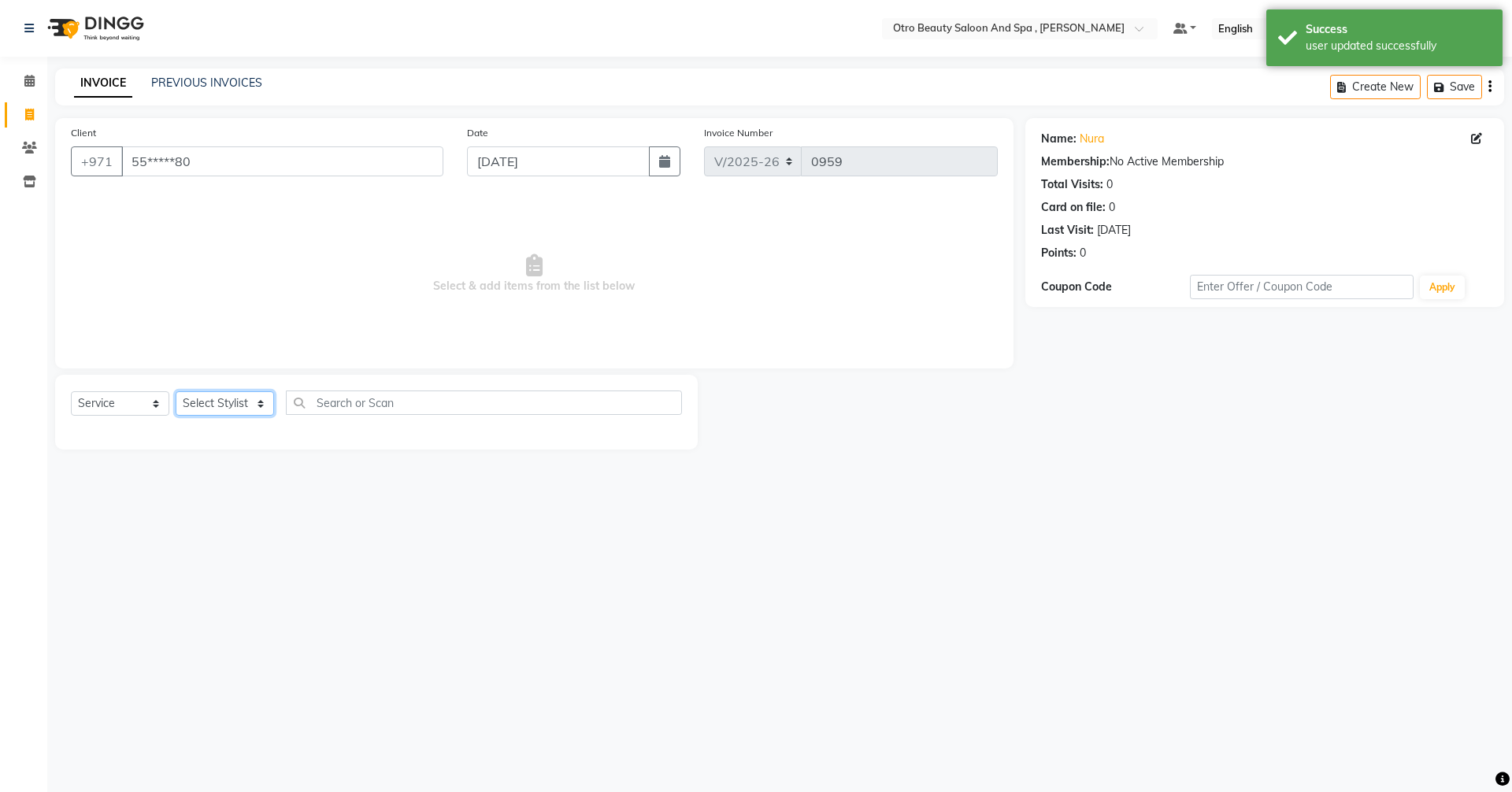
click at [264, 407] on select "Select Stylist [PERSON_NAME] [PERSON_NAME] Hera Karuna [PERSON_NAME] Mamita [PE…" at bounding box center [224, 403] width 99 height 24
select select "86184"
click at [175, 392] on select "Select Stylist [PERSON_NAME] [PERSON_NAME] Hera Karuna [PERSON_NAME] Mamita [PE…" at bounding box center [224, 403] width 99 height 24
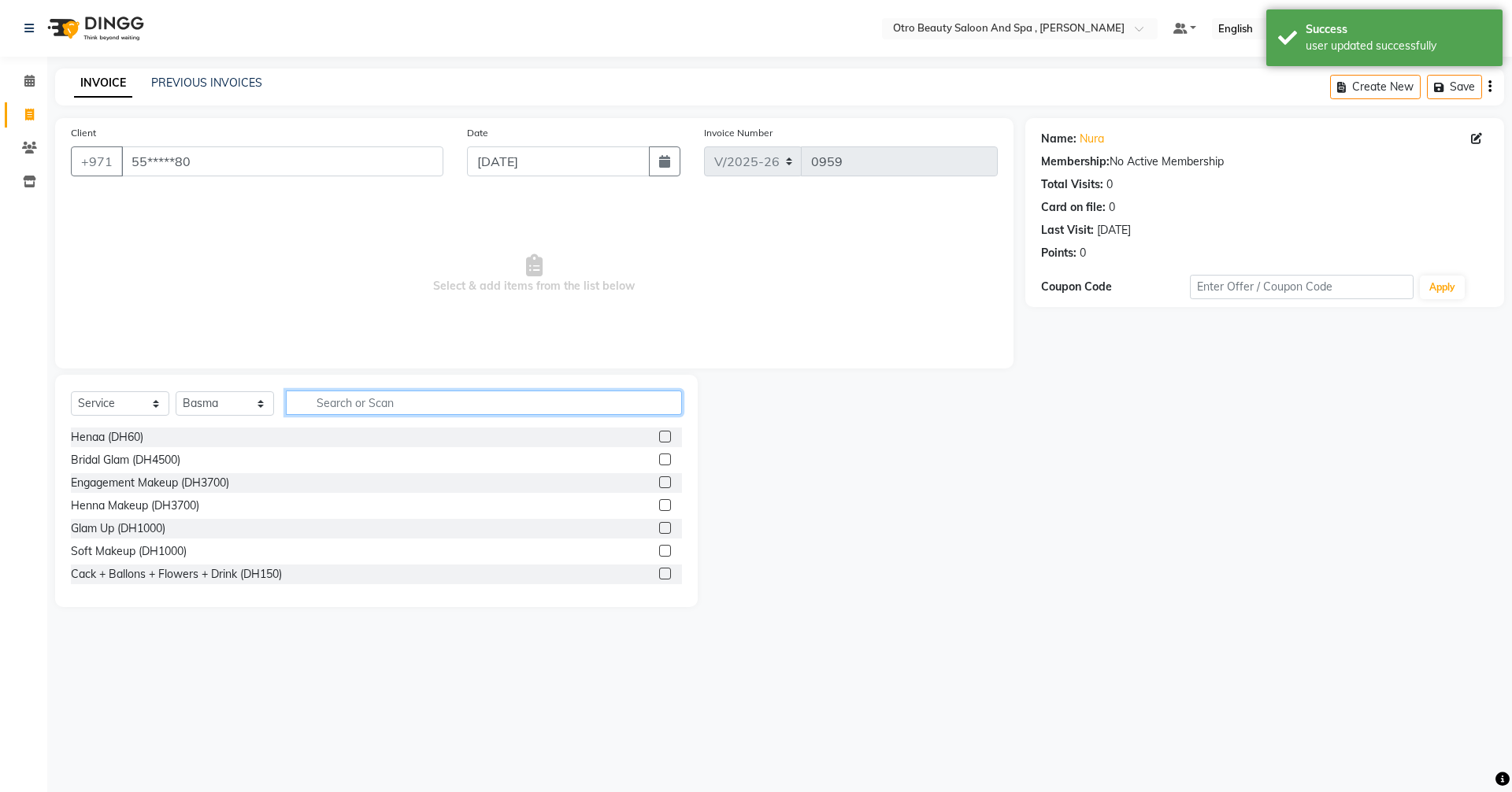
click at [403, 400] on input "text" at bounding box center [483, 402] width 396 height 24
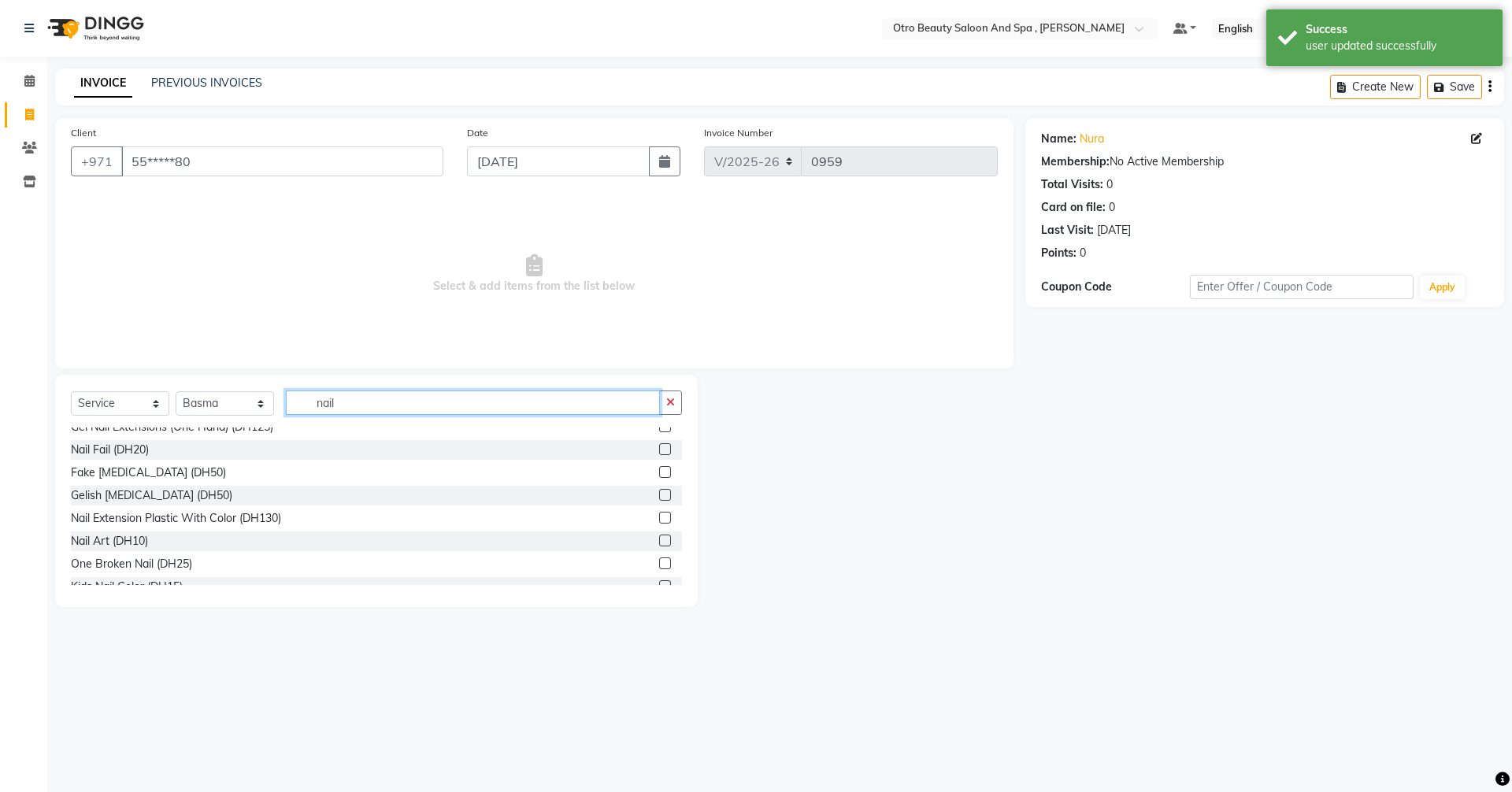
scroll to position [162, 0]
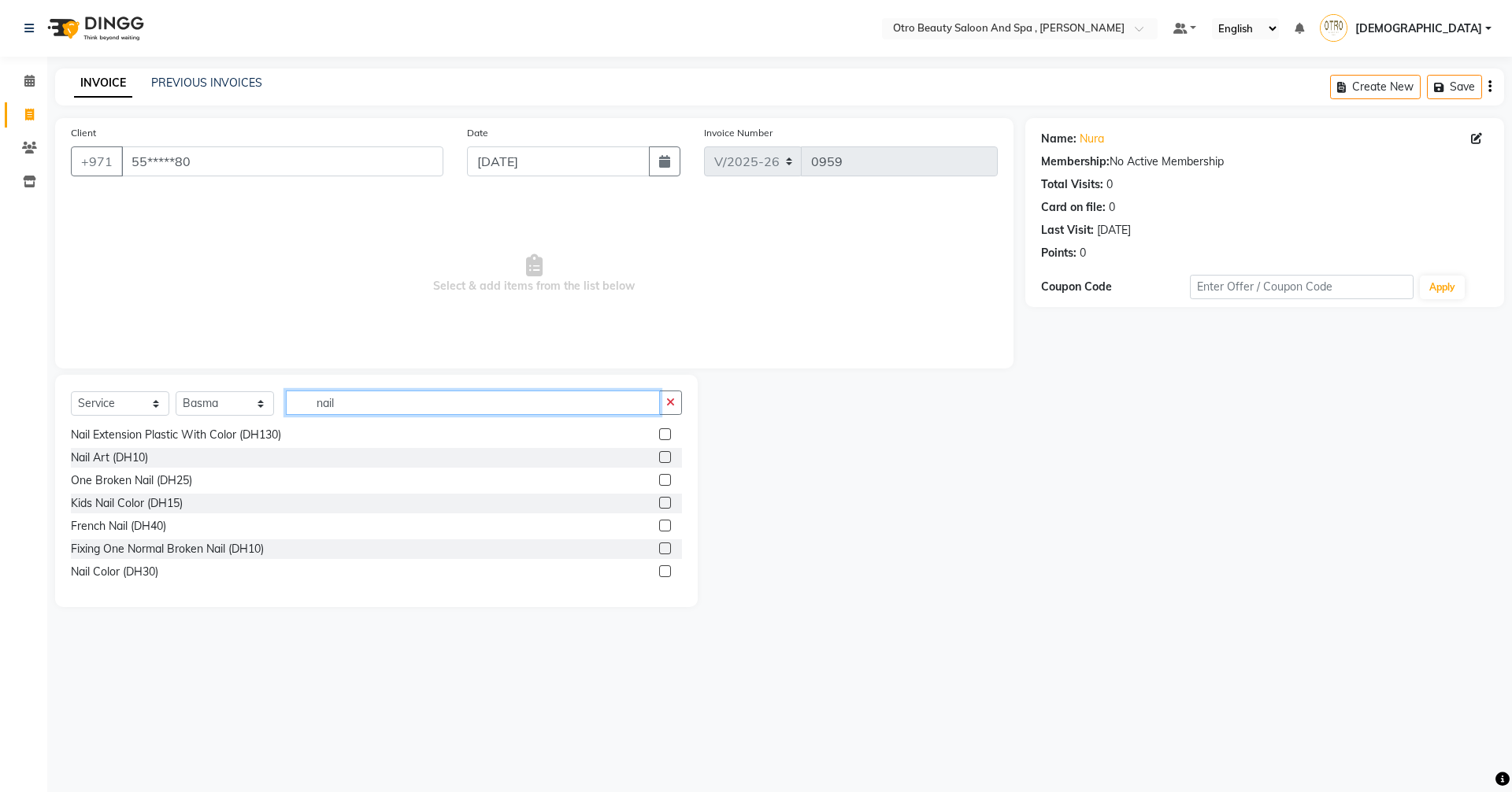
type input "nail"
click at [645, 571] on div "Nail Color (DH30)" at bounding box center [376, 572] width 611 height 20
click at [659, 572] on label at bounding box center [665, 571] width 12 height 12
click at [659, 572] on input "checkbox" at bounding box center [664, 572] width 10 height 10
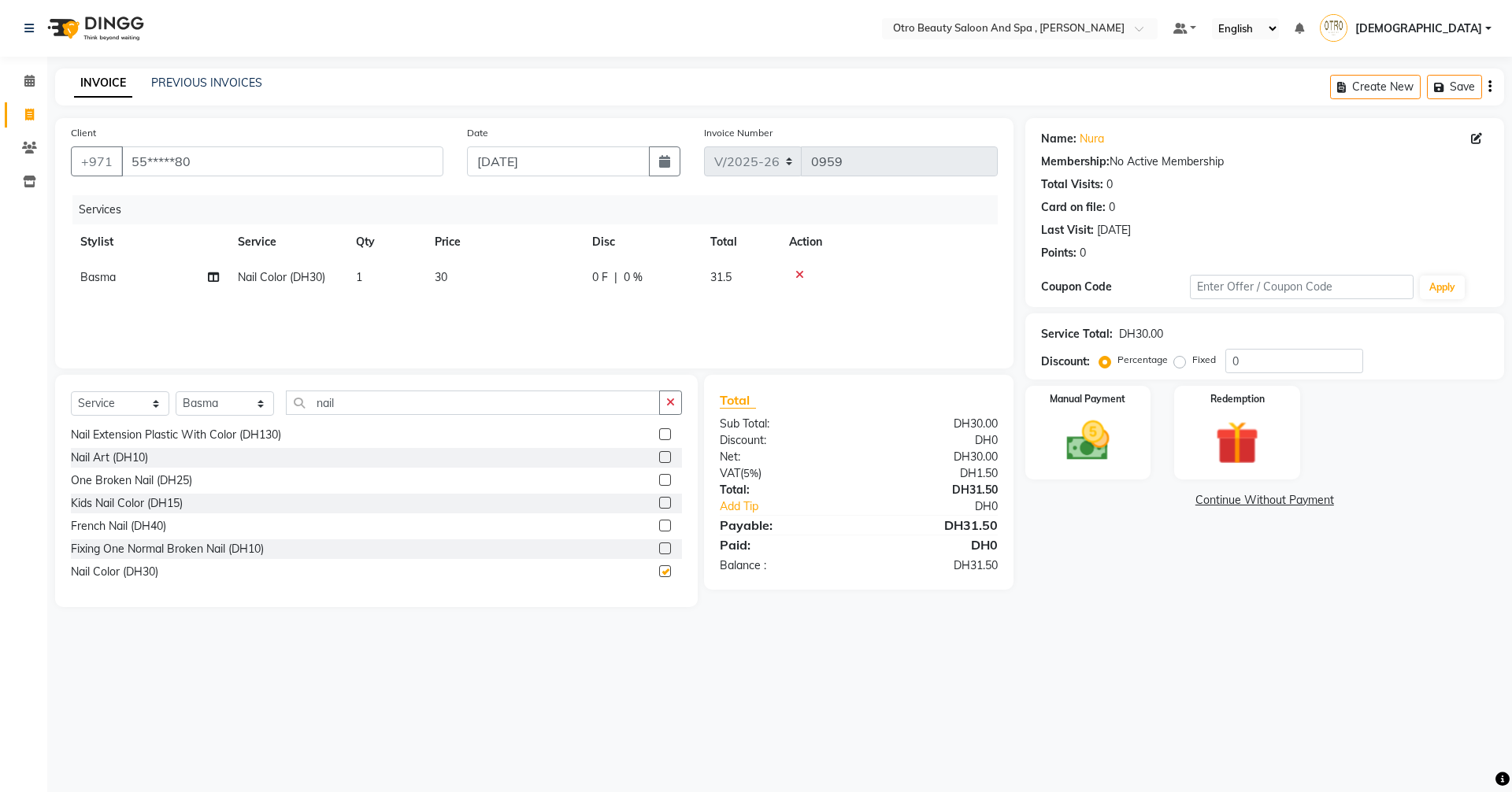
checkbox input "false"
click at [257, 407] on select "Select Stylist [PERSON_NAME] [PERSON_NAME] Hera Karuna [PERSON_NAME] Mamita [PE…" at bounding box center [224, 403] width 99 height 24
select select "86539"
click at [175, 392] on select "Select Stylist [PERSON_NAME] [PERSON_NAME] Hera Karuna [PERSON_NAME] Mamita [PE…" at bounding box center [224, 403] width 99 height 24
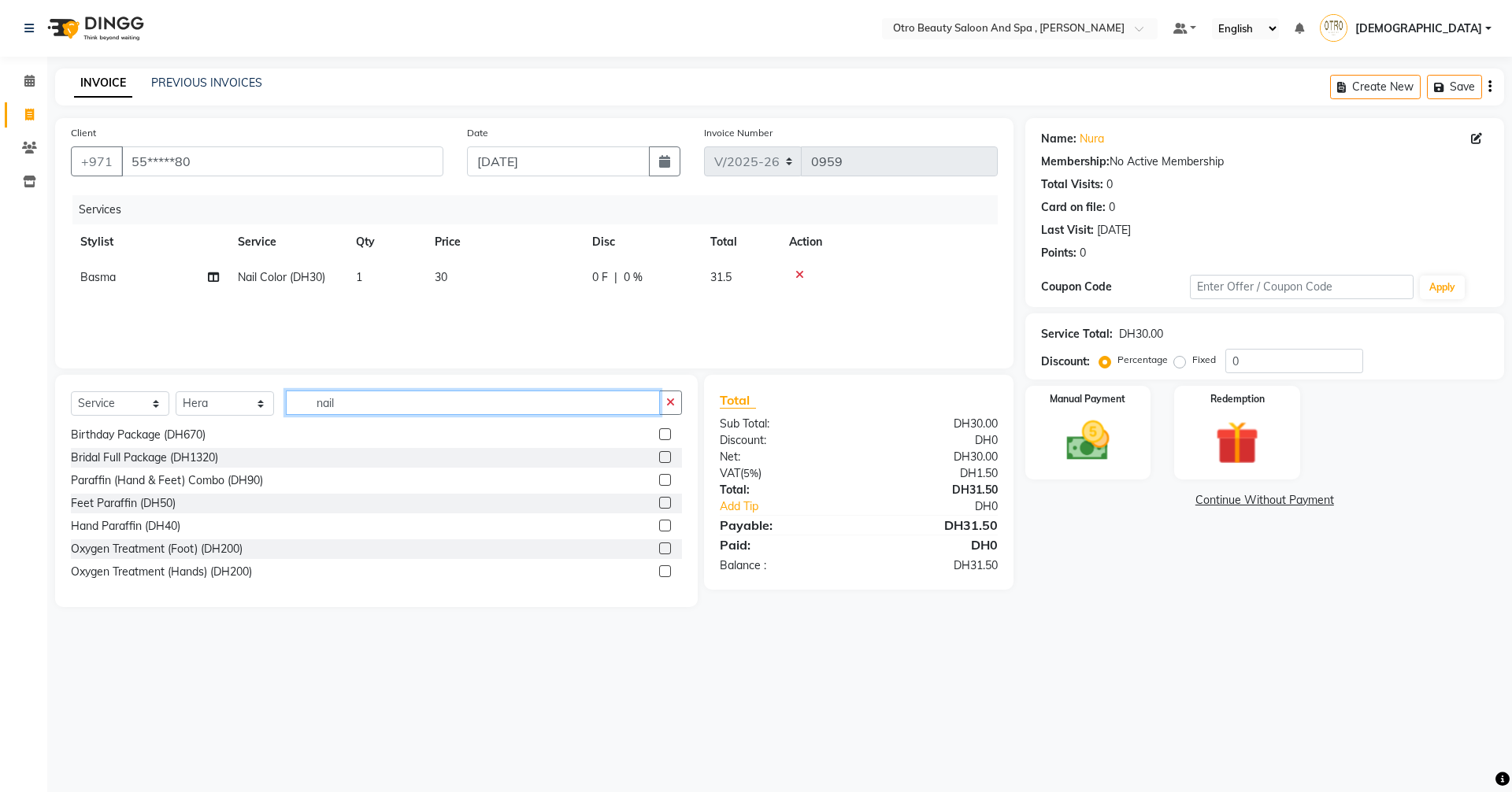
click at [366, 407] on input "nail" at bounding box center [472, 402] width 374 height 24
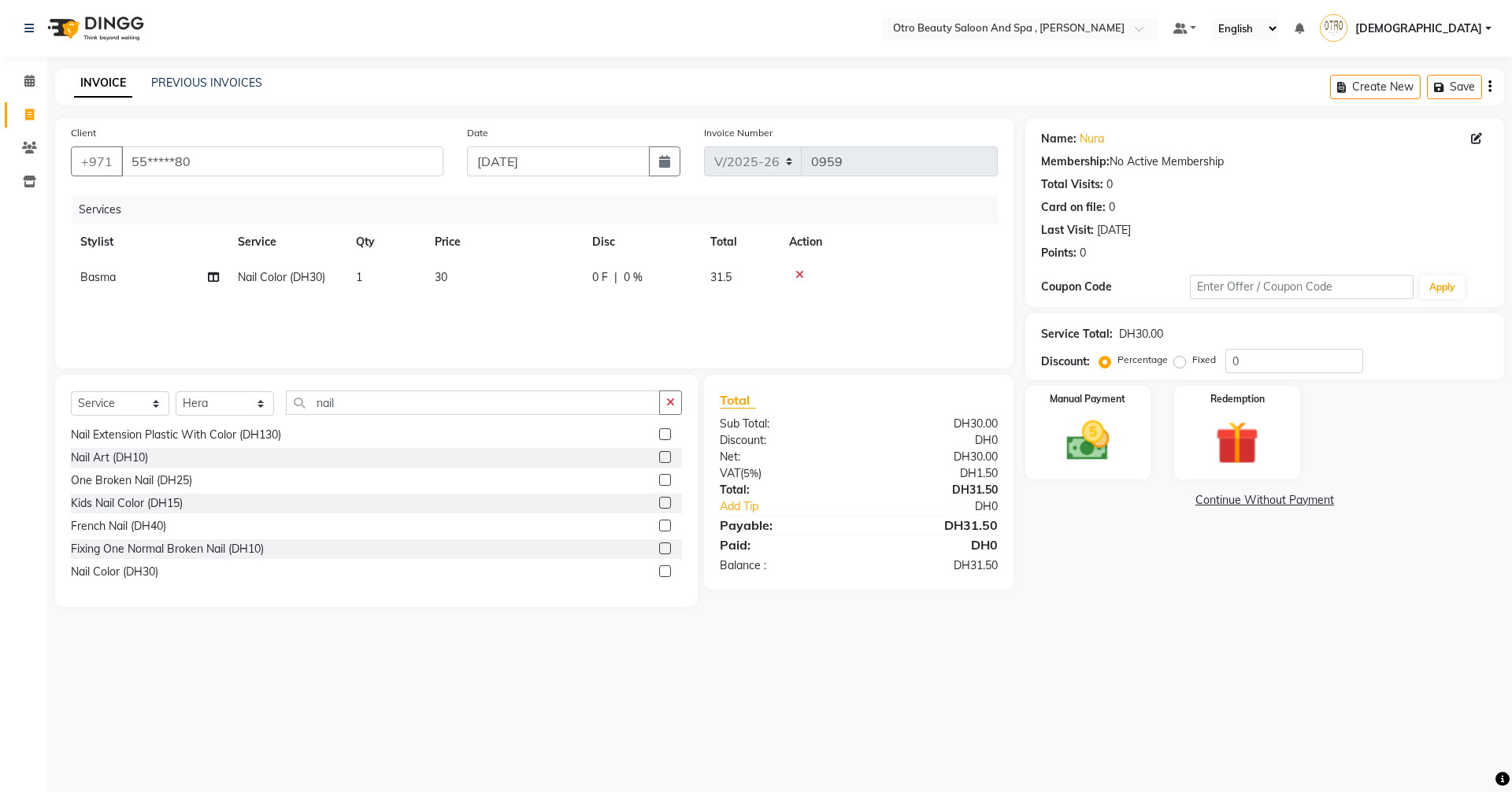
click at [659, 572] on label at bounding box center [665, 571] width 12 height 12
click at [659, 572] on input "checkbox" at bounding box center [664, 572] width 10 height 10
checkbox input "false"
click at [1085, 463] on img at bounding box center [1087, 440] width 73 height 52
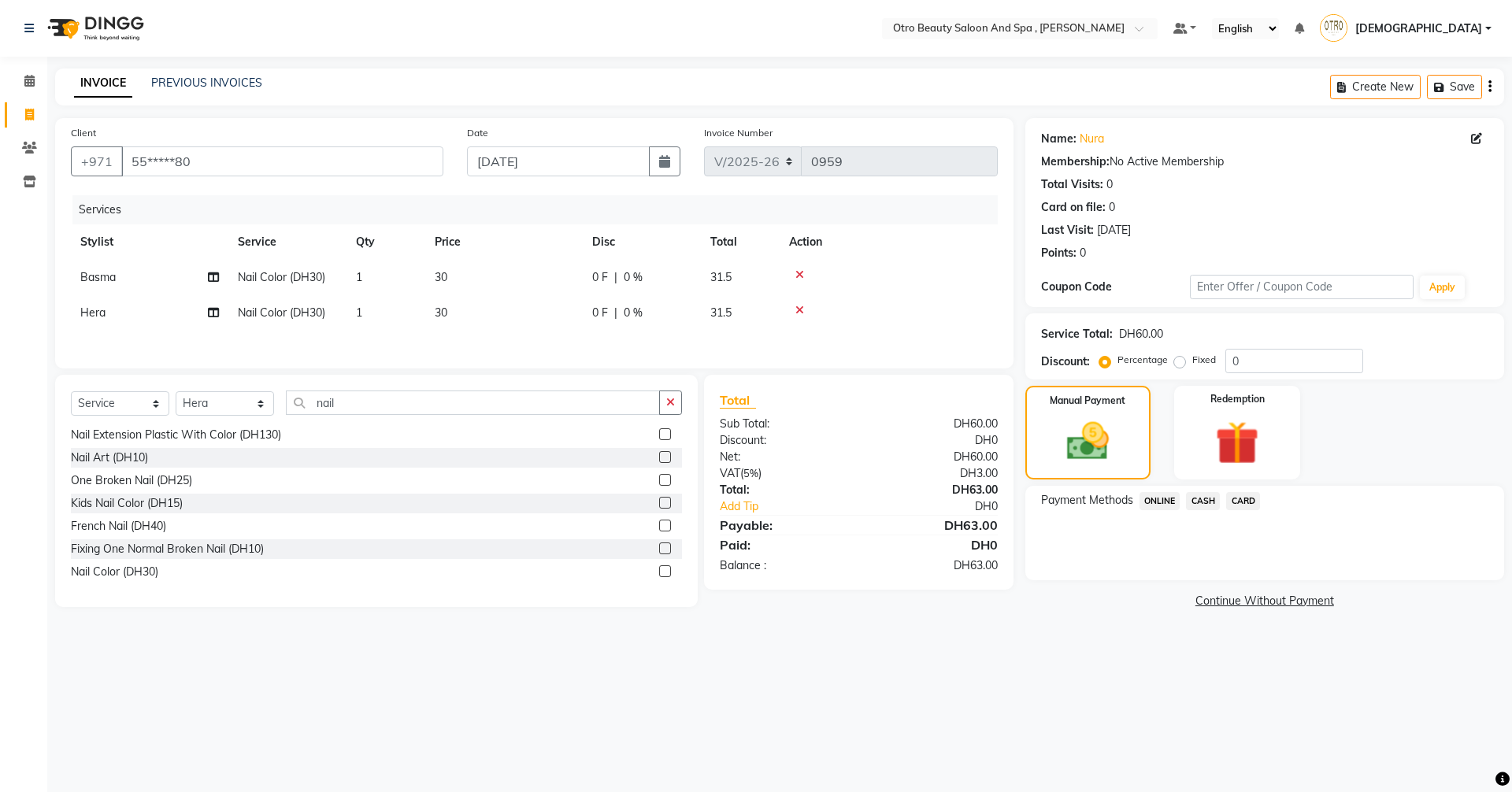
click at [1239, 505] on span "CARD" at bounding box center [1243, 501] width 34 height 18
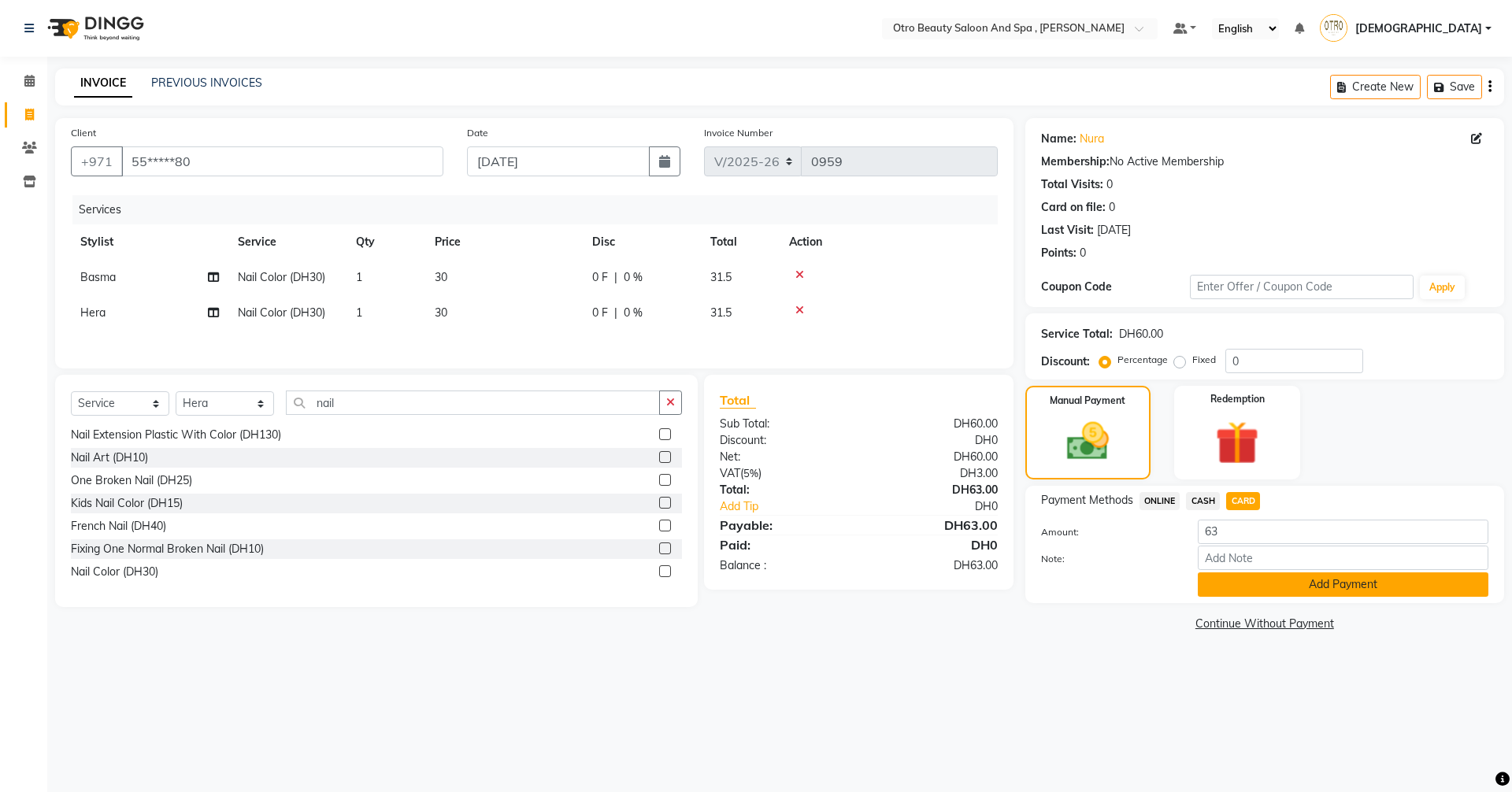
click at [1280, 587] on button "Add Payment" at bounding box center [1344, 584] width 291 height 24
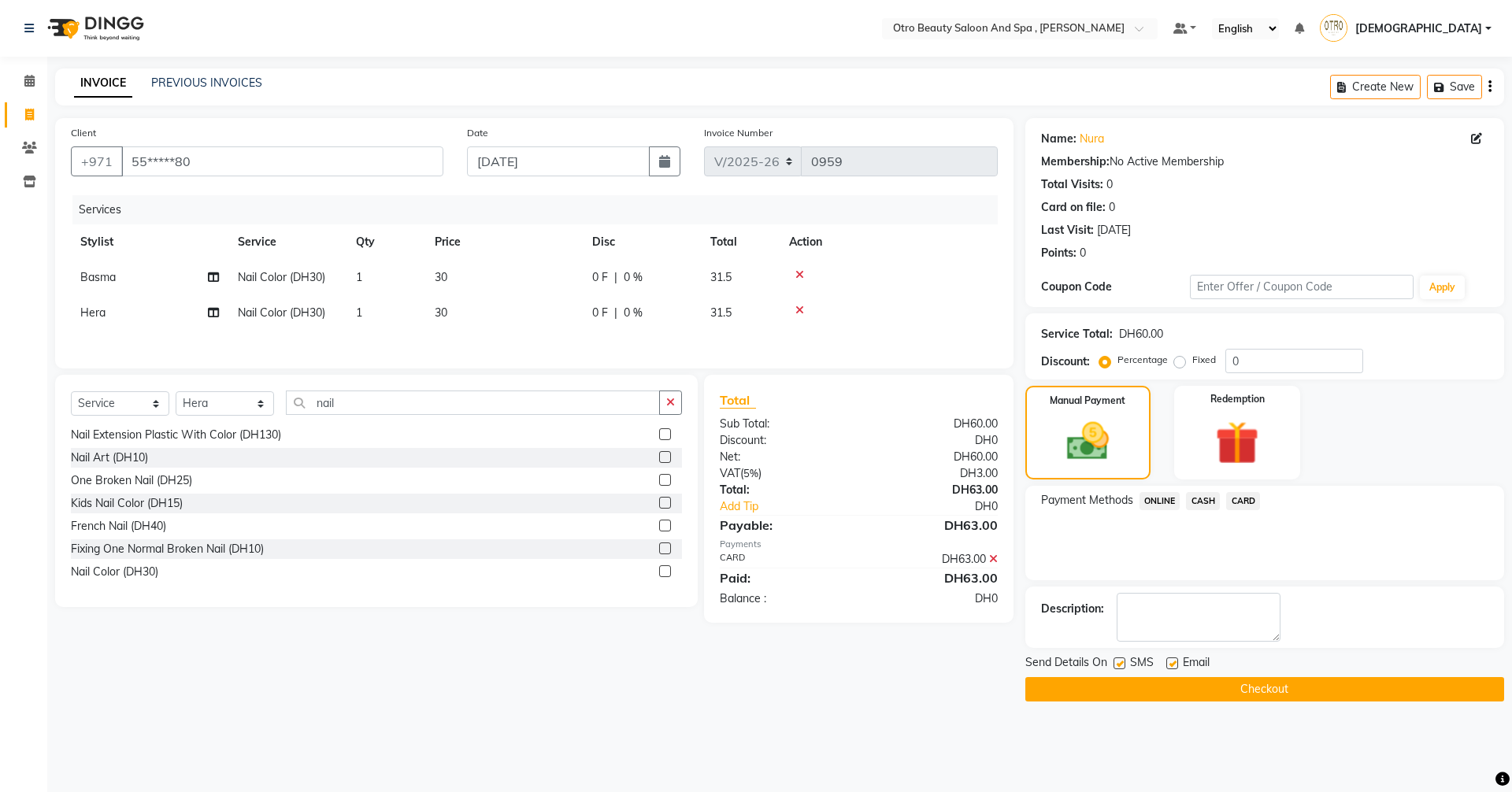
click at [1281, 690] on button "Checkout" at bounding box center [1265, 688] width 478 height 24
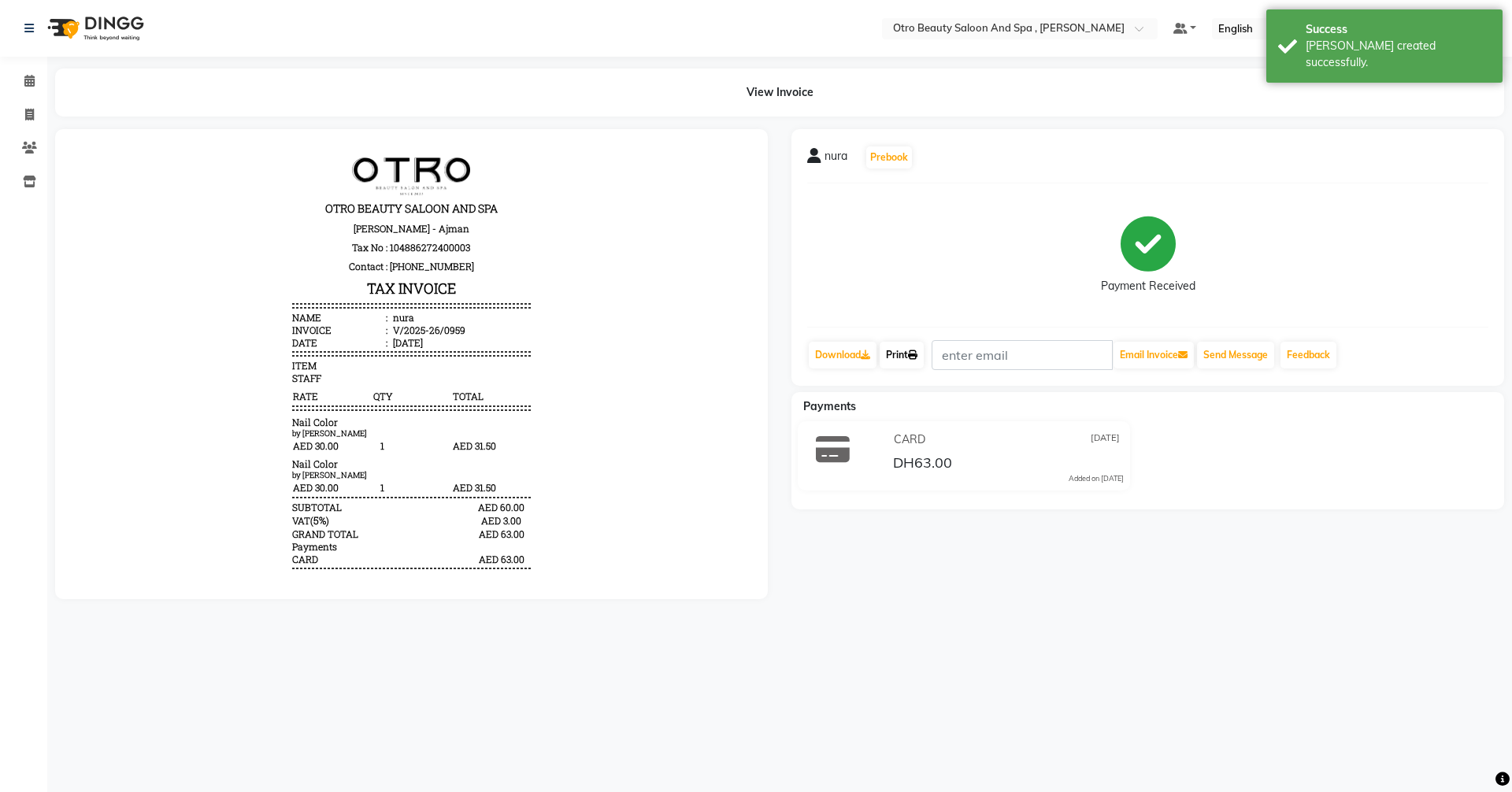
click at [911, 354] on link "Print" at bounding box center [901, 355] width 44 height 27
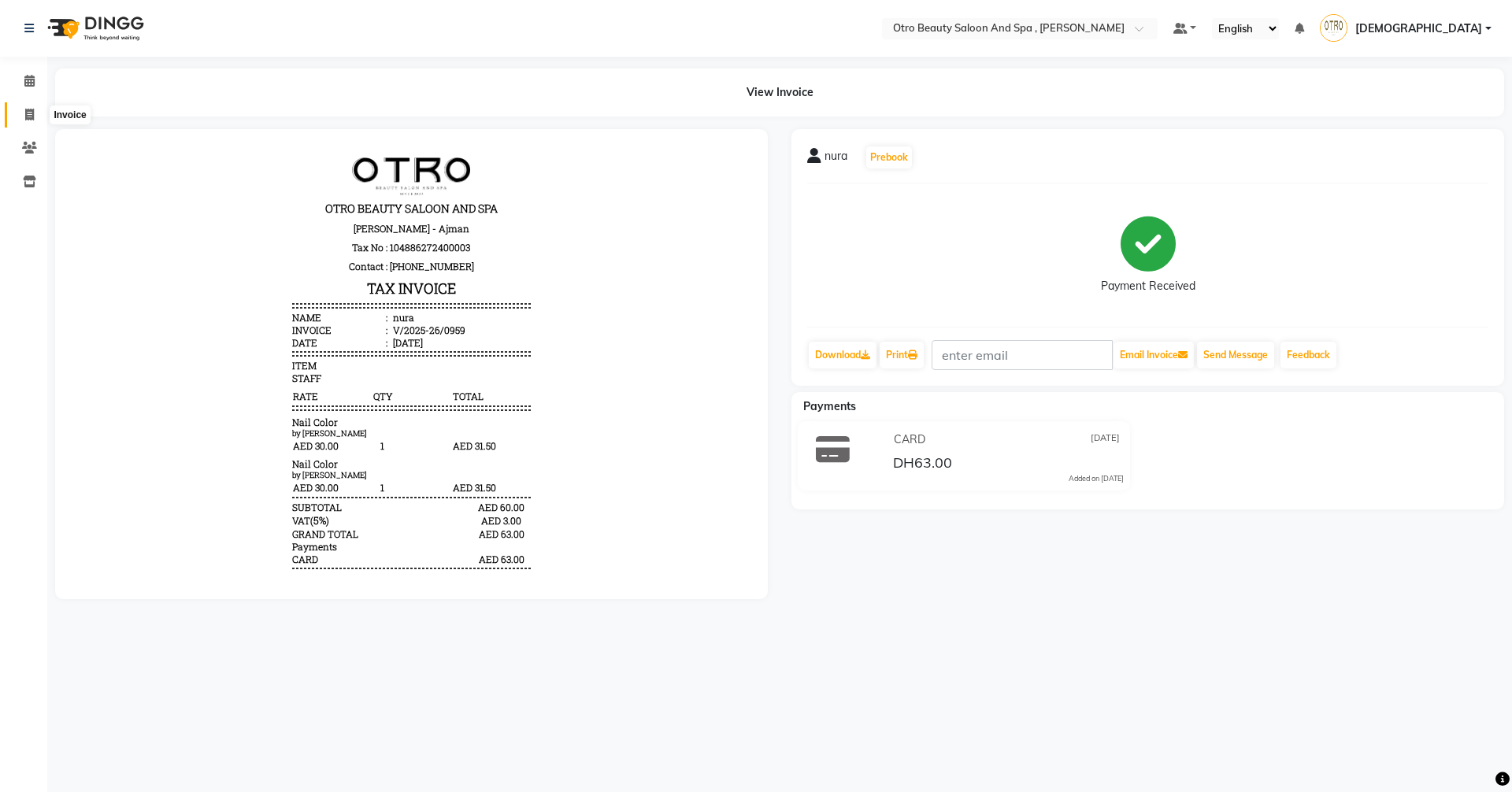
click at [25, 115] on icon at bounding box center [29, 115] width 9 height 12
select select "service"
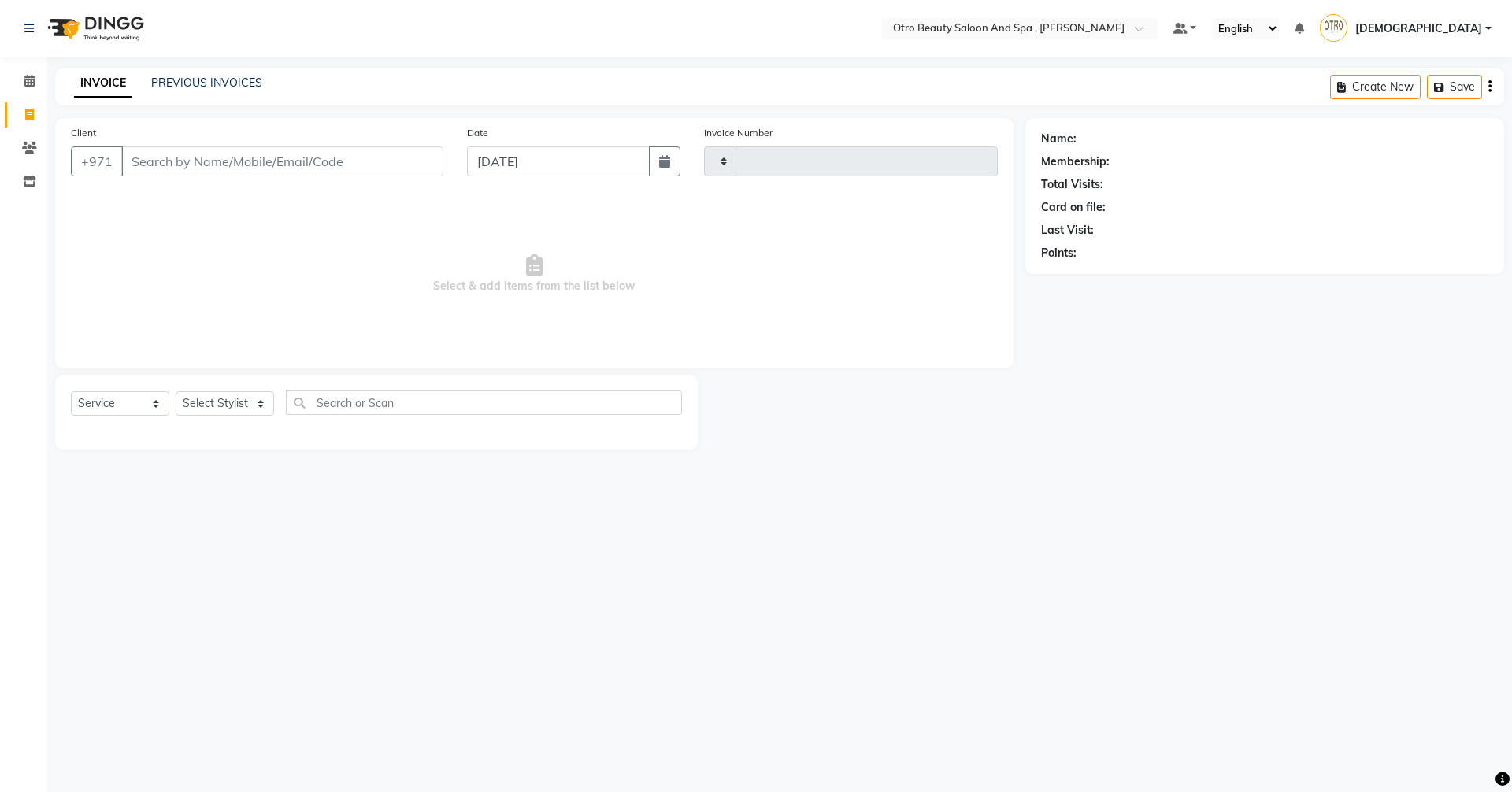
type input "0960"
select select "8622"
type input "581544622"
click at [402, 159] on span "Add Client" at bounding box center [403, 161] width 62 height 16
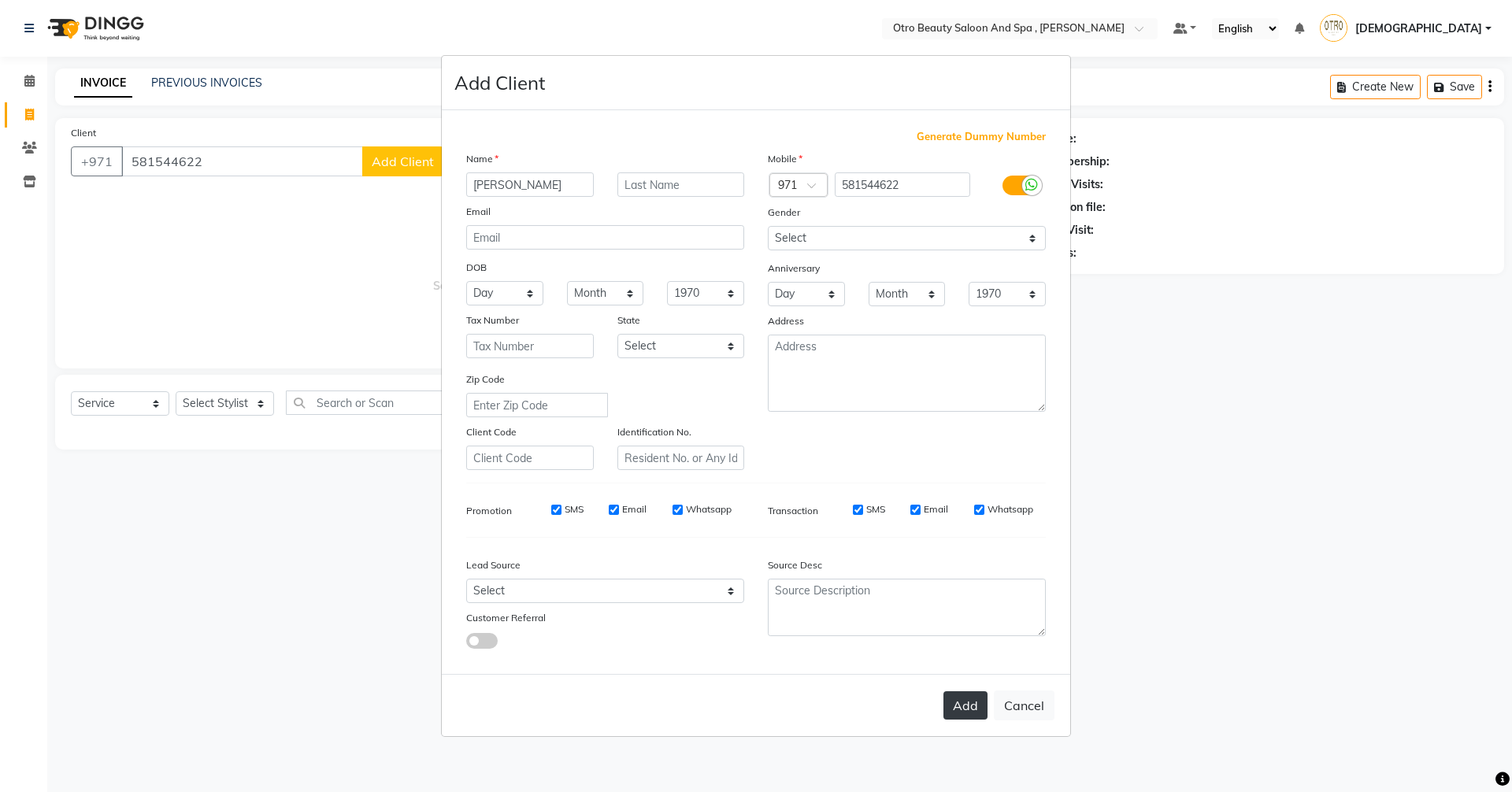
type input "[PERSON_NAME]"
click at [964, 706] on button "Add" at bounding box center [965, 705] width 44 height 28
type input "58*****22"
select select
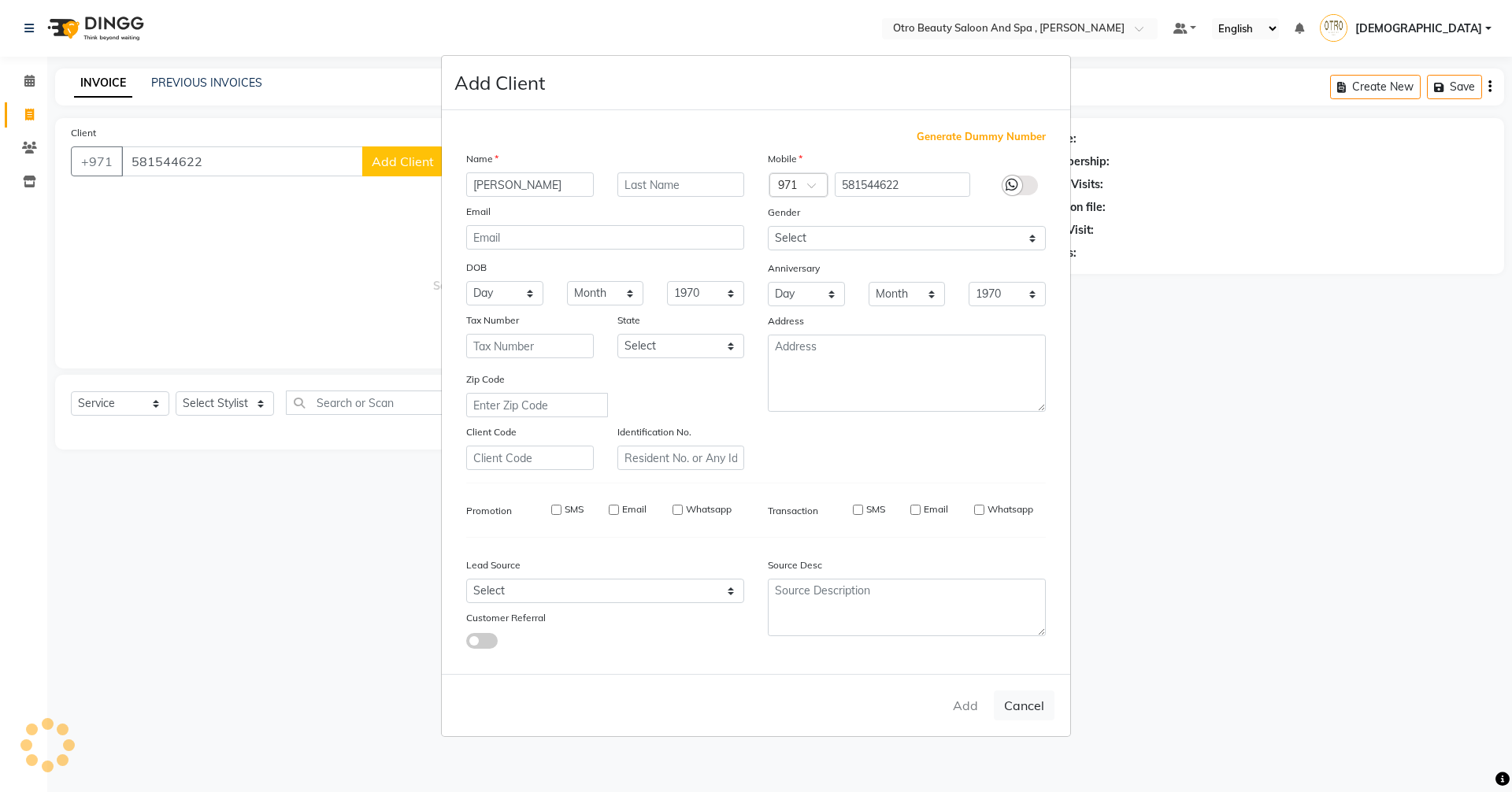
select select
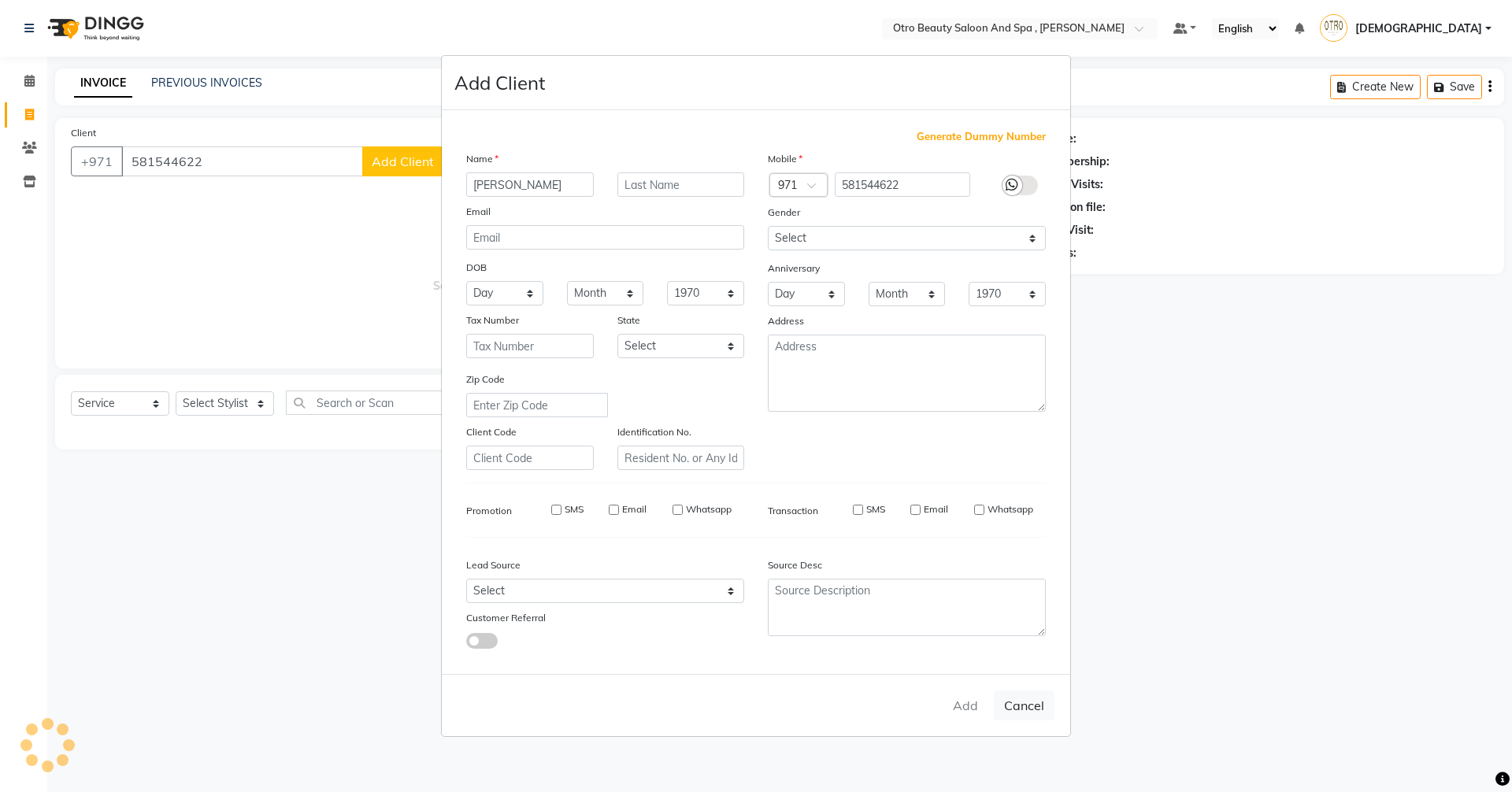
checkbox input "false"
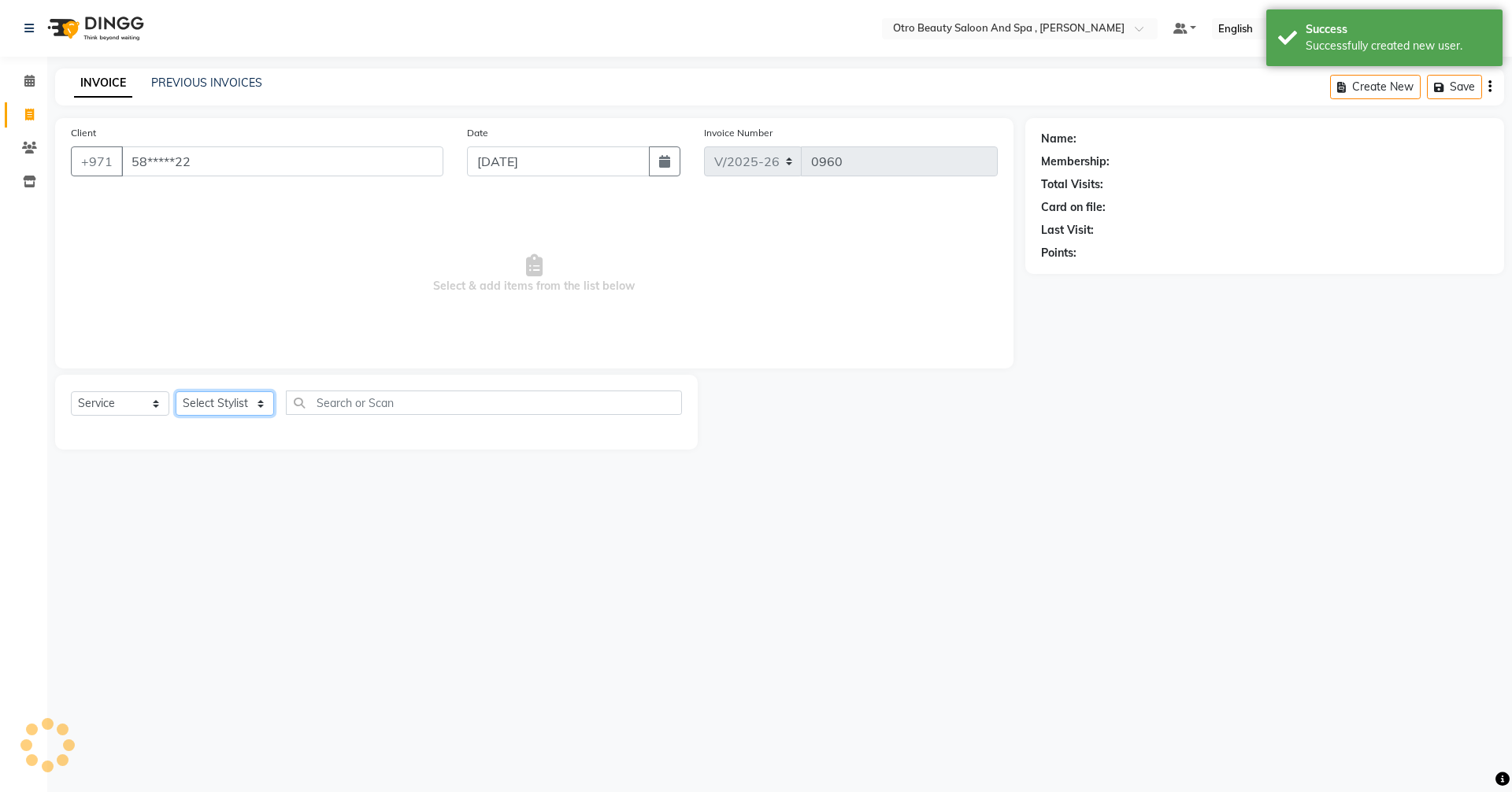
click at [262, 406] on select "Select Stylist [PERSON_NAME] [PERSON_NAME] Hera Karuna [PERSON_NAME] Mamita [PE…" at bounding box center [224, 403] width 99 height 24
select select "86535"
click at [175, 392] on select "Select Stylist [PERSON_NAME] [PERSON_NAME] Hera Karuna [PERSON_NAME] Mamita [PE…" at bounding box center [224, 403] width 99 height 24
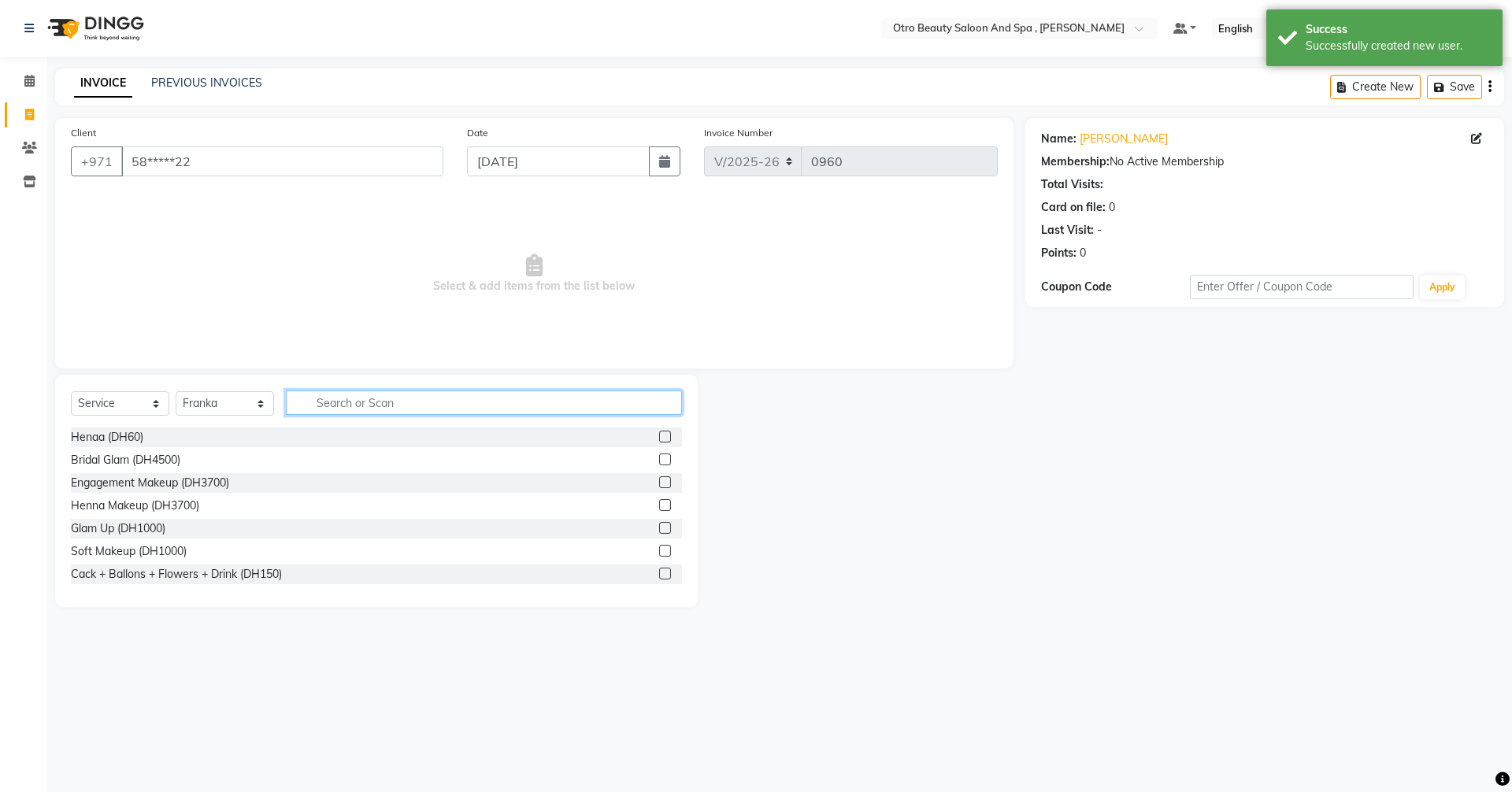
click at [441, 392] on input "text" at bounding box center [483, 402] width 396 height 24
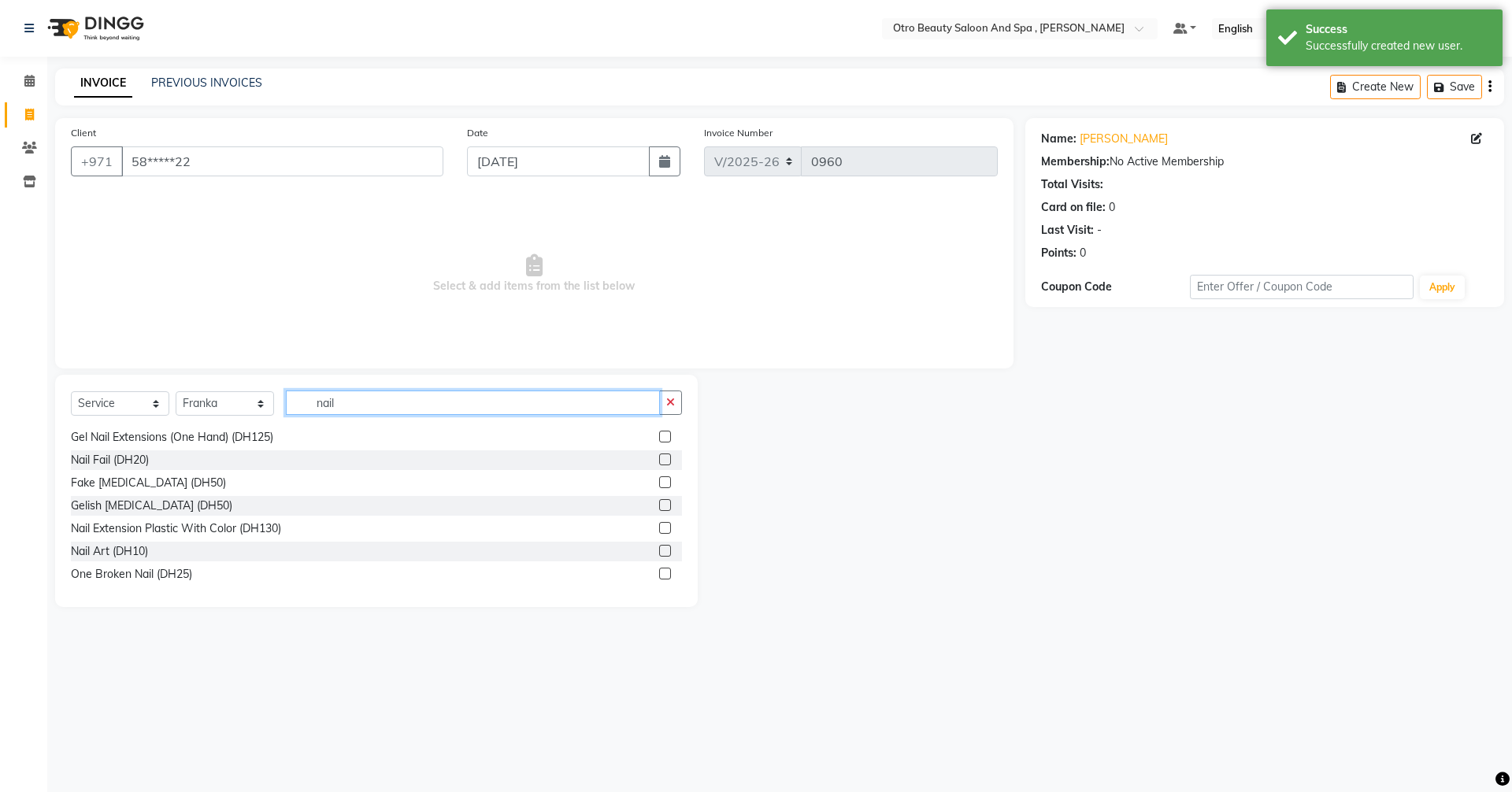
scroll to position [162, 0]
type input "nail"
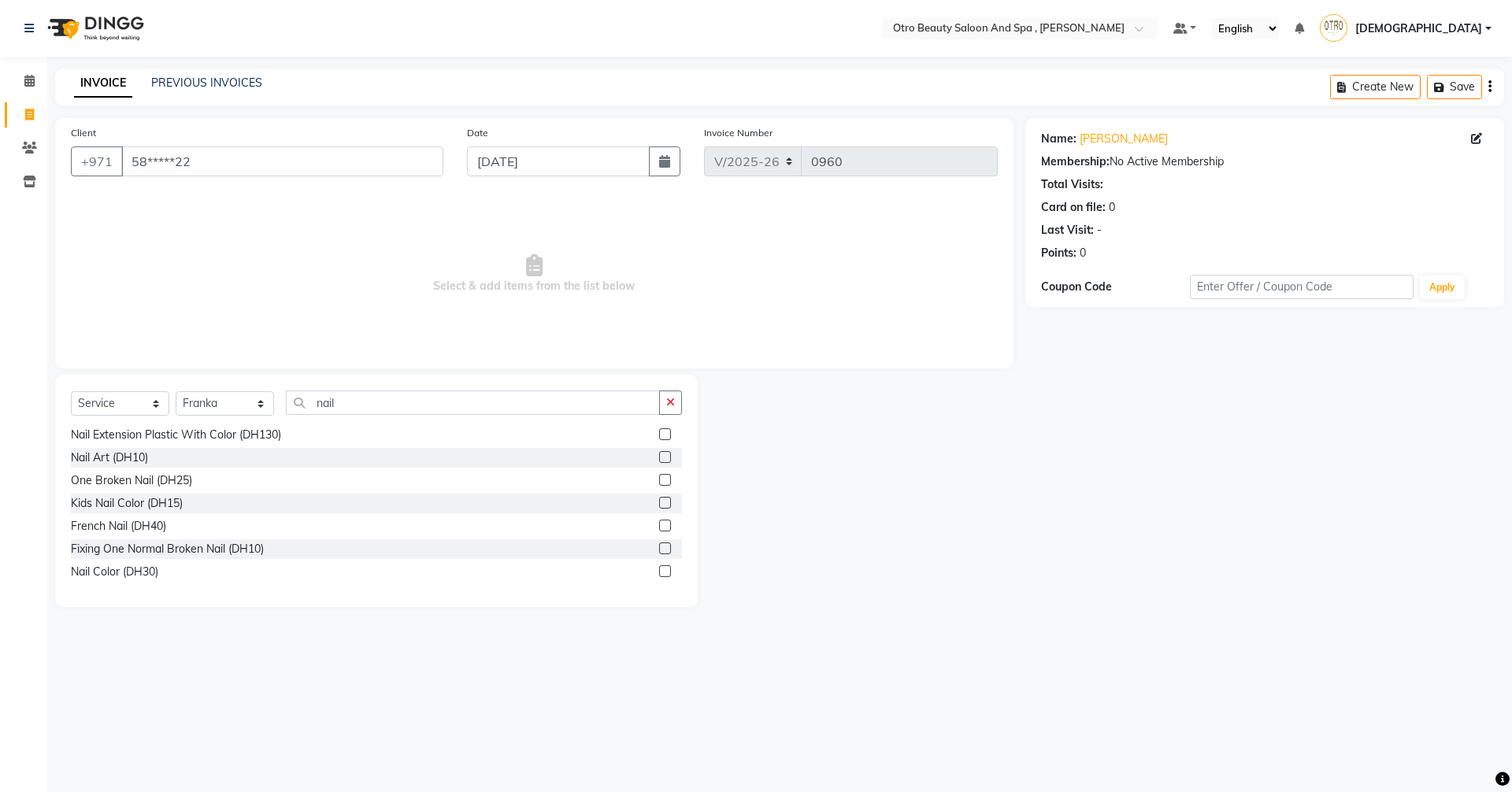
click at [659, 576] on label at bounding box center [665, 571] width 12 height 12
click at [659, 576] on input "checkbox" at bounding box center [664, 572] width 10 height 10
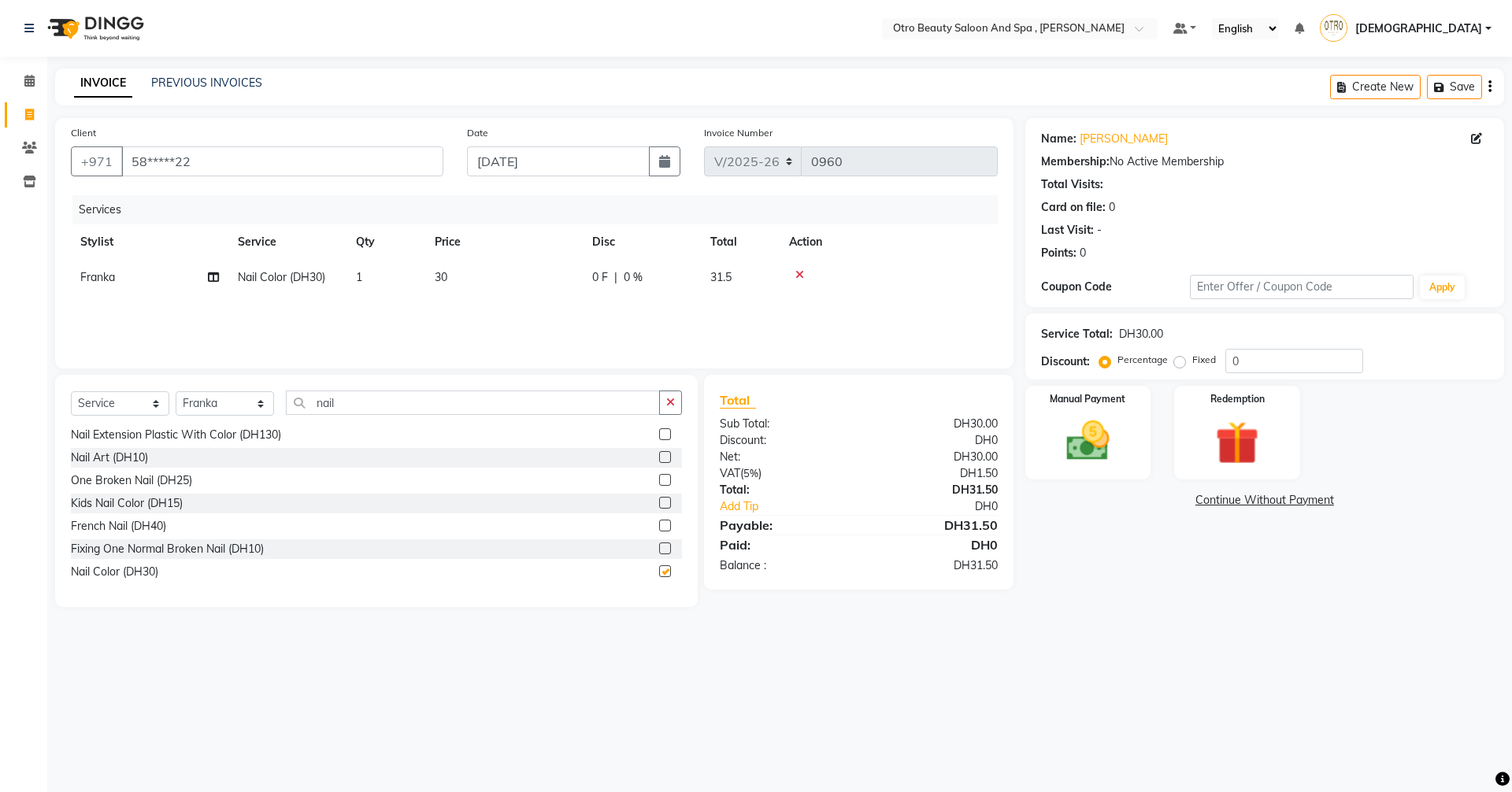
checkbox input "false"
click at [260, 406] on select "Select Stylist [PERSON_NAME] [PERSON_NAME] Hera Karuna [PERSON_NAME] Mamita [PE…" at bounding box center [224, 403] width 99 height 24
select select "86597"
click at [175, 392] on select "Select Stylist [PERSON_NAME] [PERSON_NAME] Hera Karuna [PERSON_NAME] Mamita [PE…" at bounding box center [224, 403] width 99 height 24
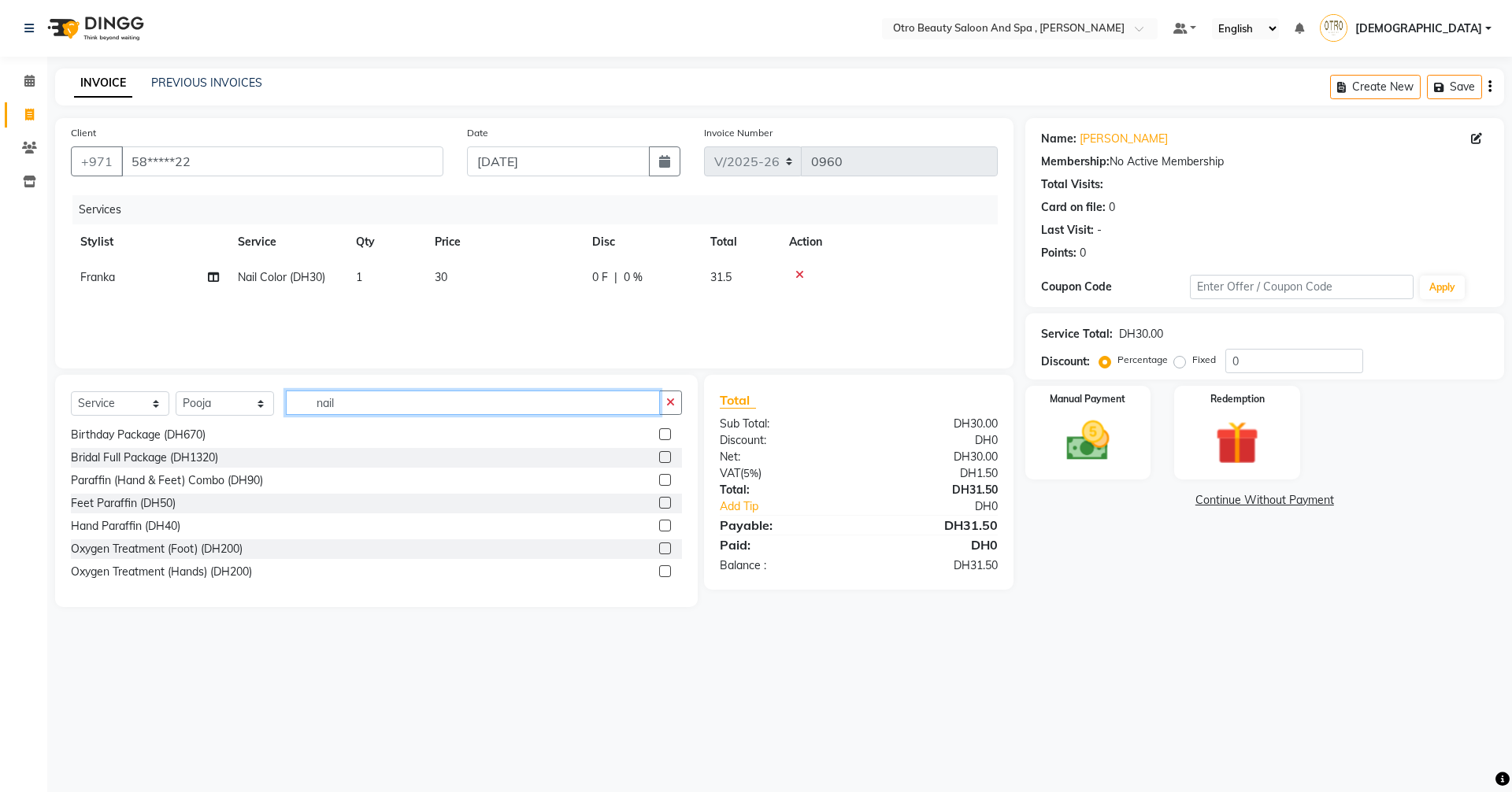
click at [348, 409] on input "nail" at bounding box center [472, 402] width 374 height 24
type input "n"
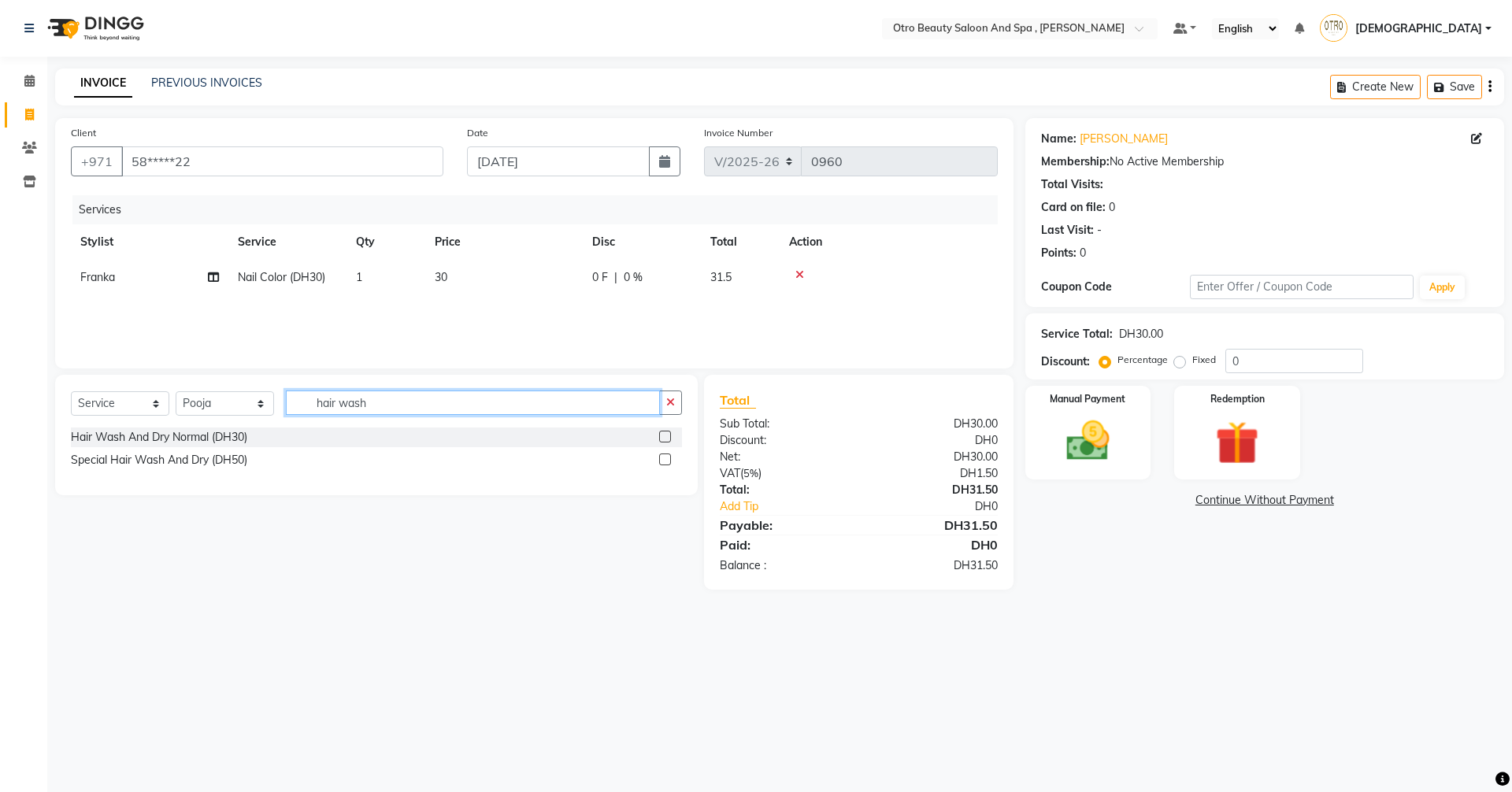
type input "hair wash"
click at [662, 436] on label at bounding box center [665, 436] width 12 height 12
click at [662, 436] on input "checkbox" at bounding box center [664, 437] width 10 height 10
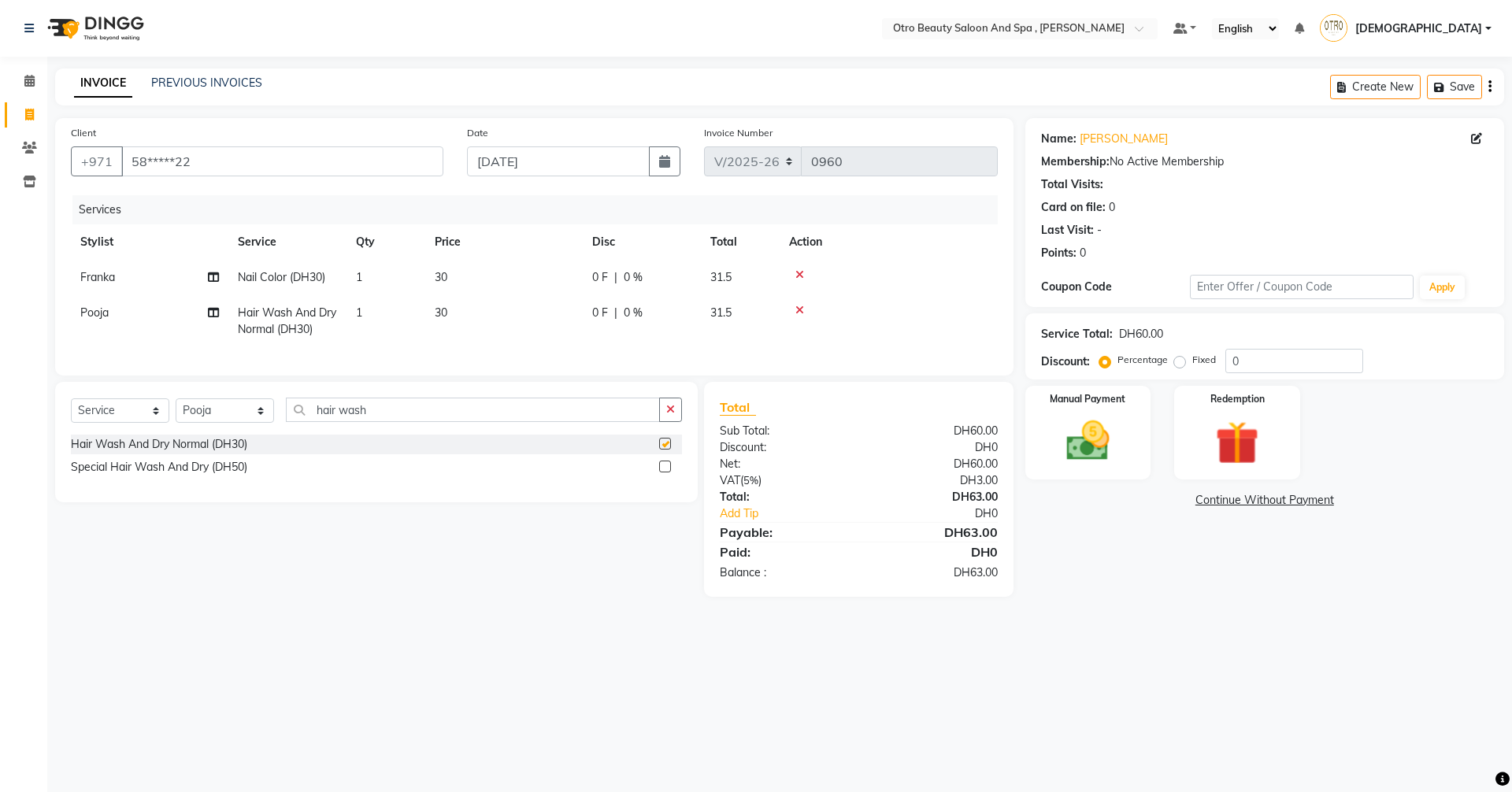
checkbox input "false"
click at [260, 422] on select "Select Stylist [PERSON_NAME] [PERSON_NAME] Hera Karuna [PERSON_NAME] Mamita [PE…" at bounding box center [224, 410] width 99 height 24
select select "86183"
click at [175, 410] on select "Select Stylist [PERSON_NAME] [PERSON_NAME] Hera Karuna [PERSON_NAME] Mamita [PE…" at bounding box center [224, 410] width 99 height 24
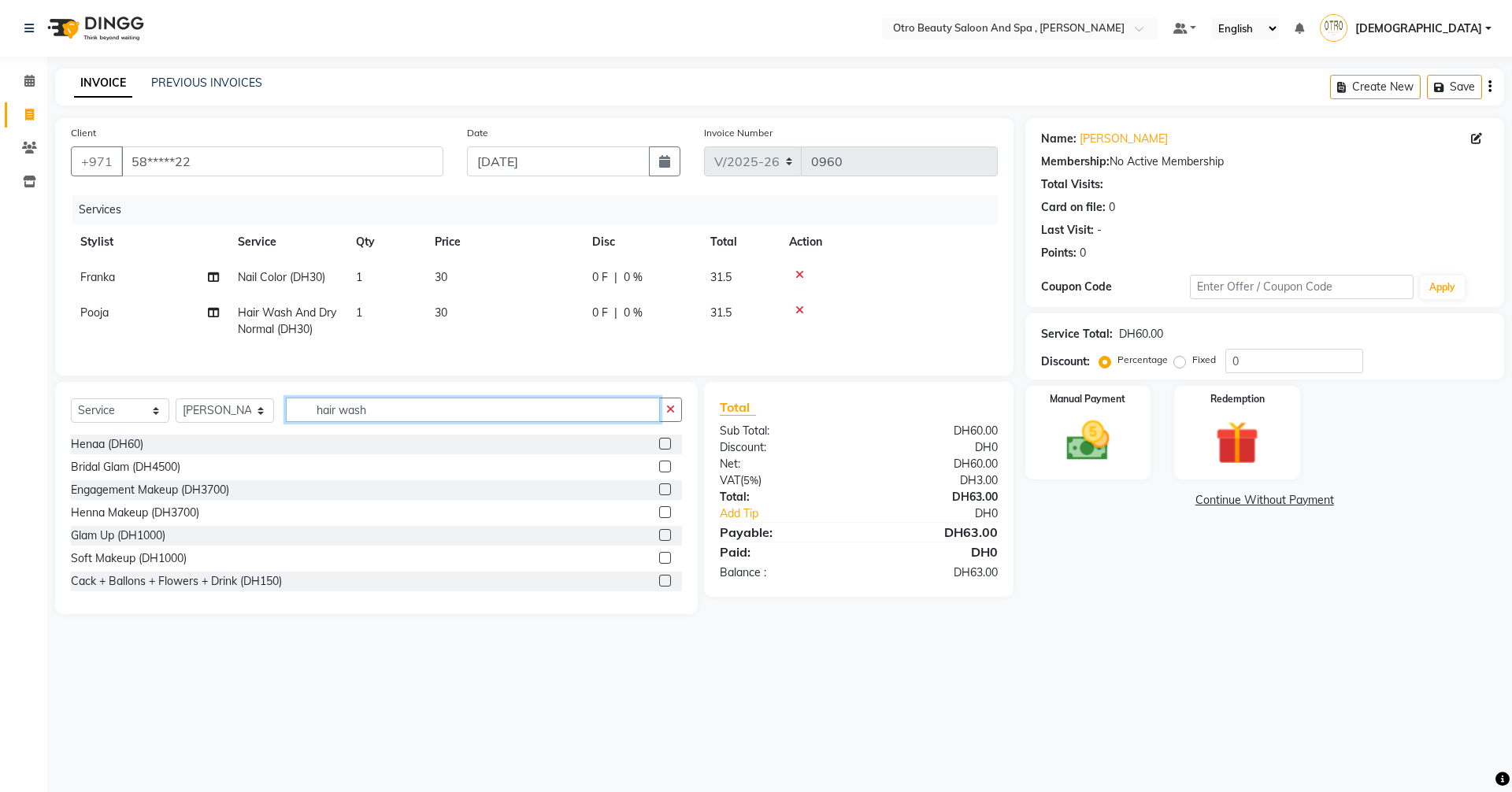
click at [404, 421] on input "hair wash" at bounding box center [472, 409] width 374 height 24
type input "h"
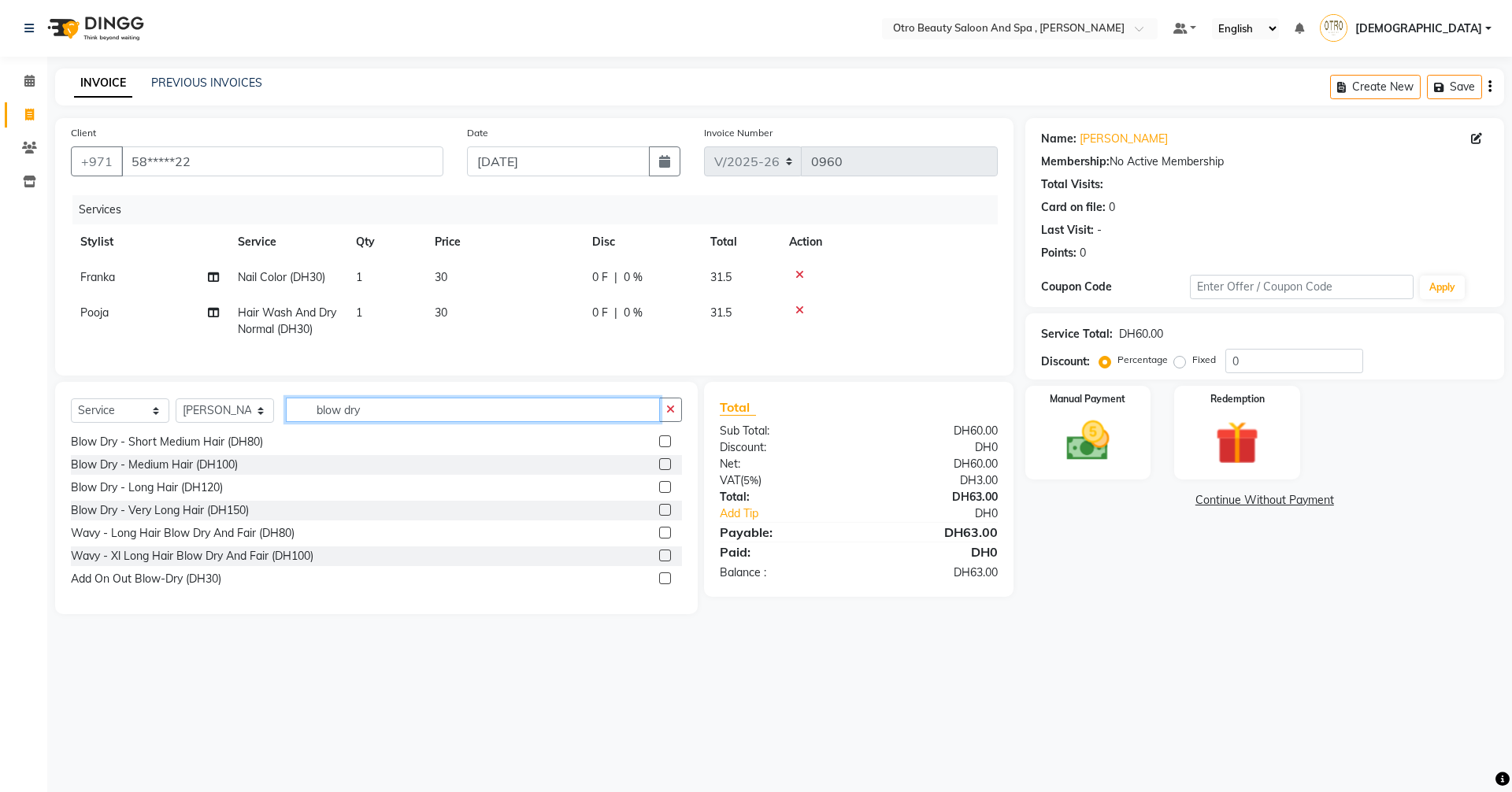
type input "blow dry"
click at [659, 493] on label at bounding box center [665, 487] width 12 height 12
click at [659, 493] on input "checkbox" at bounding box center [664, 487] width 10 height 10
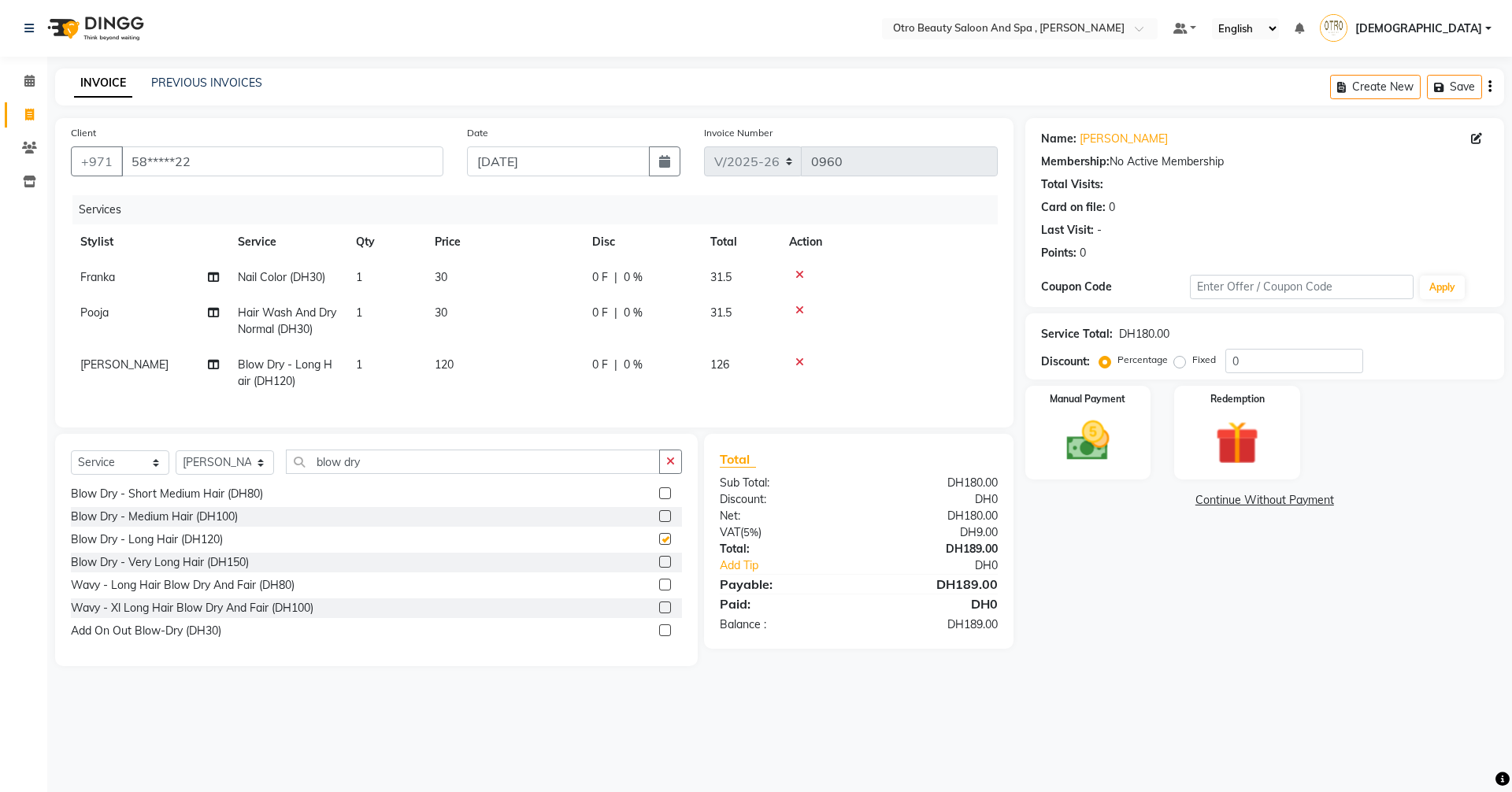
checkbox input "false"
click at [402, 474] on input "blow dry" at bounding box center [472, 461] width 374 height 24
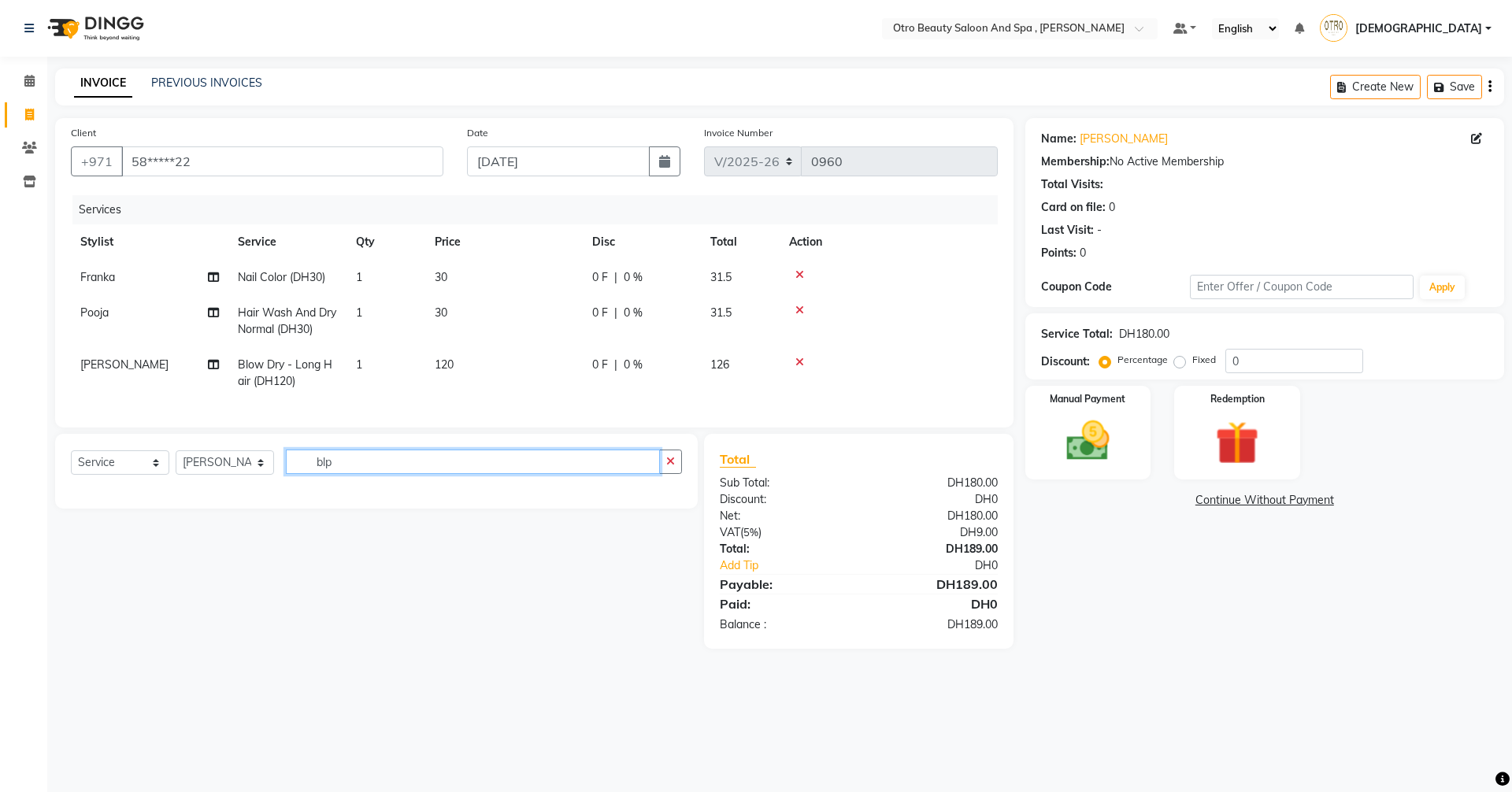
scroll to position [0, 0]
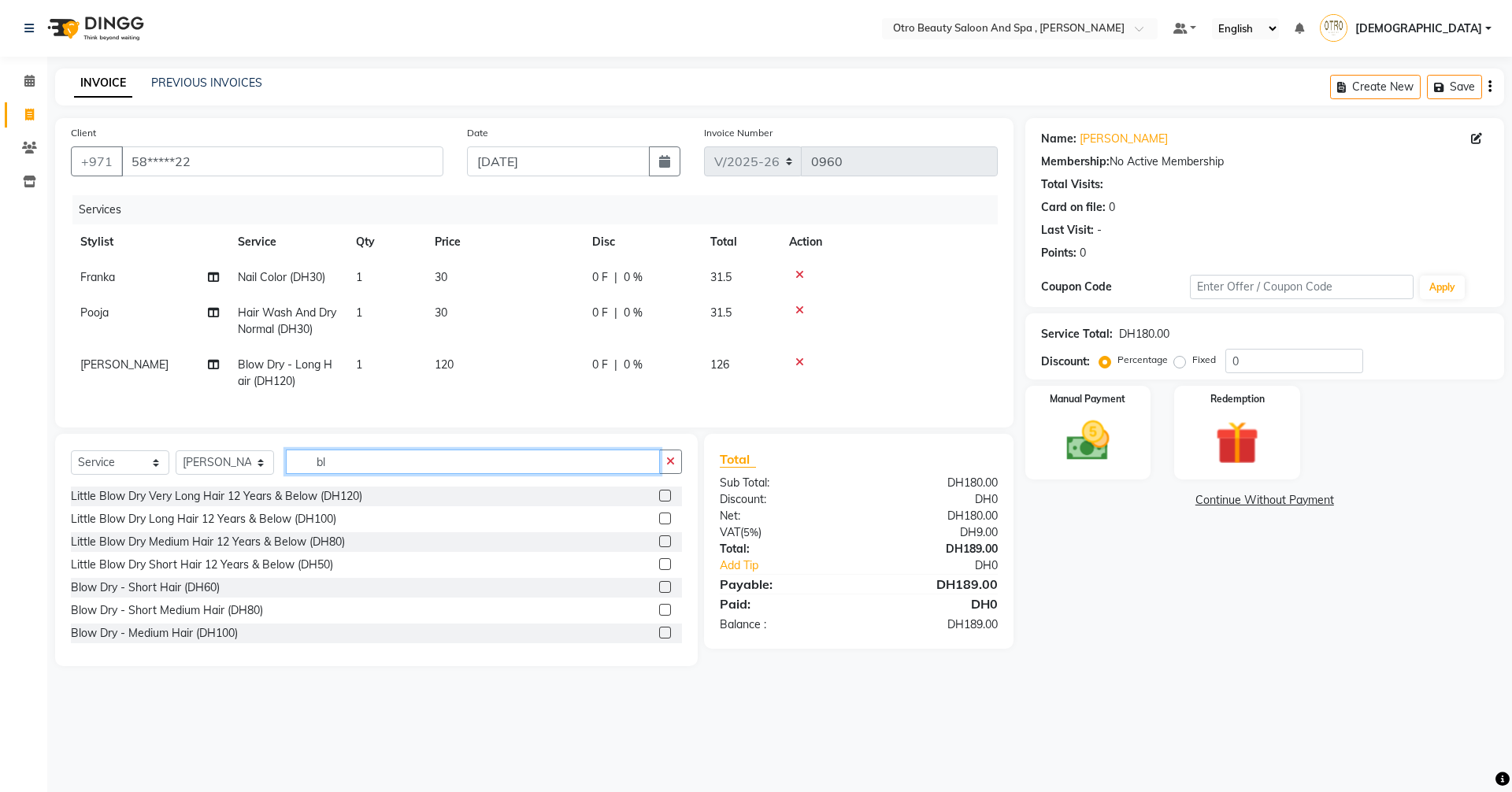
type input "b"
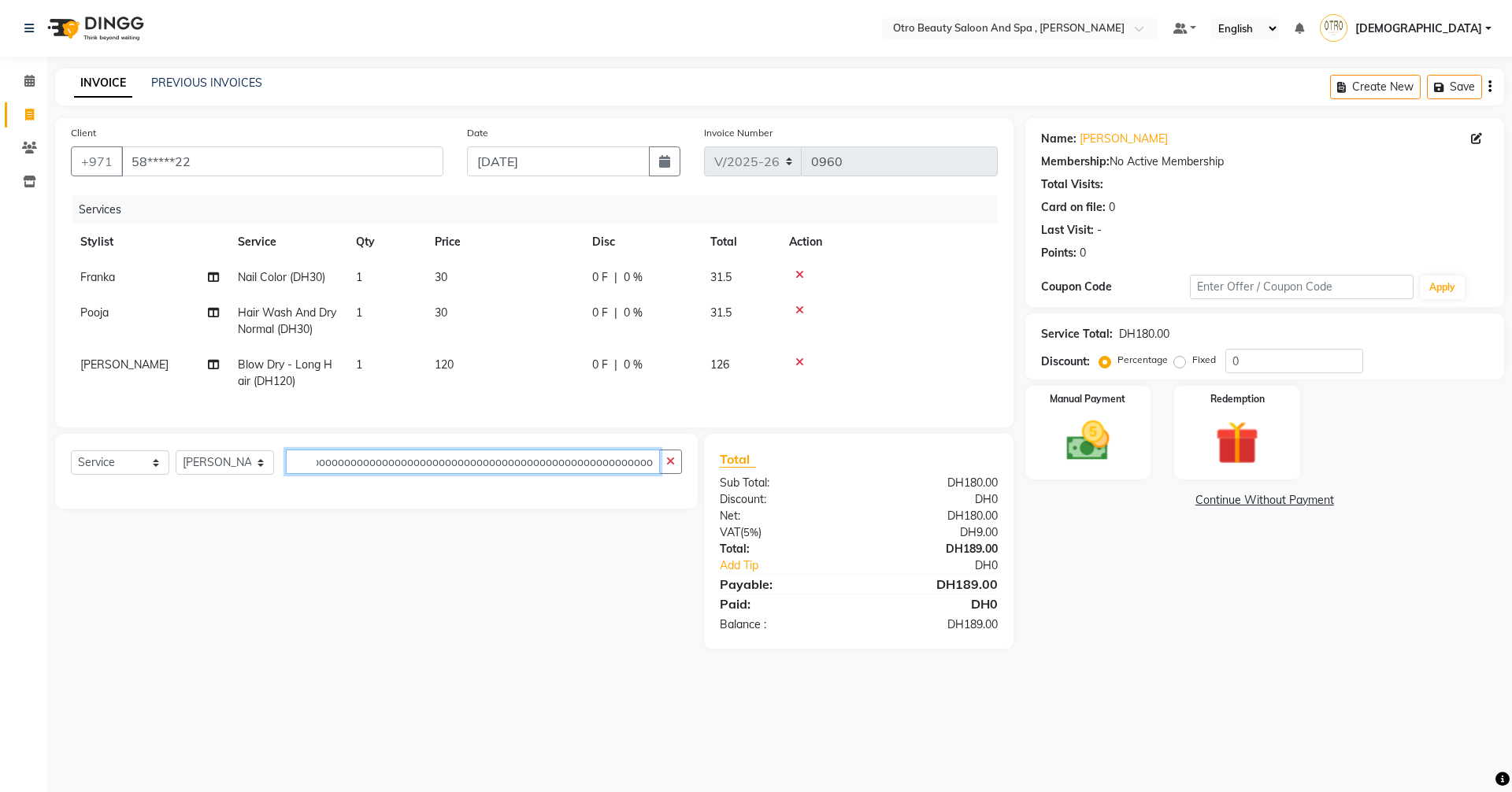
scroll to position [0, 21]
type input "prooooooooooooooooooooooooooooooooooooooooooooooooooooooo"
click at [672, 466] on icon "button" at bounding box center [670, 460] width 9 height 11
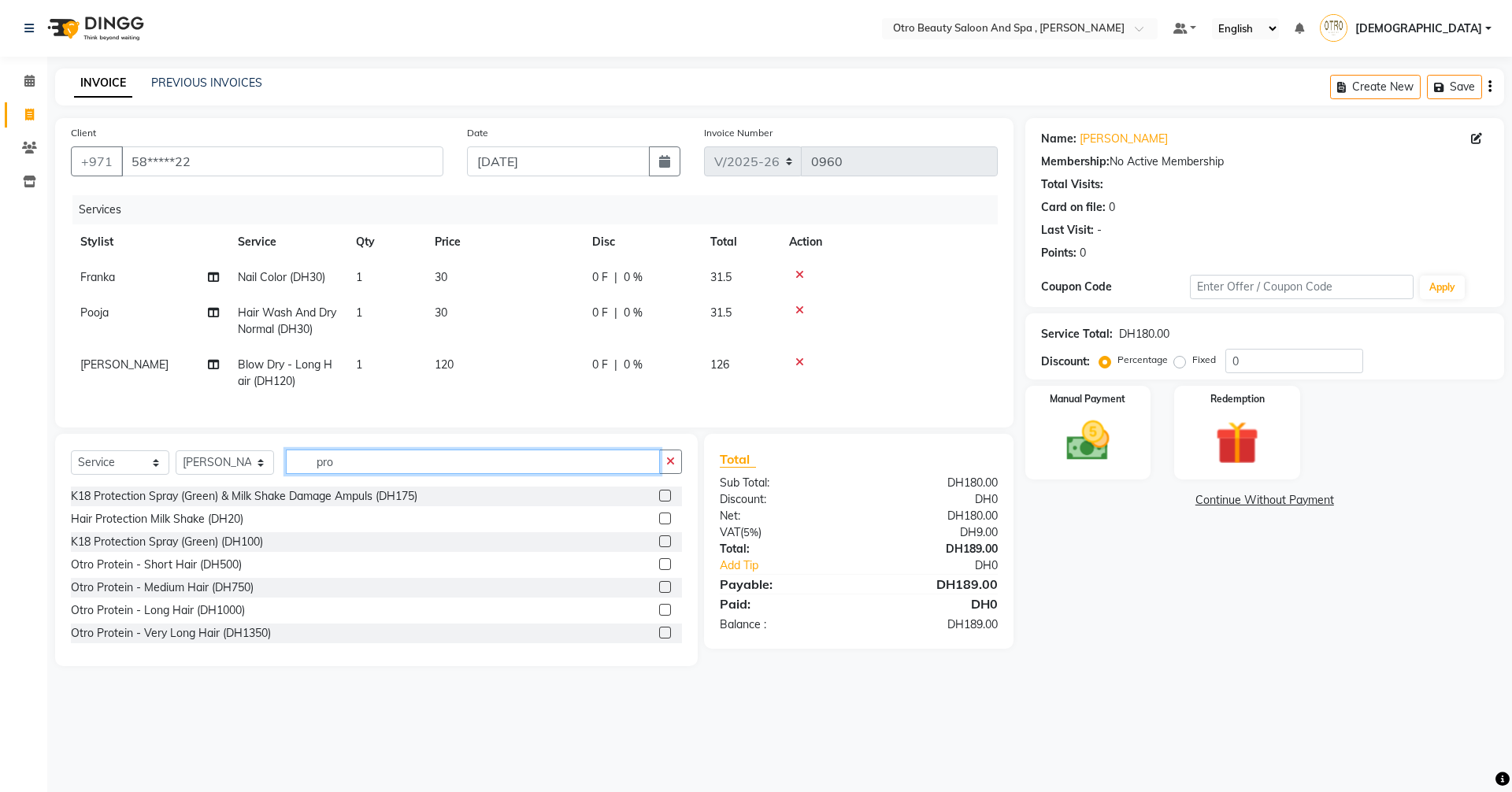
type input "pro"
click at [659, 524] on label at bounding box center [665, 518] width 12 height 12
click at [659, 524] on input "checkbox" at bounding box center [664, 519] width 10 height 10
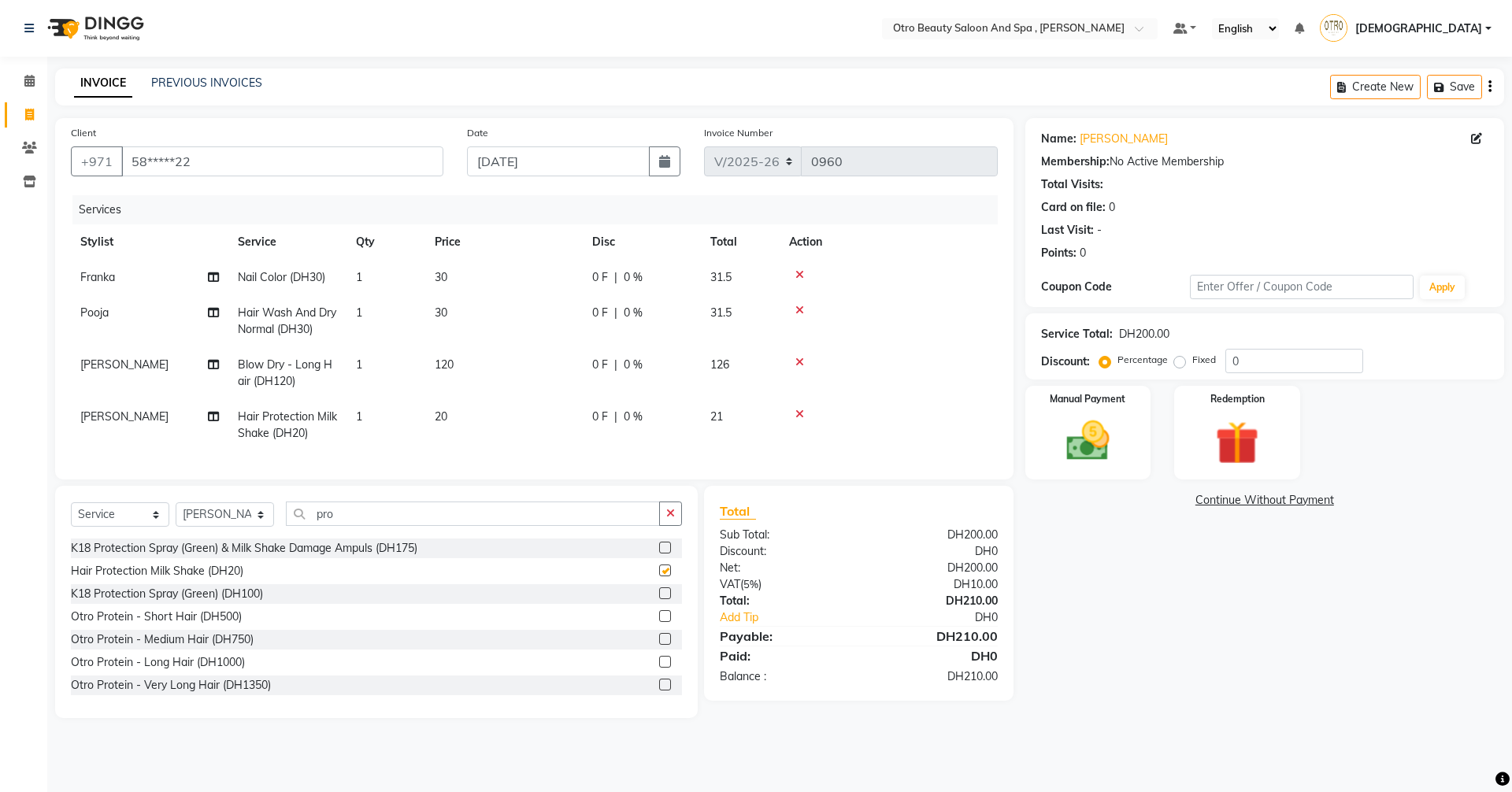
checkbox input "false"
click at [1104, 431] on img at bounding box center [1087, 440] width 73 height 52
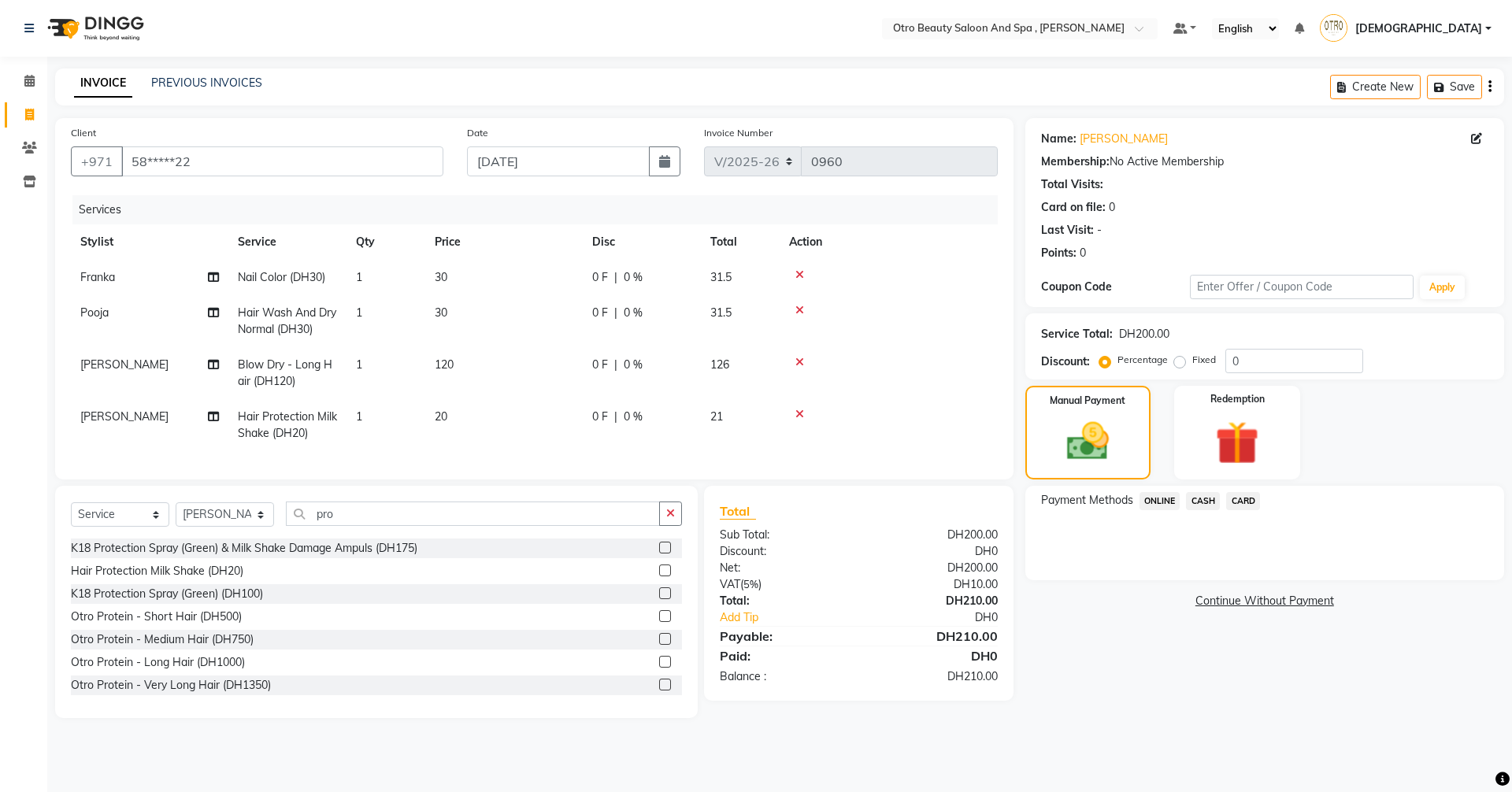
click at [1203, 500] on span "CASH" at bounding box center [1203, 501] width 34 height 18
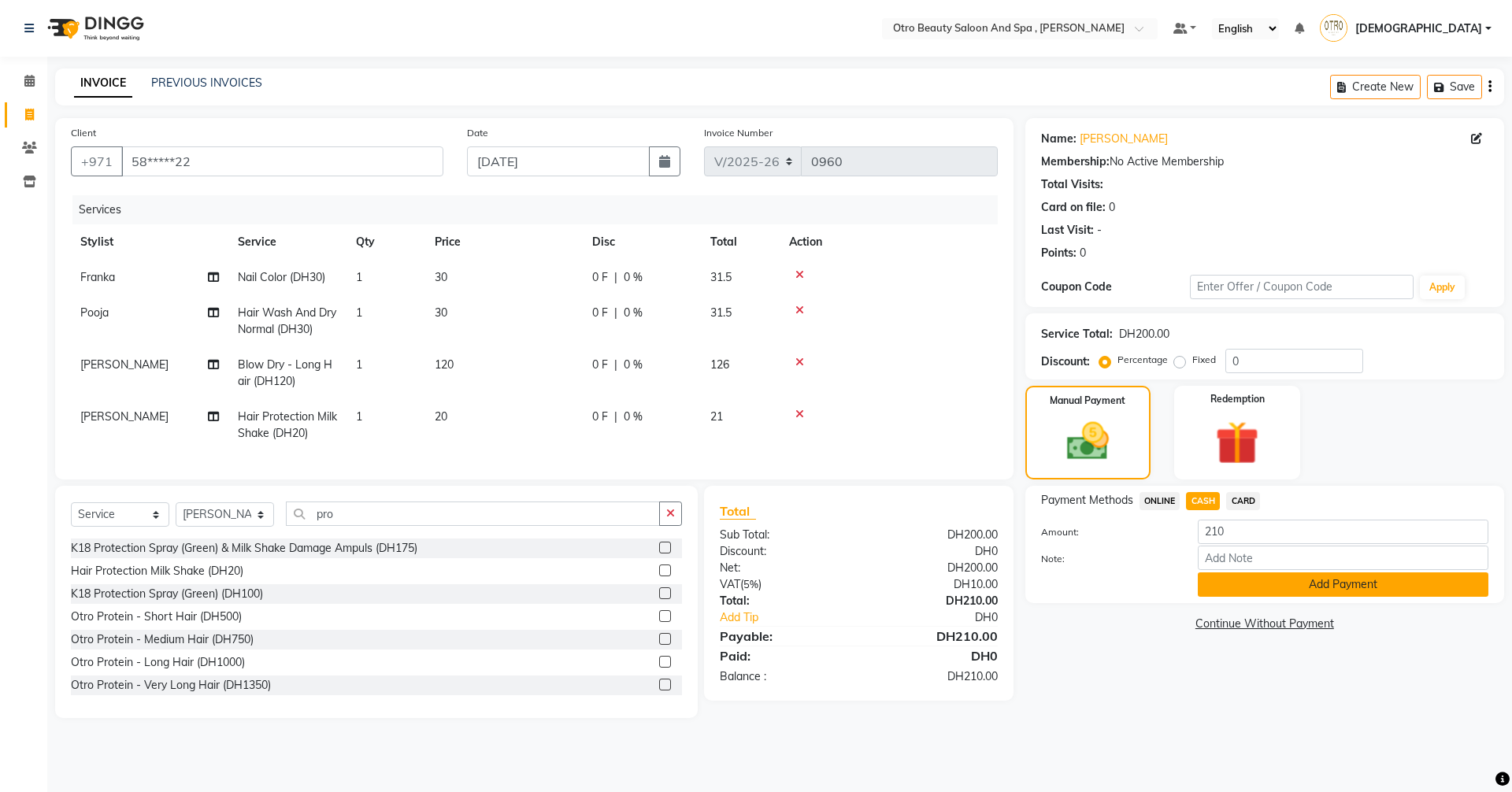
click at [1351, 587] on button "Add Payment" at bounding box center [1344, 584] width 291 height 24
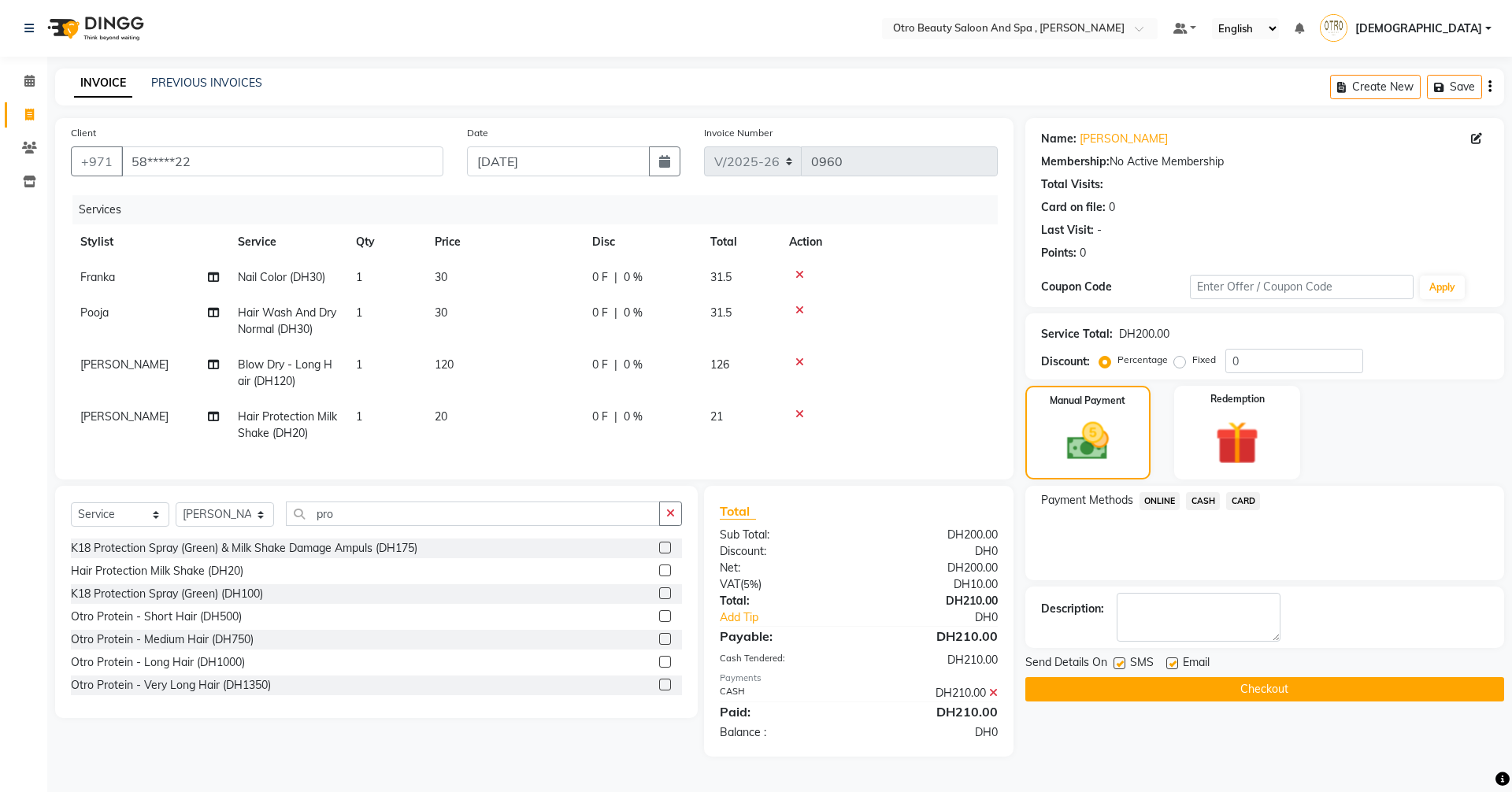
click at [1293, 680] on button "Checkout" at bounding box center [1265, 688] width 478 height 24
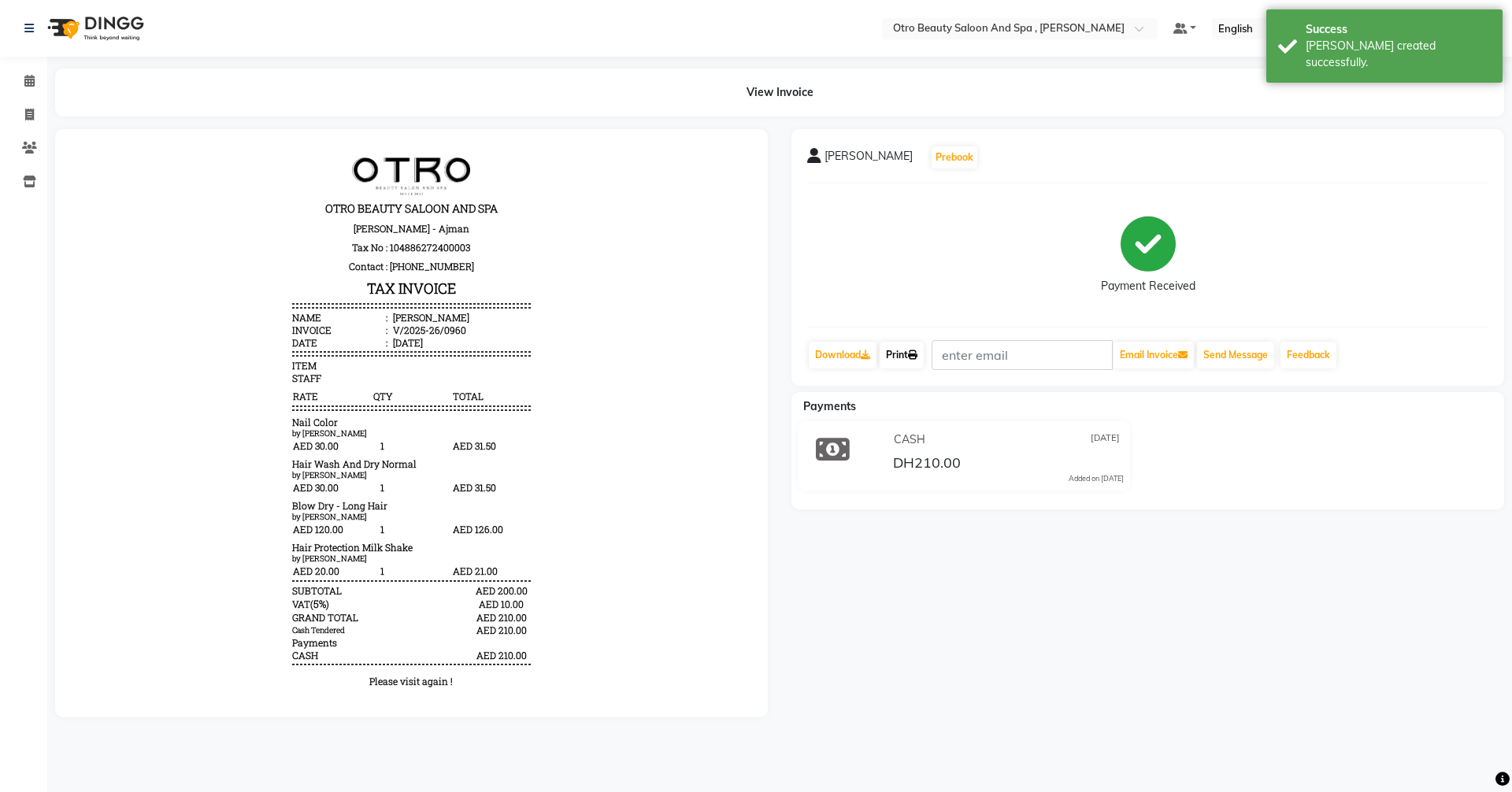
click at [909, 355] on link "Print" at bounding box center [901, 355] width 44 height 27
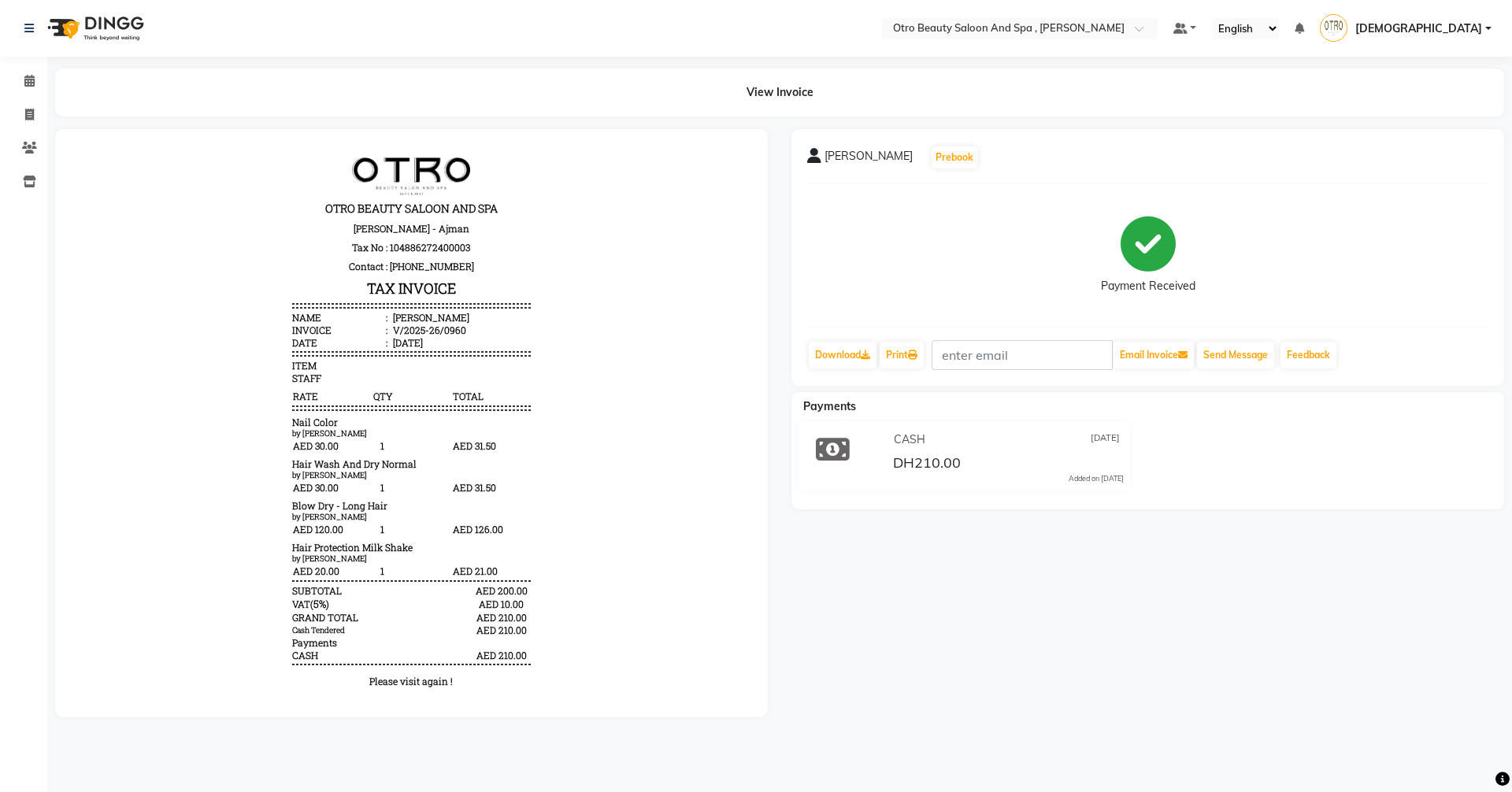
select select "service"
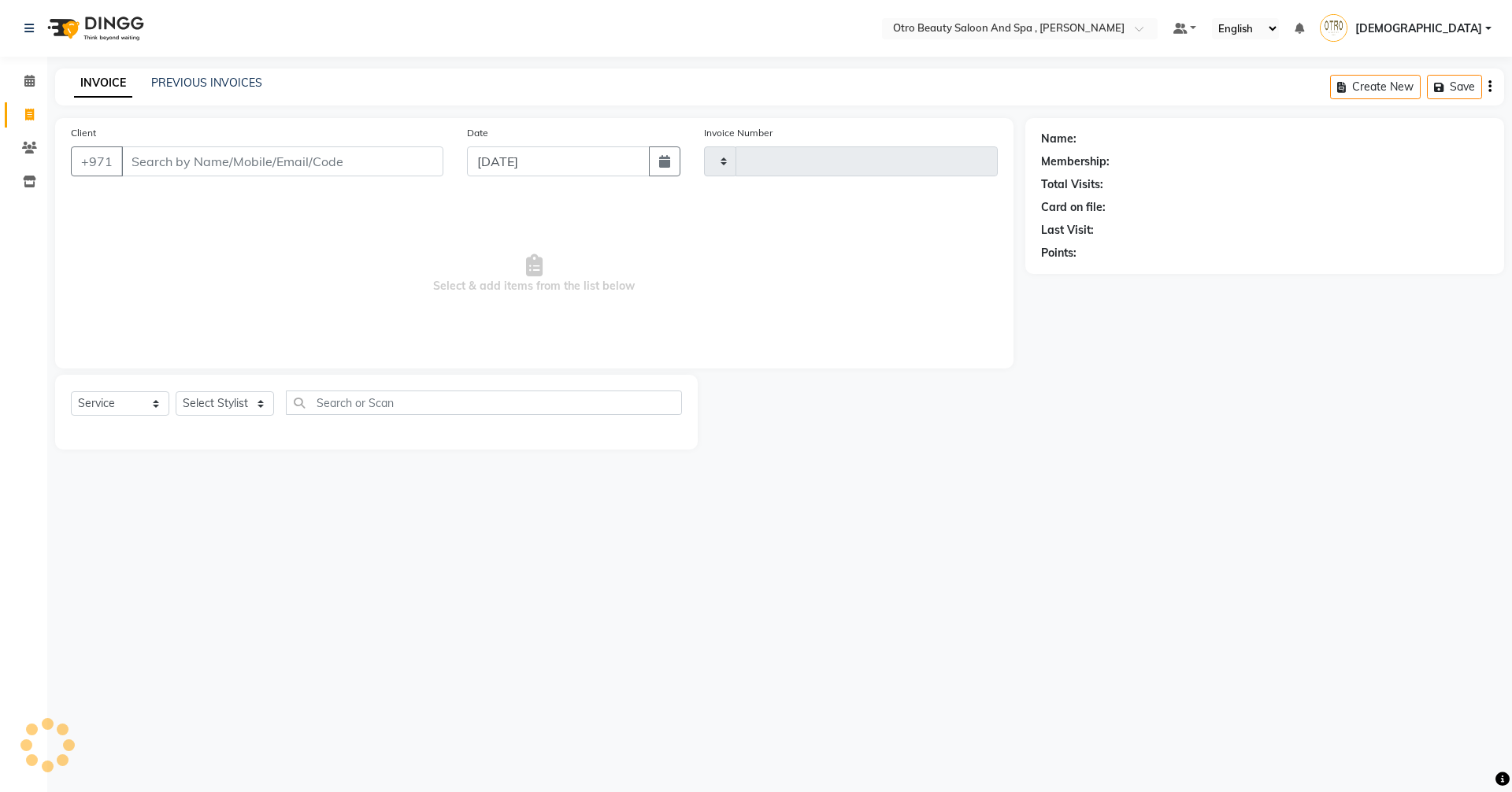
type input "0961"
select select "8622"
